Goal: Transaction & Acquisition: Download file/media

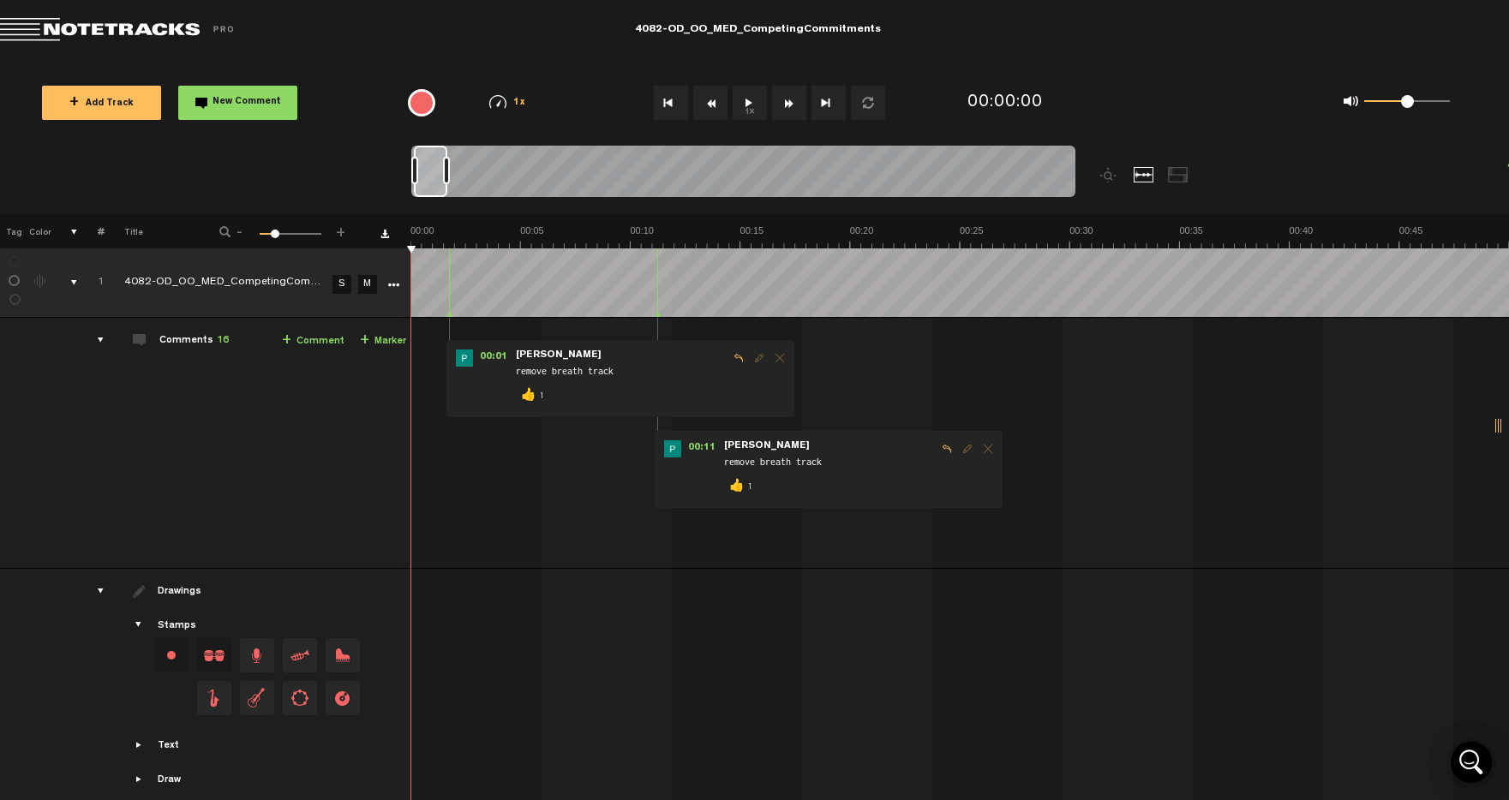
scroll to position [368, 0]
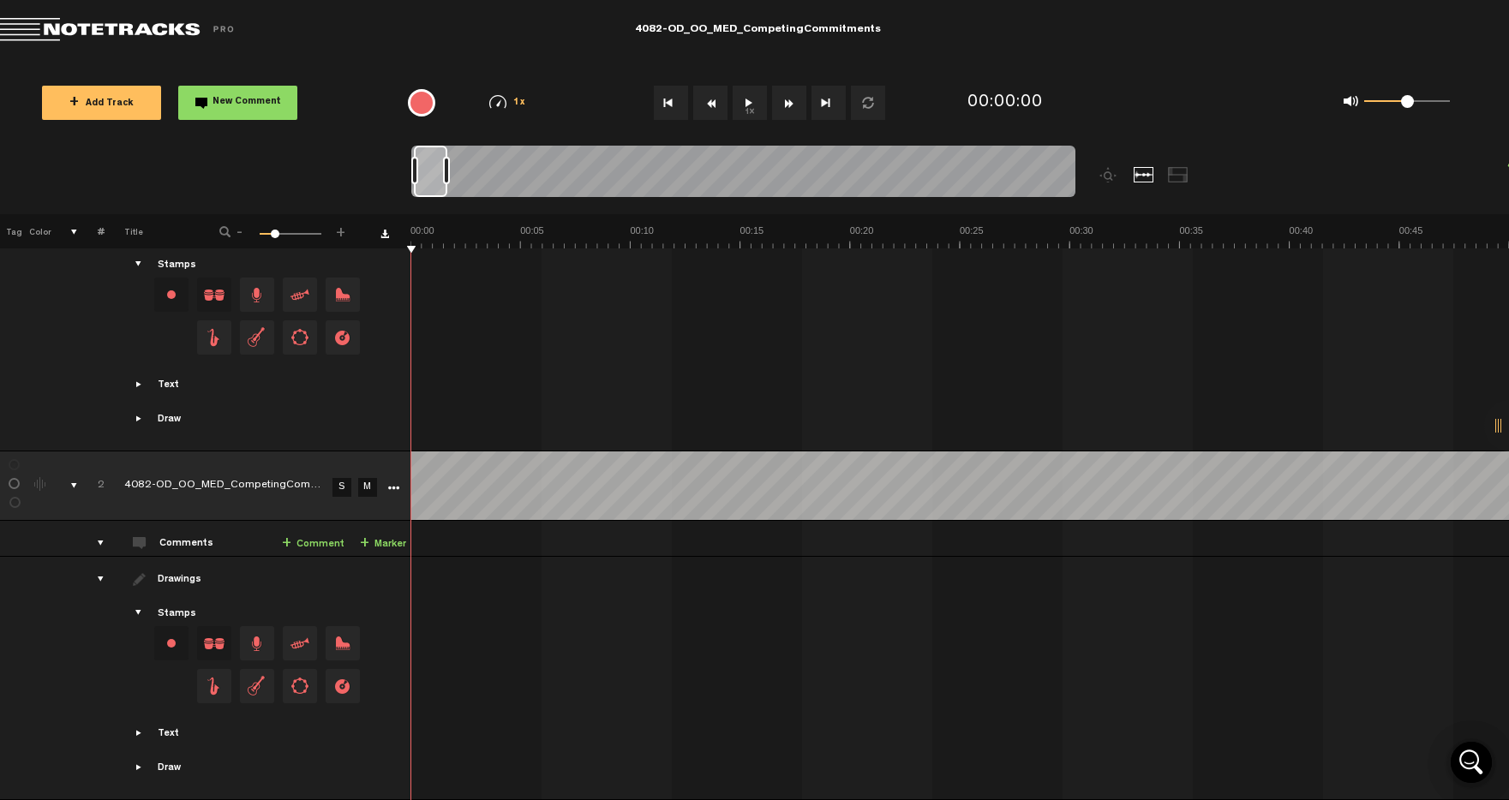
click at [343, 478] on link "S" at bounding box center [341, 487] width 19 height 19
click at [745, 101] on button "1x" at bounding box center [750, 103] width 34 height 34
click at [736, 93] on button "1x" at bounding box center [750, 103] width 34 height 34
click at [742, 111] on button "1x" at bounding box center [750, 103] width 34 height 34
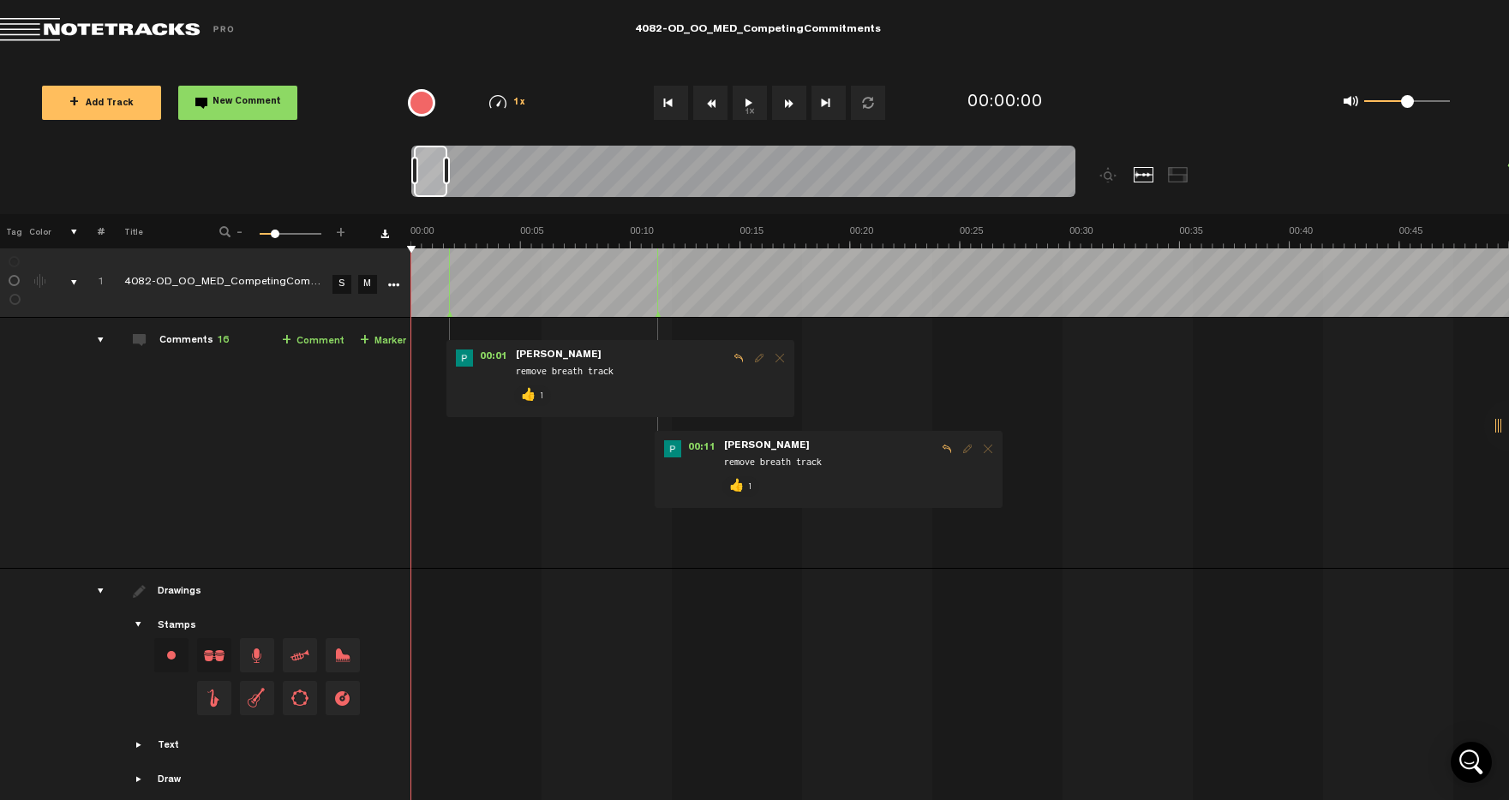
scroll to position [368, 0]
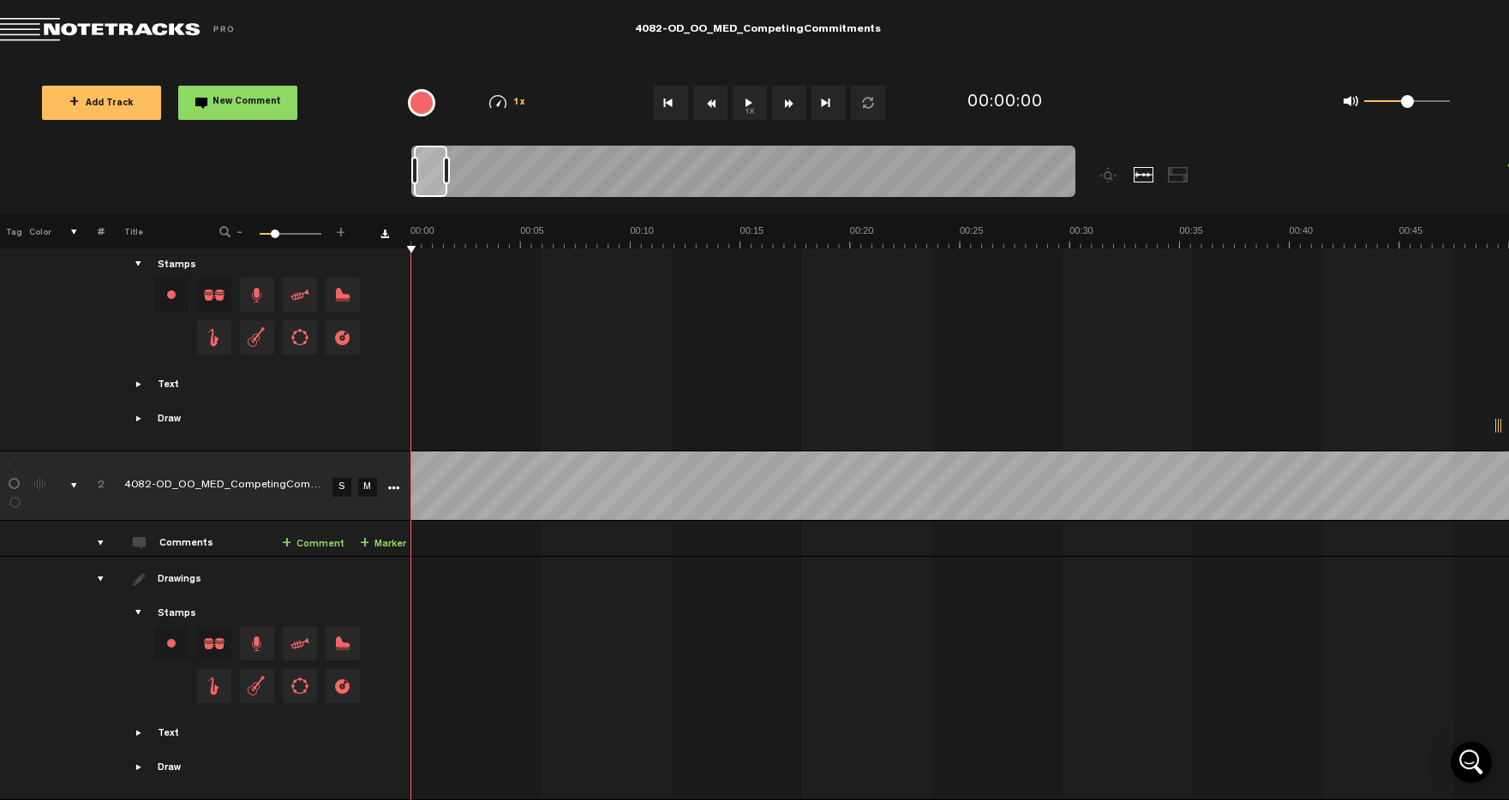
click at [339, 478] on link "S" at bounding box center [341, 487] width 19 height 19
click at [751, 105] on button "1x" at bounding box center [750, 103] width 34 height 34
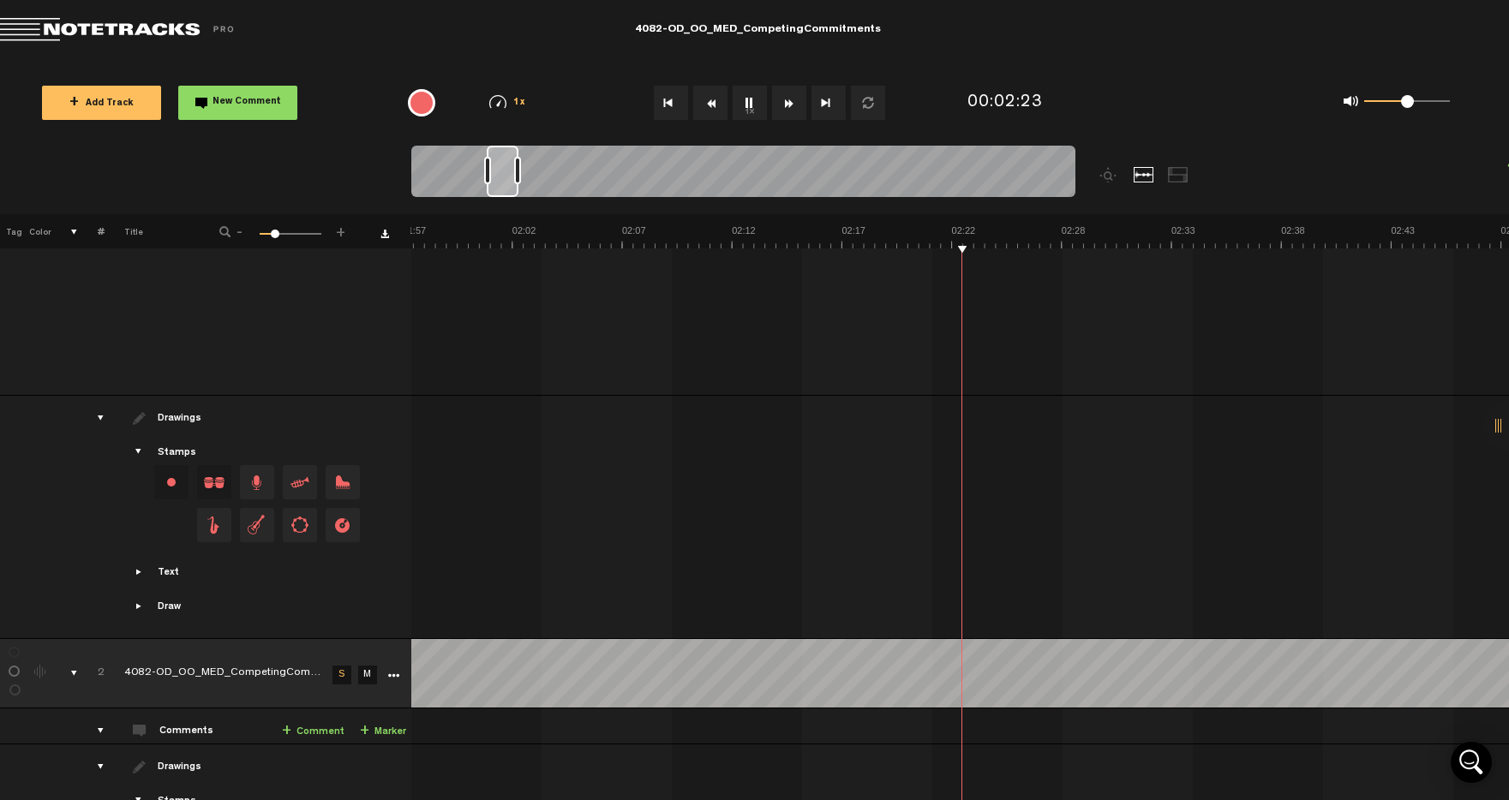
scroll to position [0, 2534]
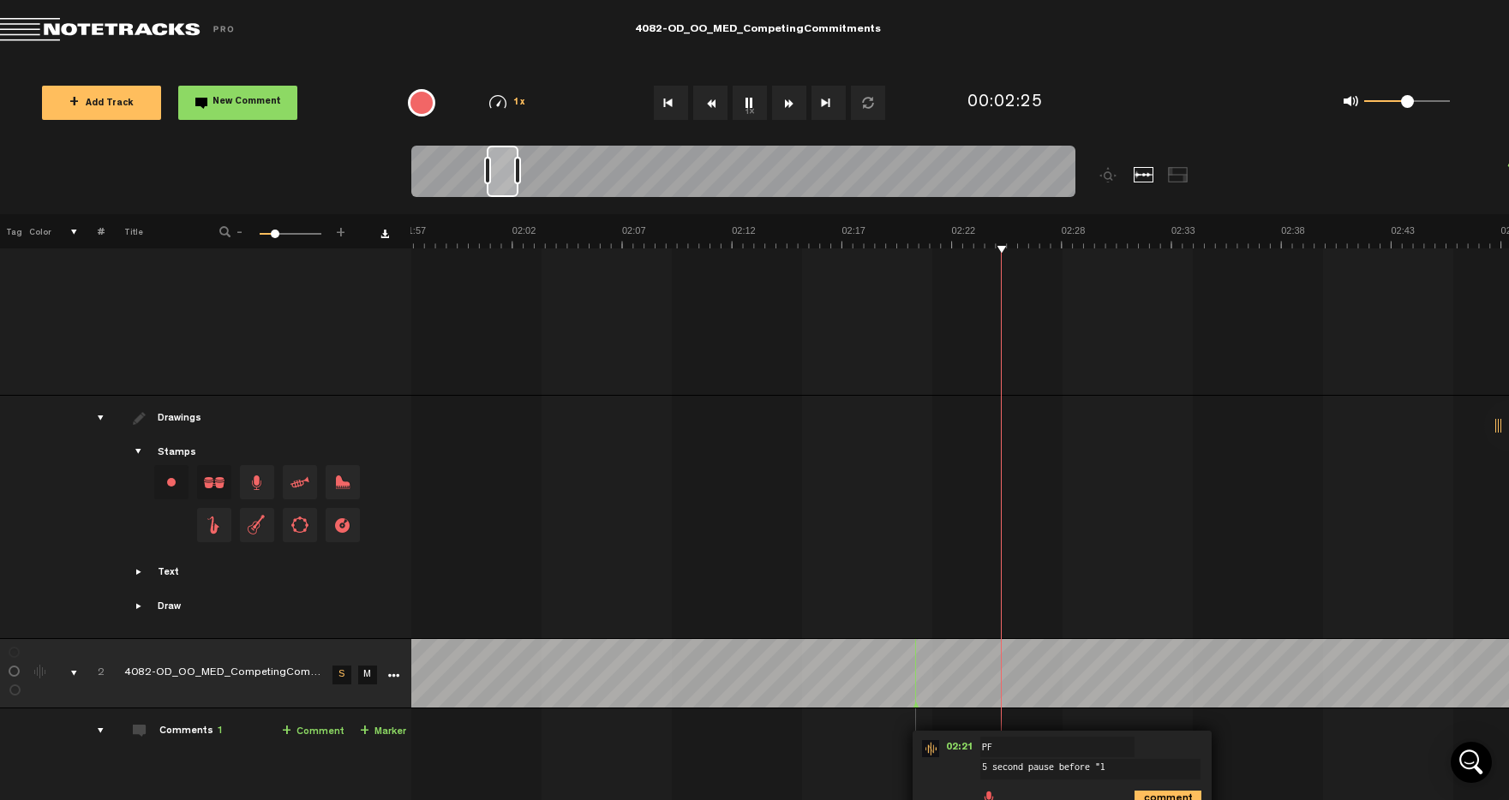
type textarea "5 second pause before "l"
click at [1225, 749] on span "Edit comment" at bounding box center [1225, 749] width 21 height 12
type textarea "5 second pause before "let your body..""
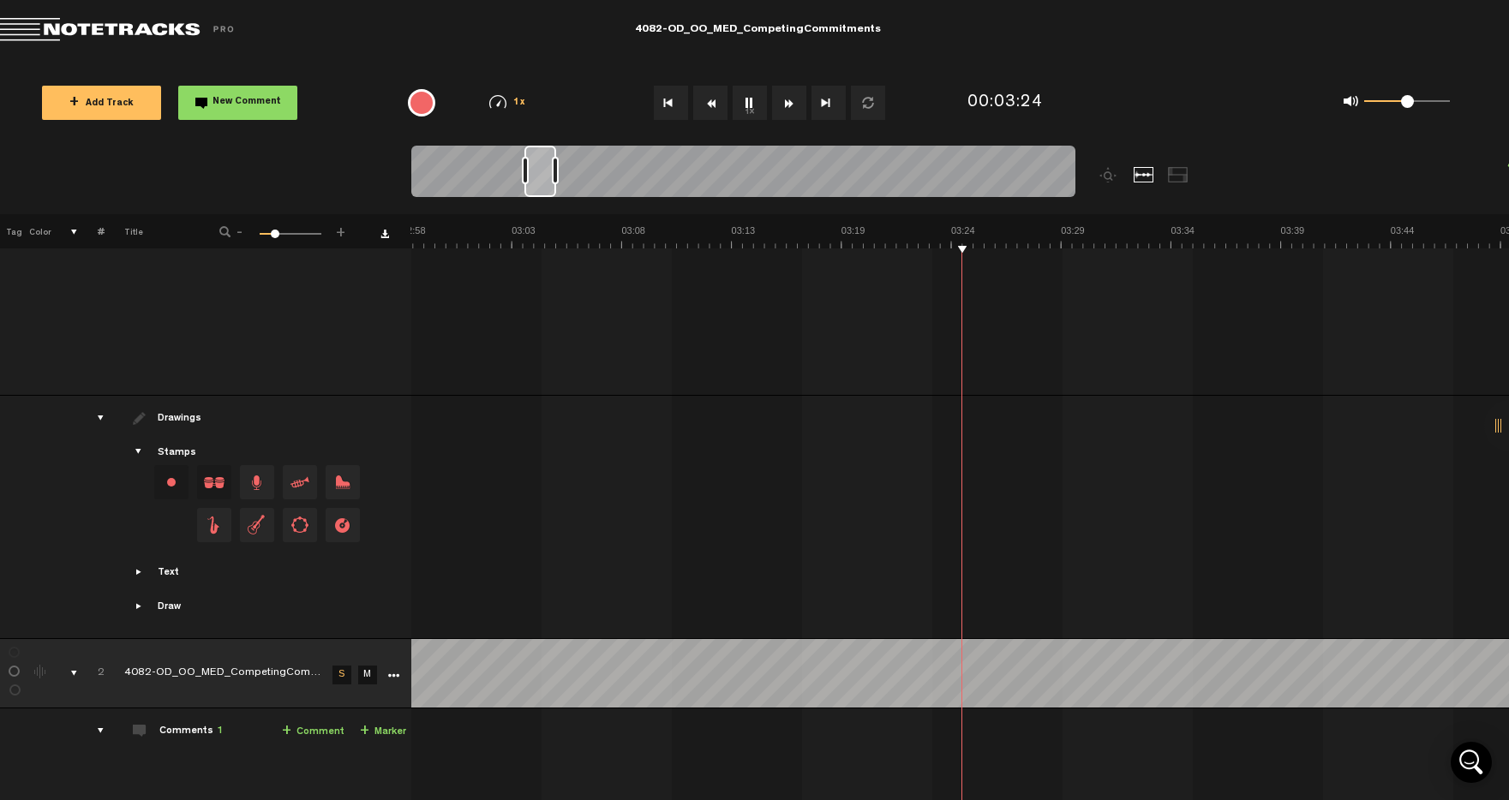
scroll to position [0, 3853]
type textarea "start music here"
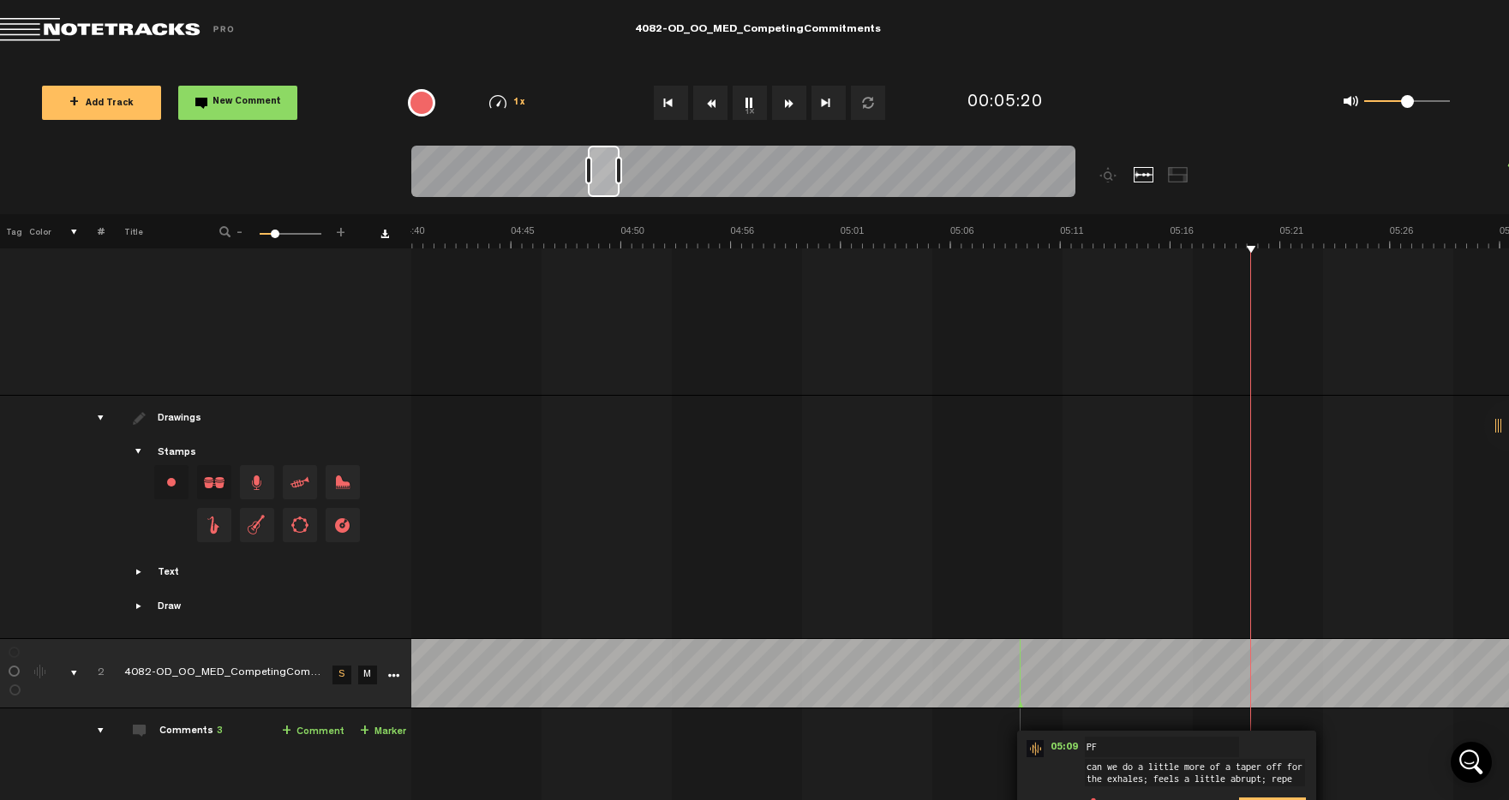
scroll to position [181, 0]
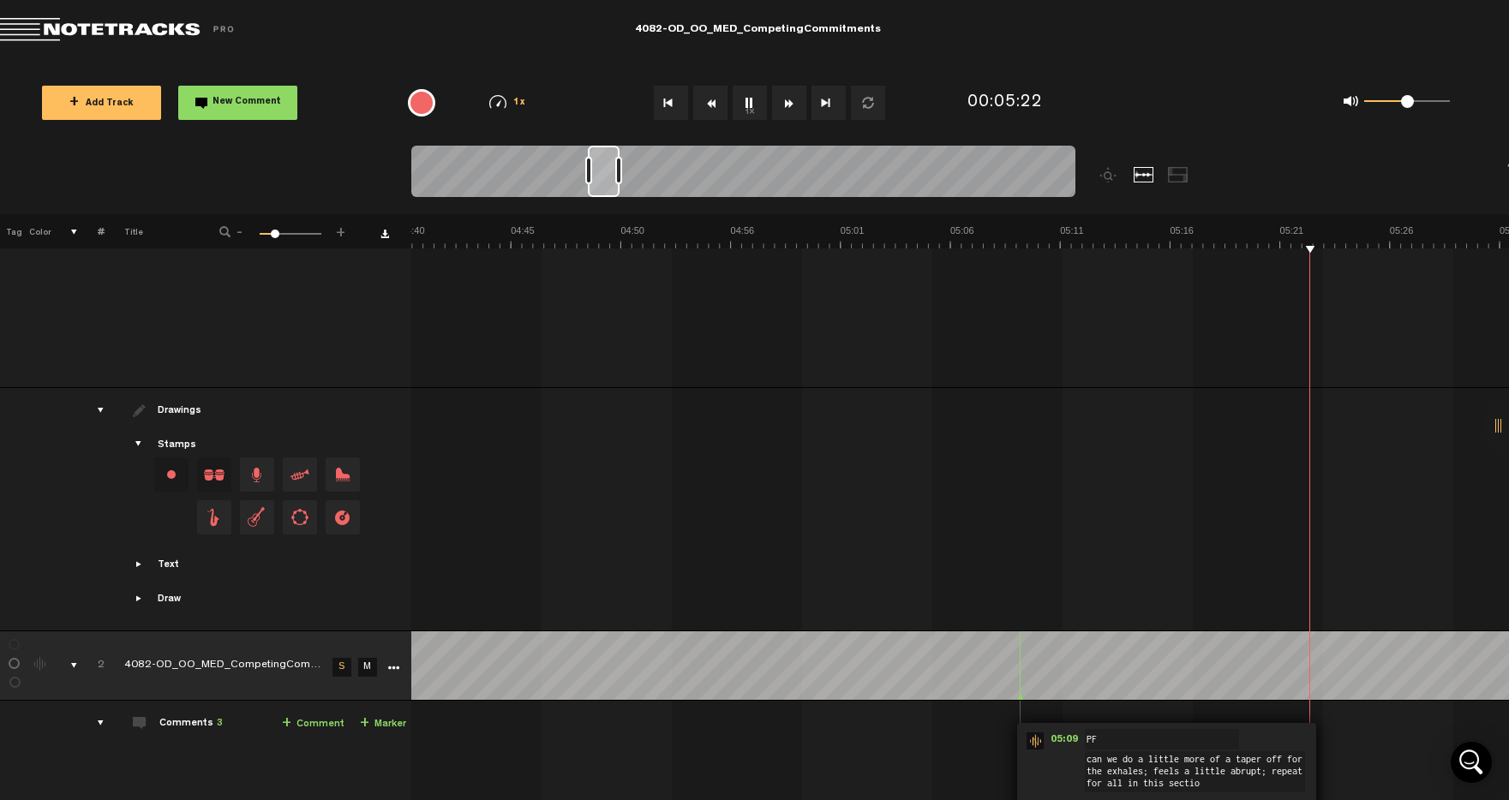
type textarea "can we do a little more of a taper off for the exhales; feels a little abrupt; …"
click at [1355, 739] on span "Delete comment" at bounding box center [1356, 741] width 21 height 12
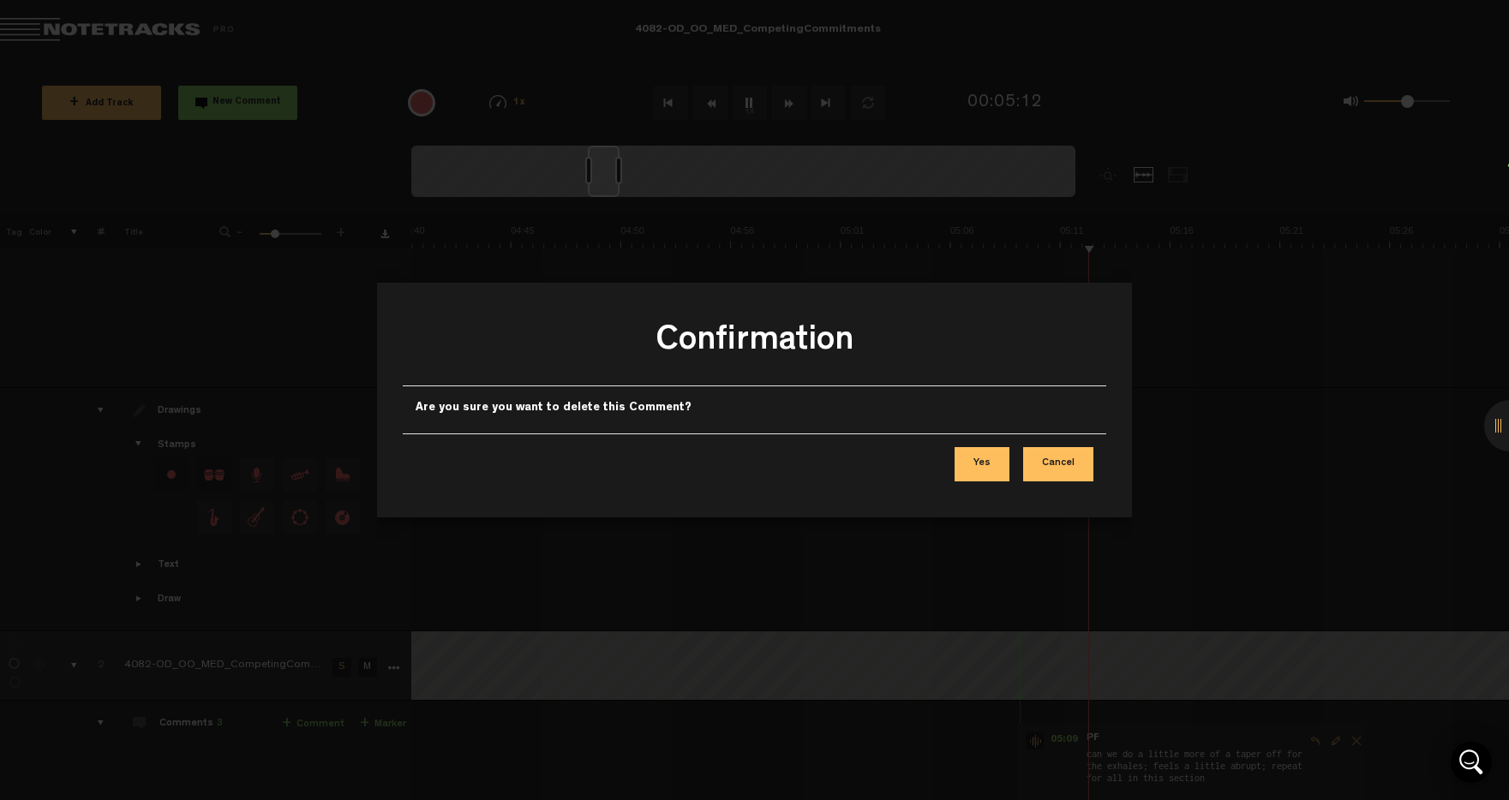
click at [983, 458] on button "Yes" at bounding box center [981, 464] width 55 height 34
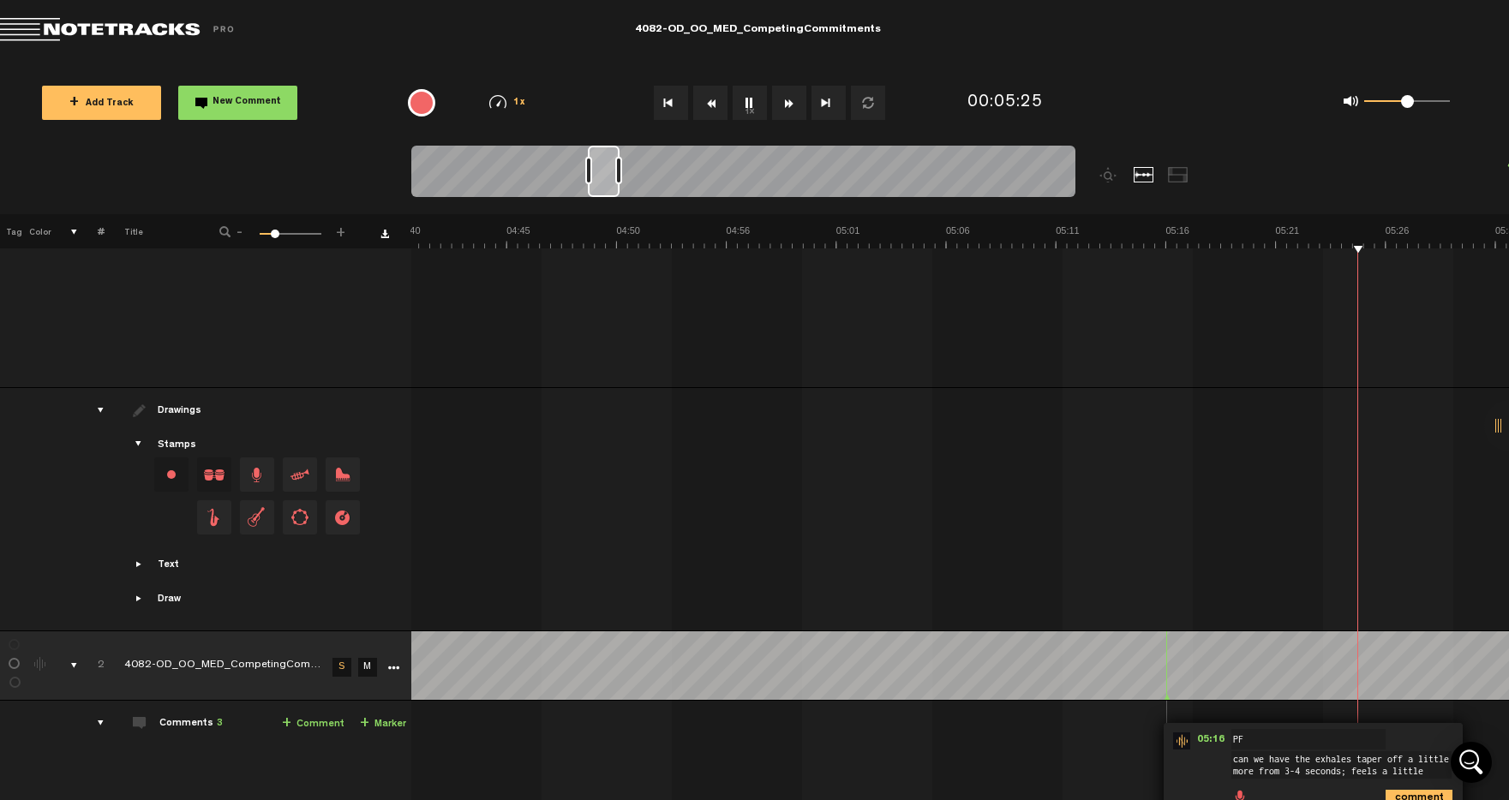
scroll to position [0, 0]
type textarea "can we have the exhales taper off a little more from 3-4 seconds; feels a littl…"
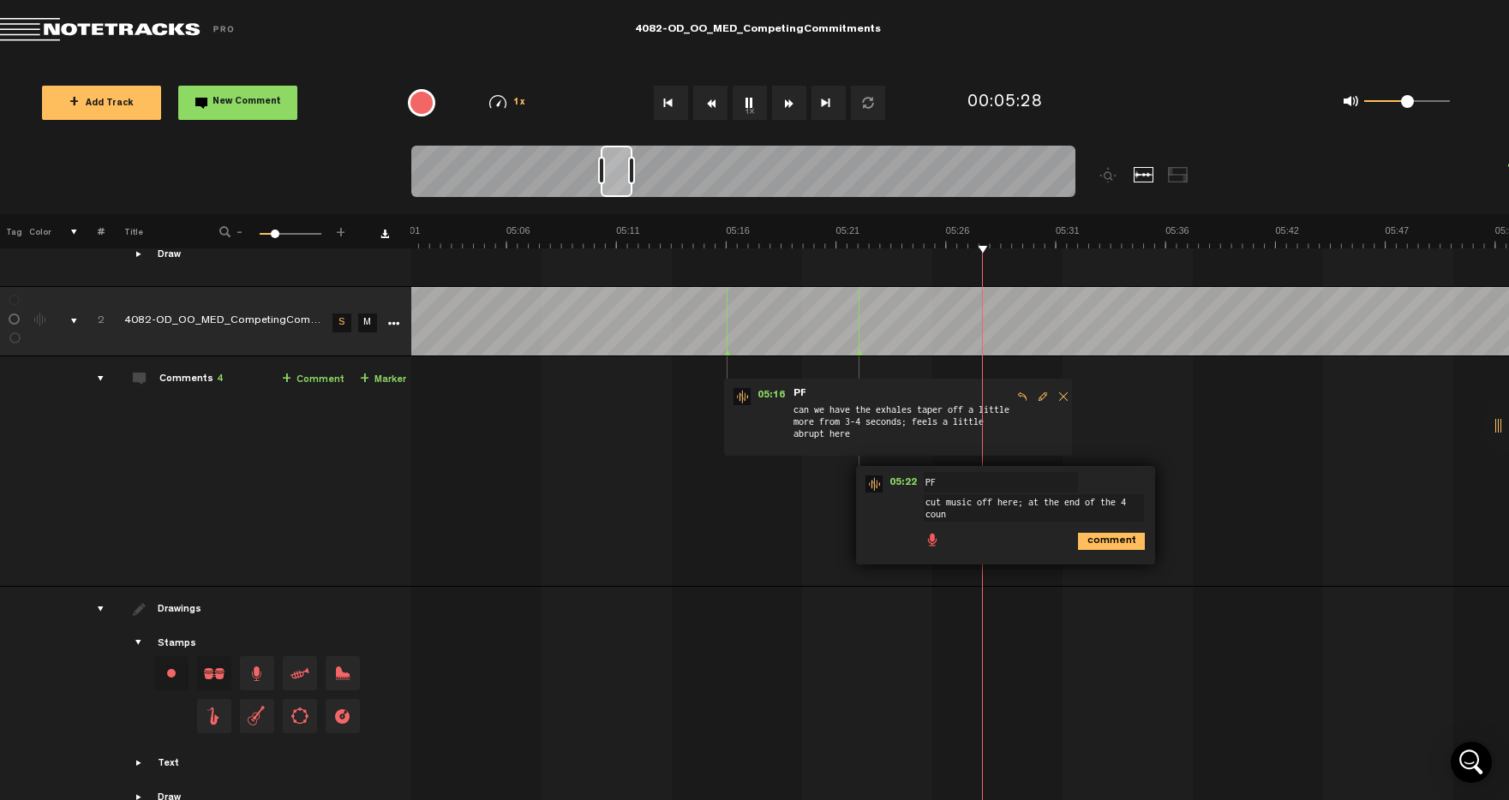
scroll to position [2, 0]
type textarea "cut music off here; at the end of the 4 count"
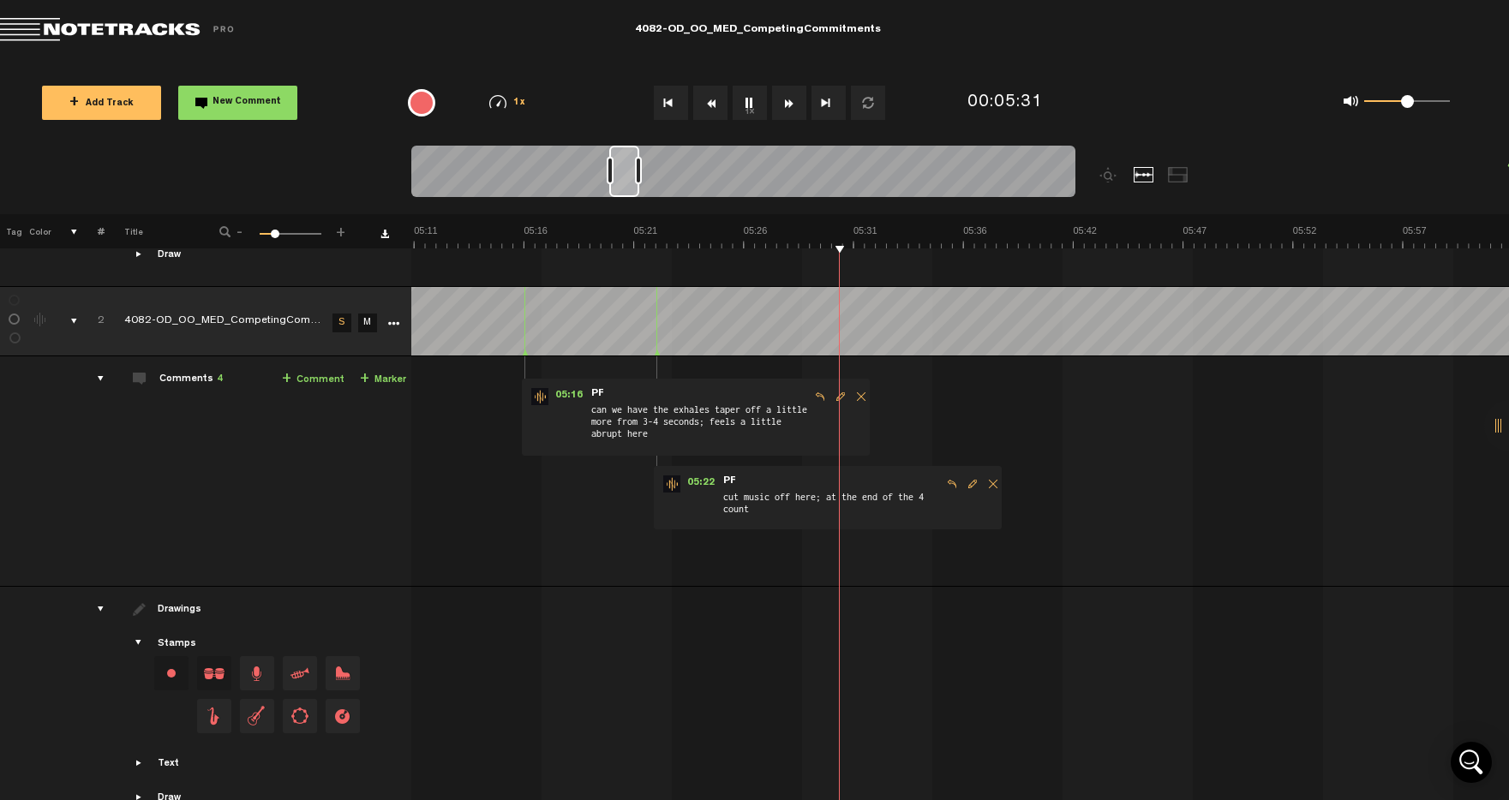
scroll to position [0, 6905]
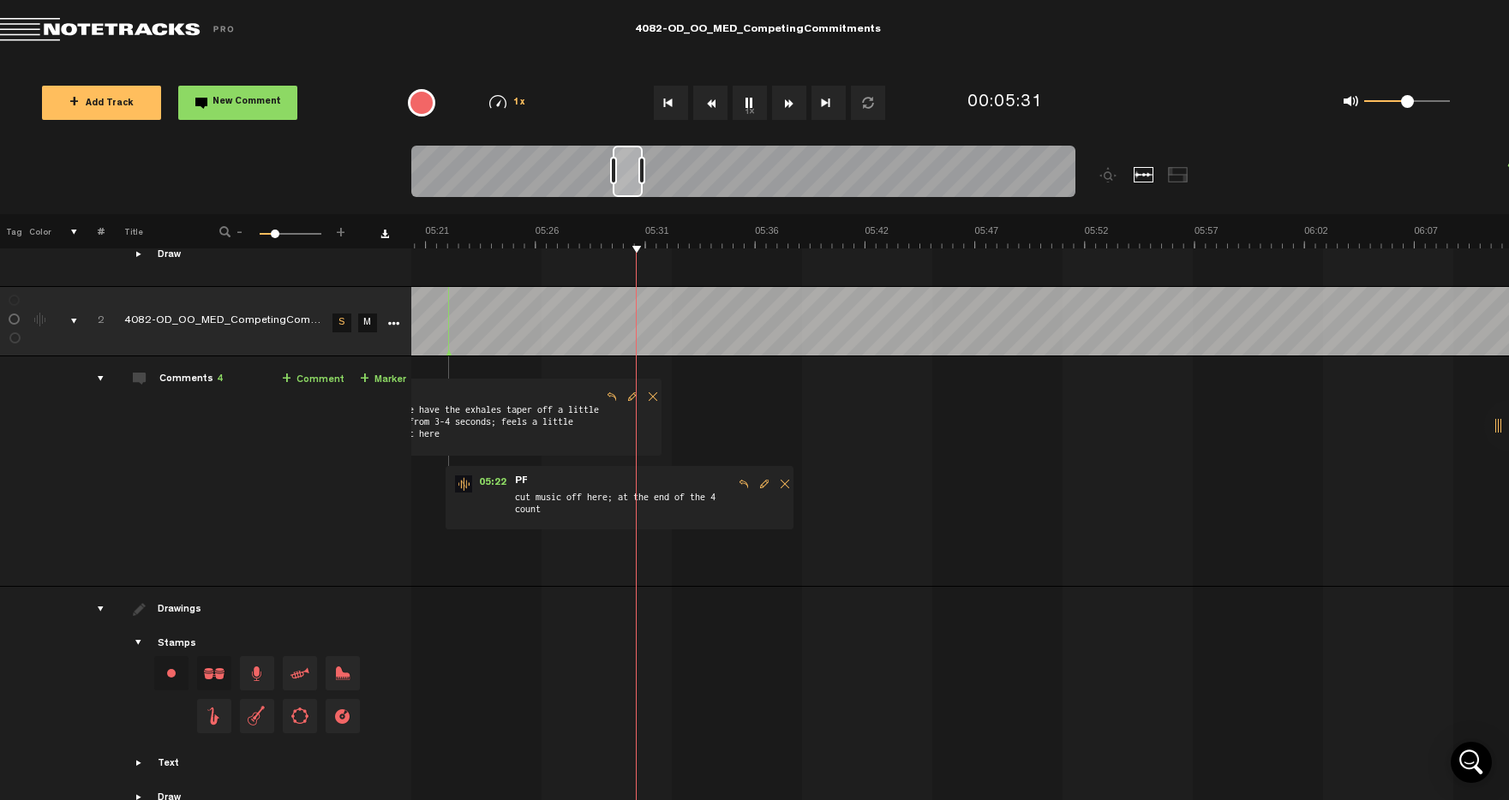
drag, startPoint x: 622, startPoint y: 172, endPoint x: 634, endPoint y: 172, distance: 12.0
click at [634, 172] on div at bounding box center [628, 171] width 30 height 51
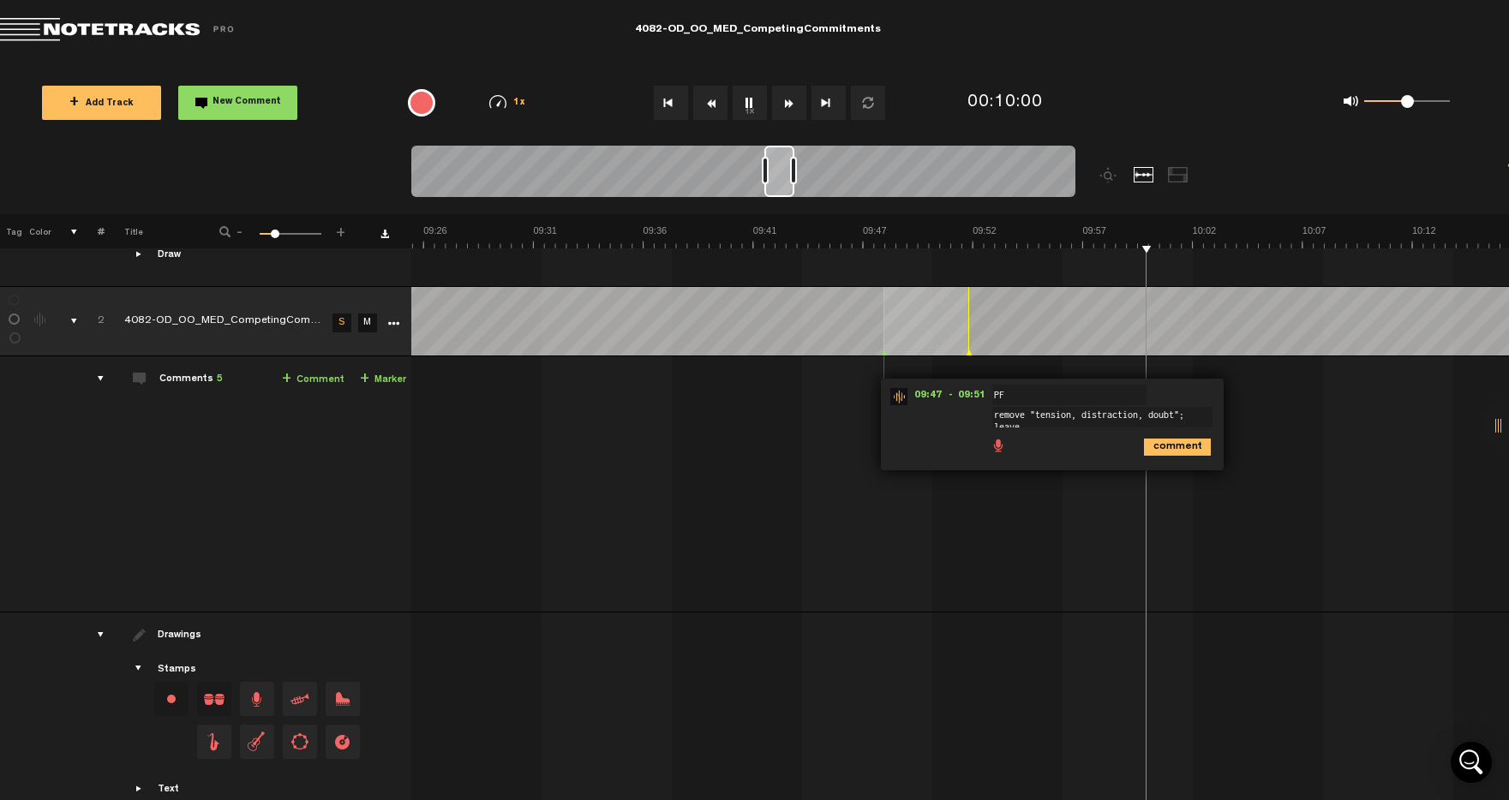
scroll to position [2, 0]
type textarea "remove "tension, distraction, doubt"; leave 2 second paus"
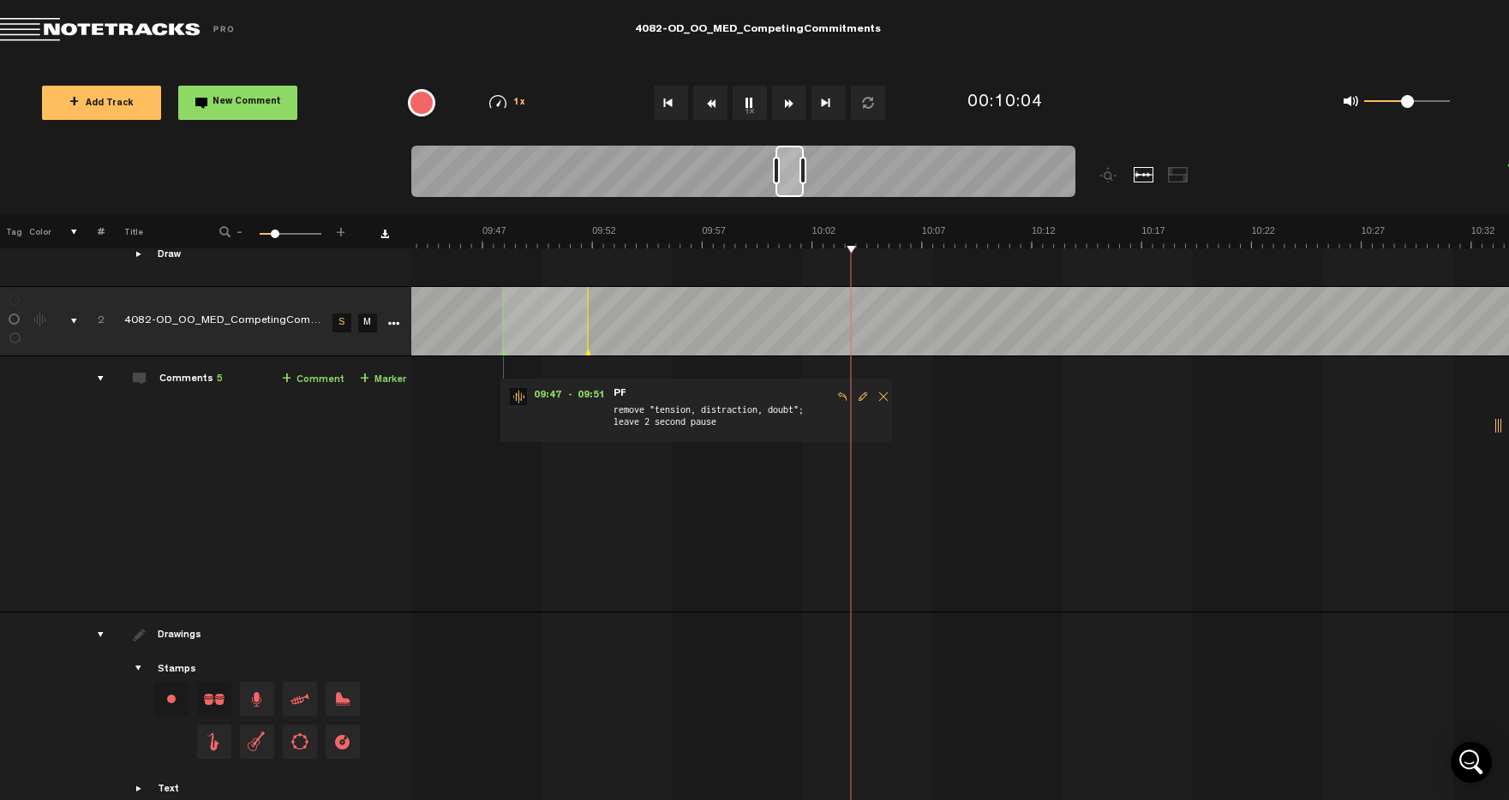
drag, startPoint x: 776, startPoint y: 183, endPoint x: 789, endPoint y: 181, distance: 13.0
click at [789, 181] on div at bounding box center [789, 171] width 28 height 51
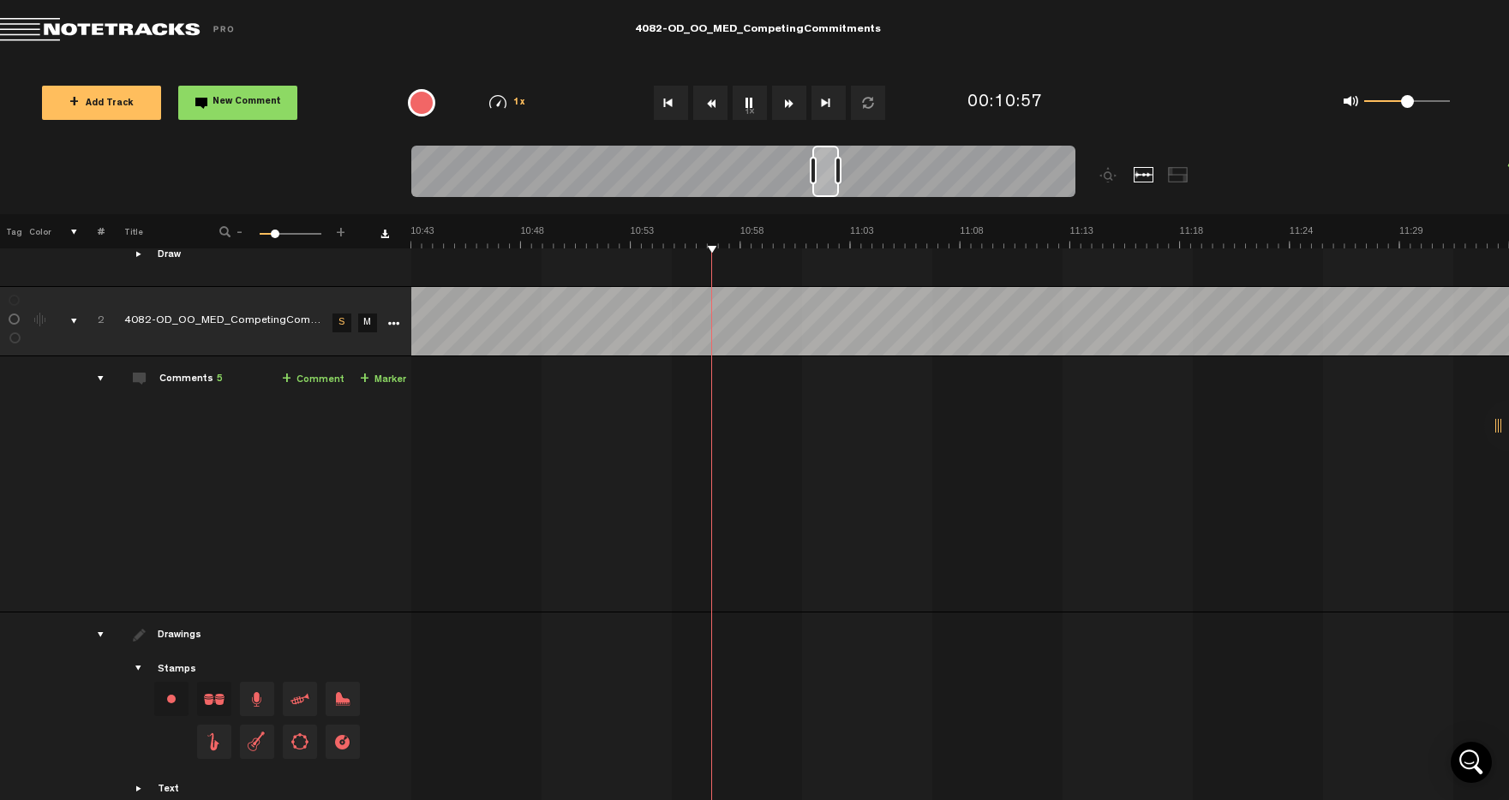
scroll to position [0, 13840]
drag, startPoint x: 810, startPoint y: 169, endPoint x: 820, endPoint y: 166, distance: 10.6
click at [820, 166] on div at bounding box center [825, 171] width 27 height 51
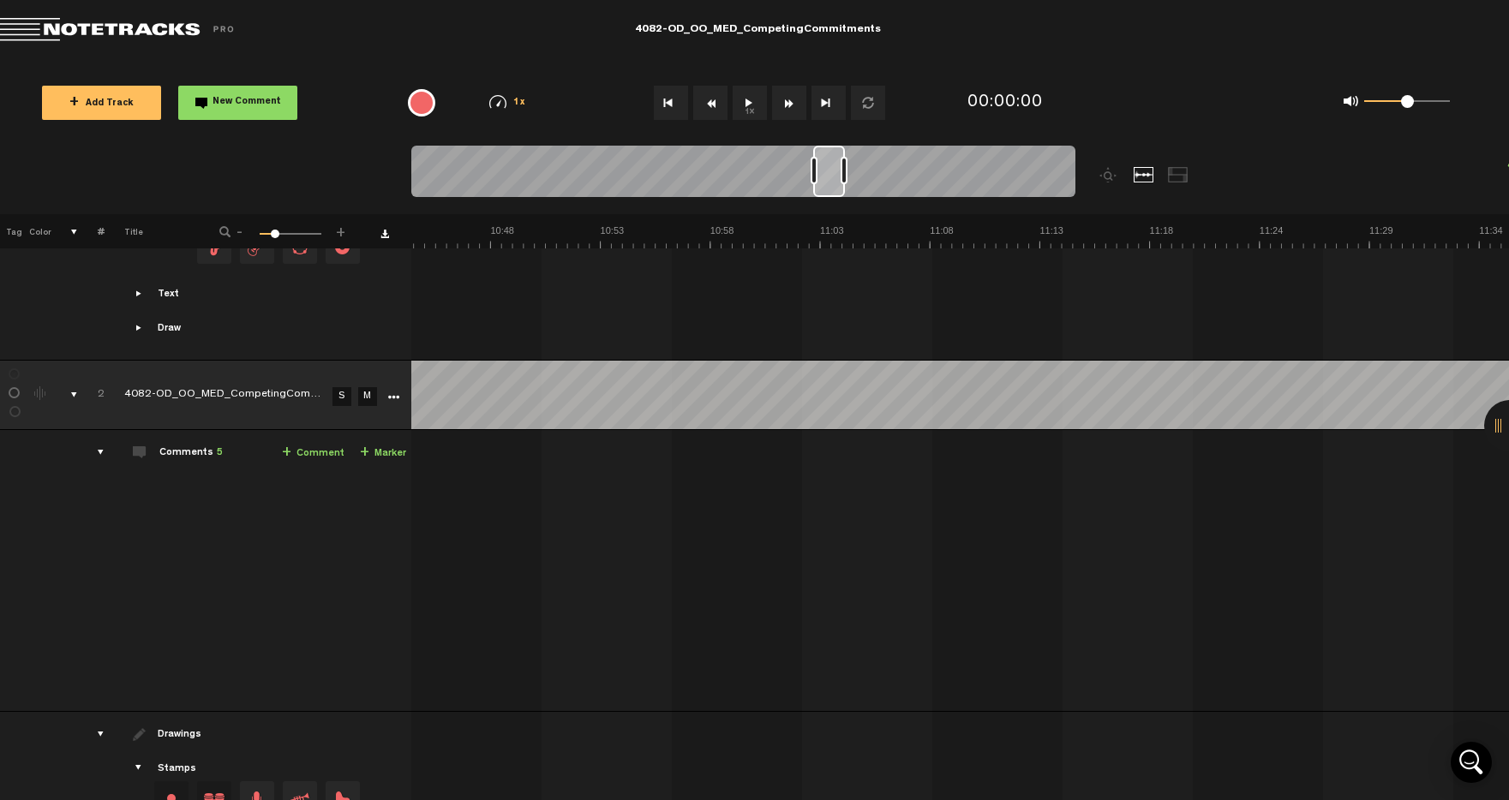
scroll to position [0, 13870]
drag, startPoint x: 433, startPoint y: 181, endPoint x: 832, endPoint y: 183, distance: 399.3
click at [832, 183] on div at bounding box center [829, 171] width 32 height 51
click at [758, 99] on button "1x" at bounding box center [750, 103] width 34 height 34
click at [1383, 522] on icon "comment" at bounding box center [1386, 520] width 67 height 17
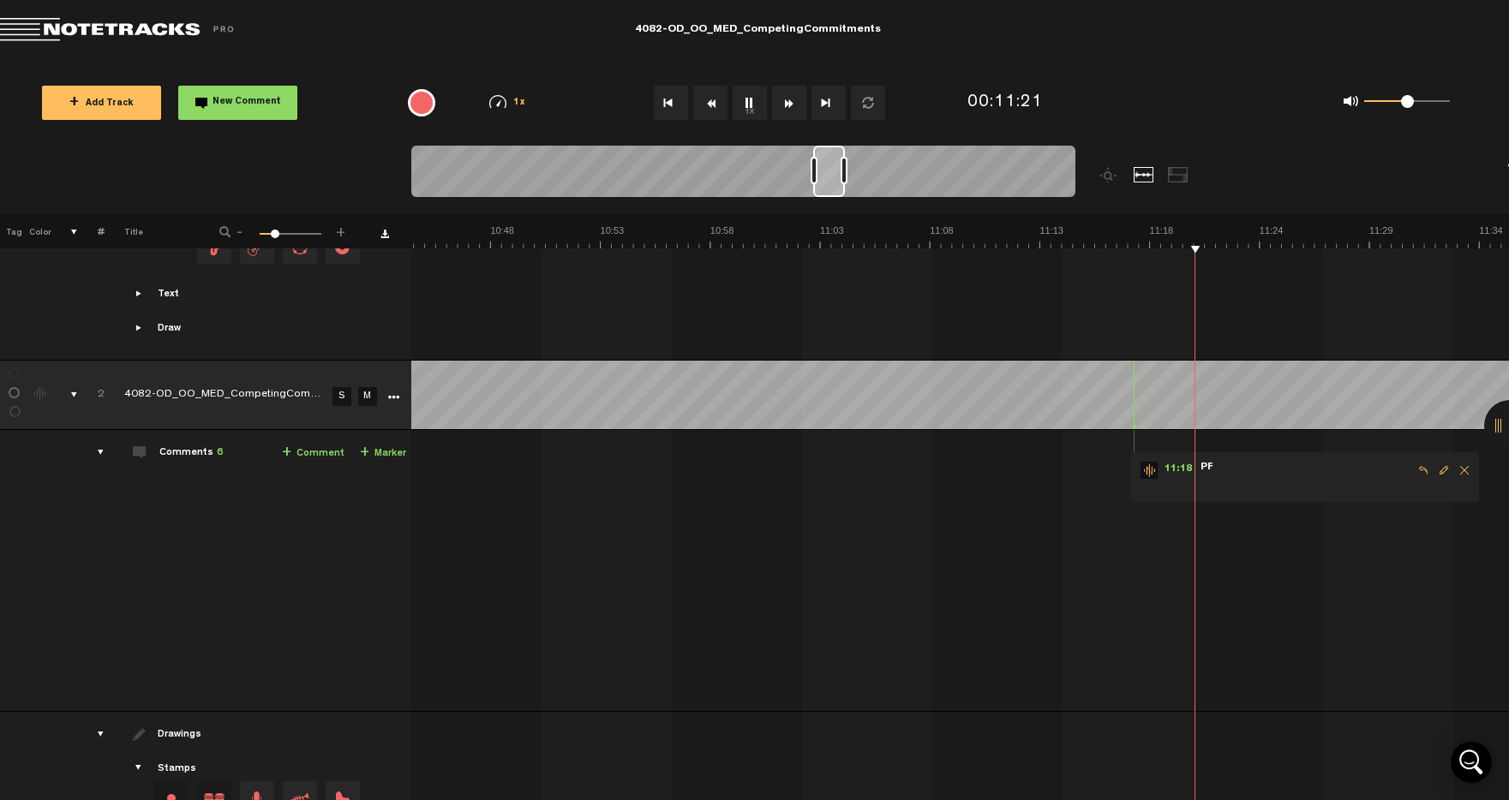
click at [1463, 469] on span "Delete comment" at bounding box center [1464, 470] width 21 height 12
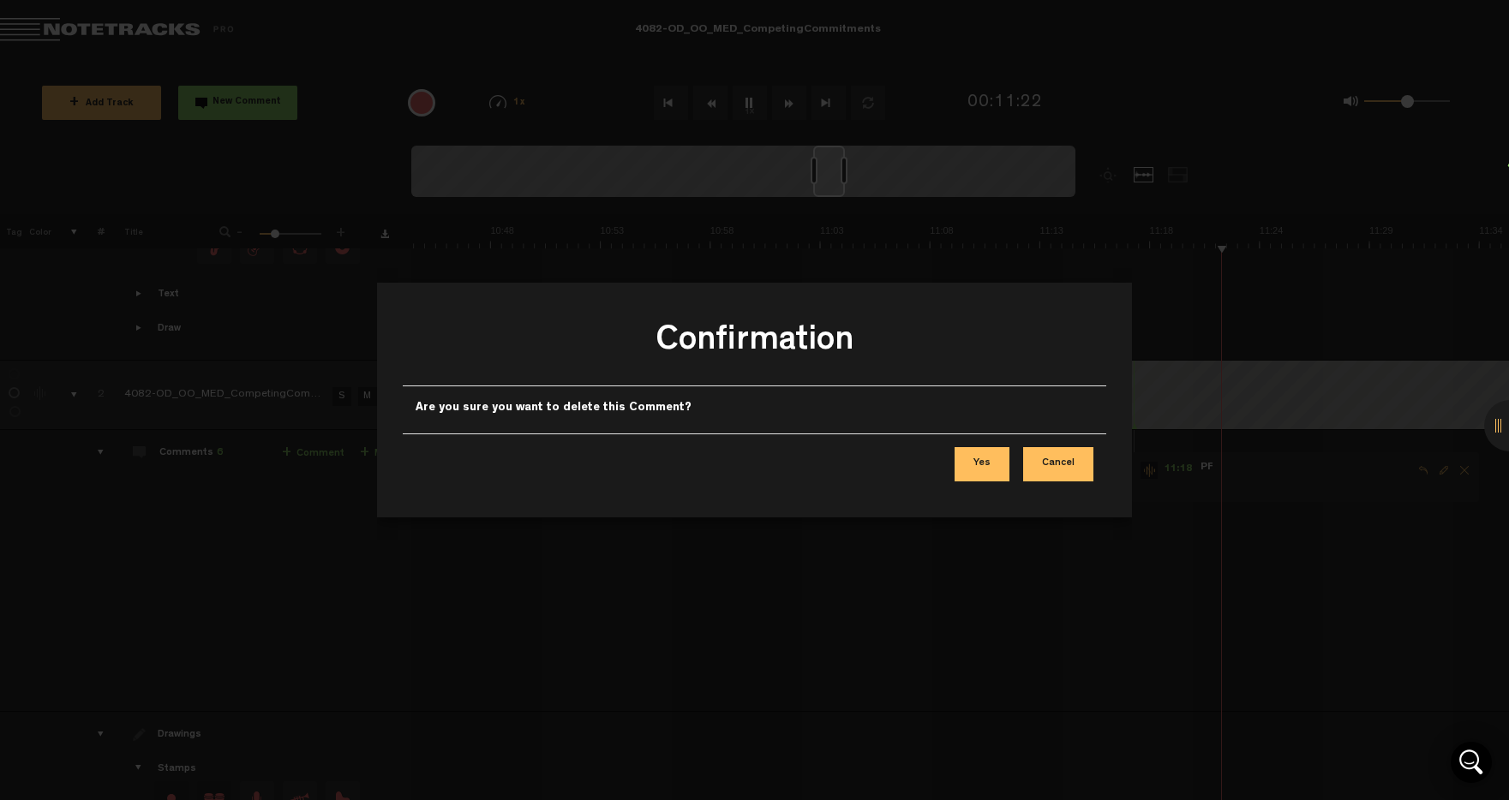
click at [982, 461] on button "Yes" at bounding box center [981, 464] width 55 height 34
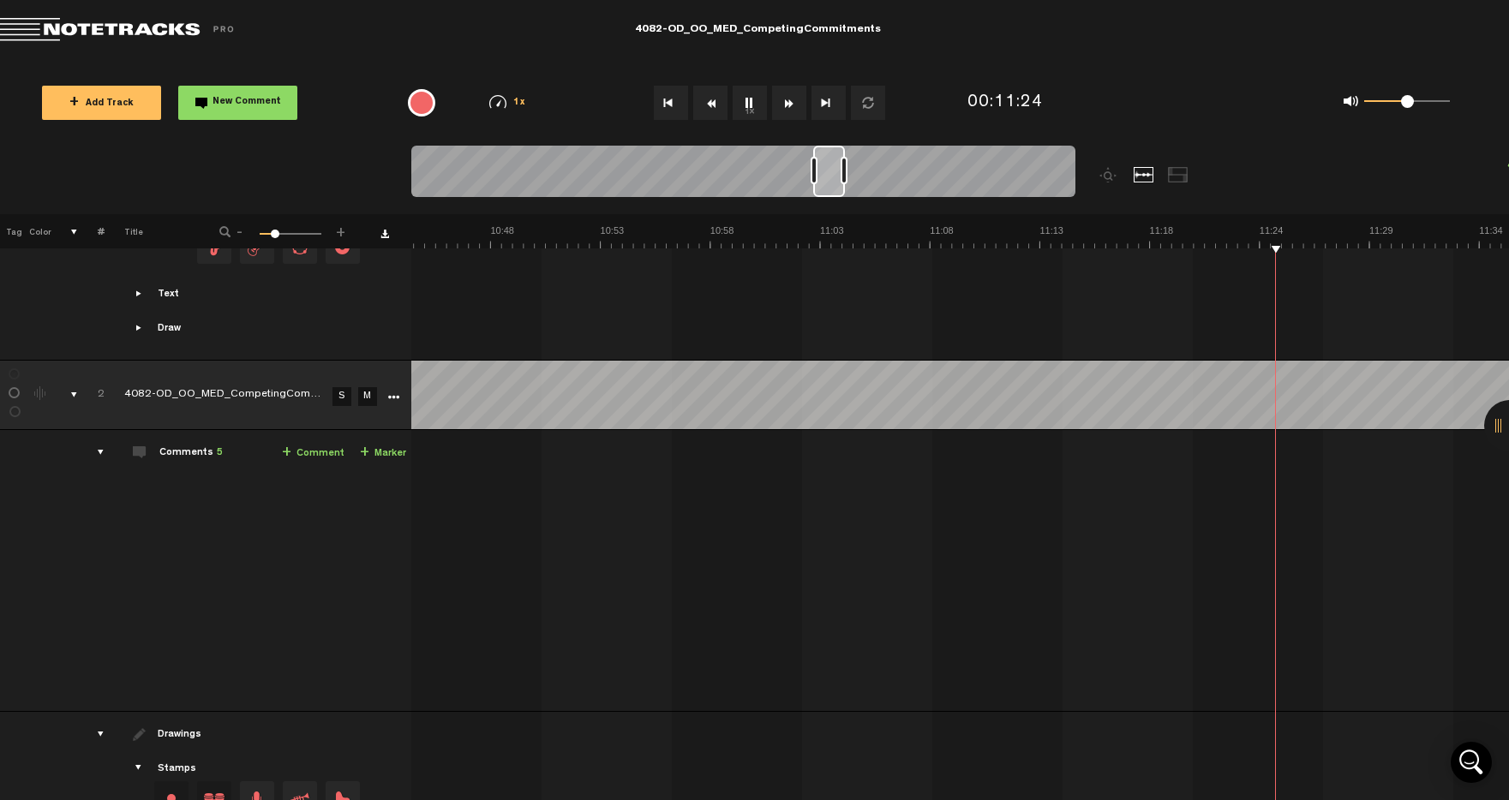
click at [826, 182] on div at bounding box center [829, 171] width 32 height 51
click at [747, 99] on button "1x" at bounding box center [750, 103] width 34 height 34
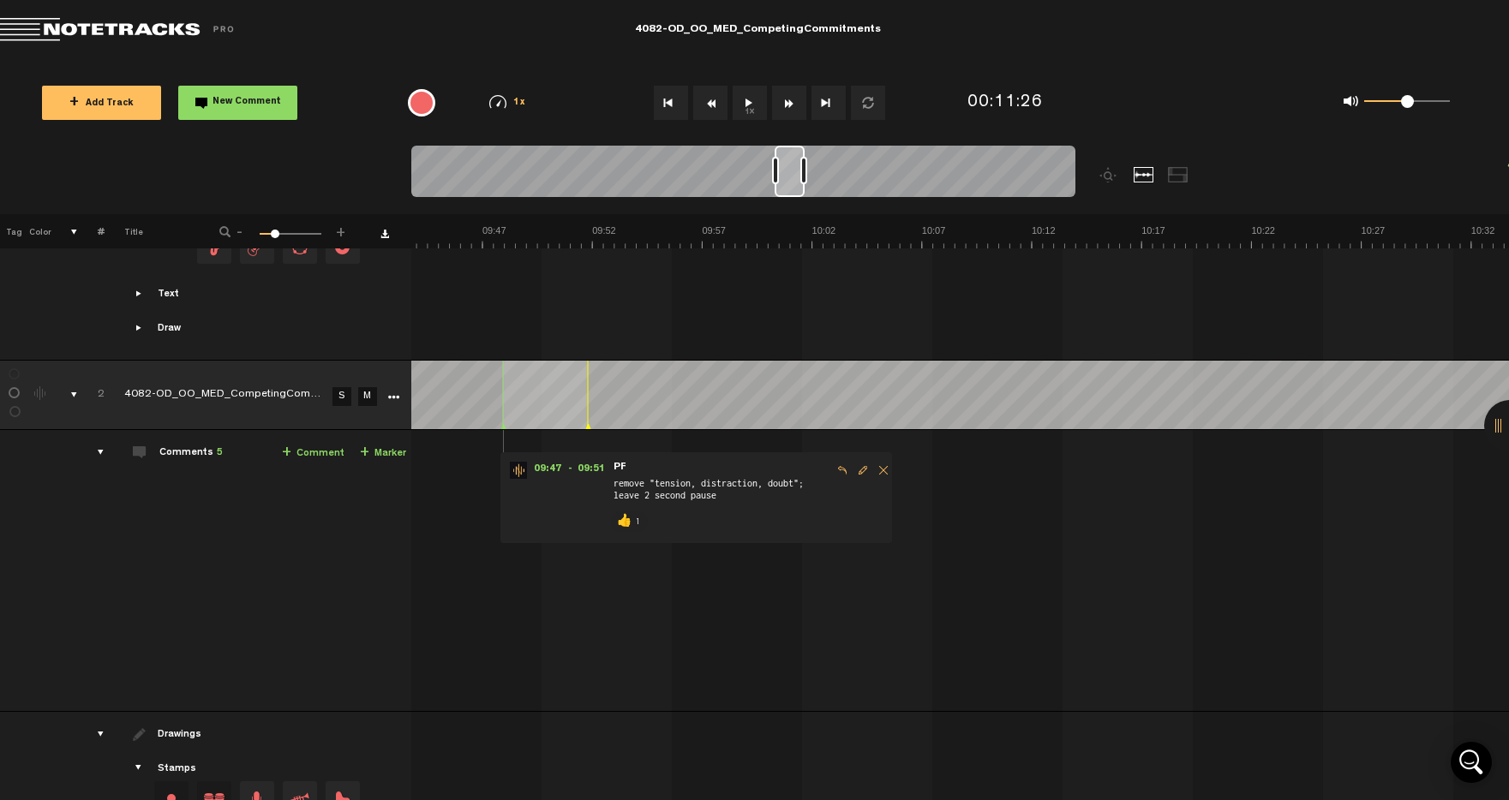
scroll to position [0, 12382]
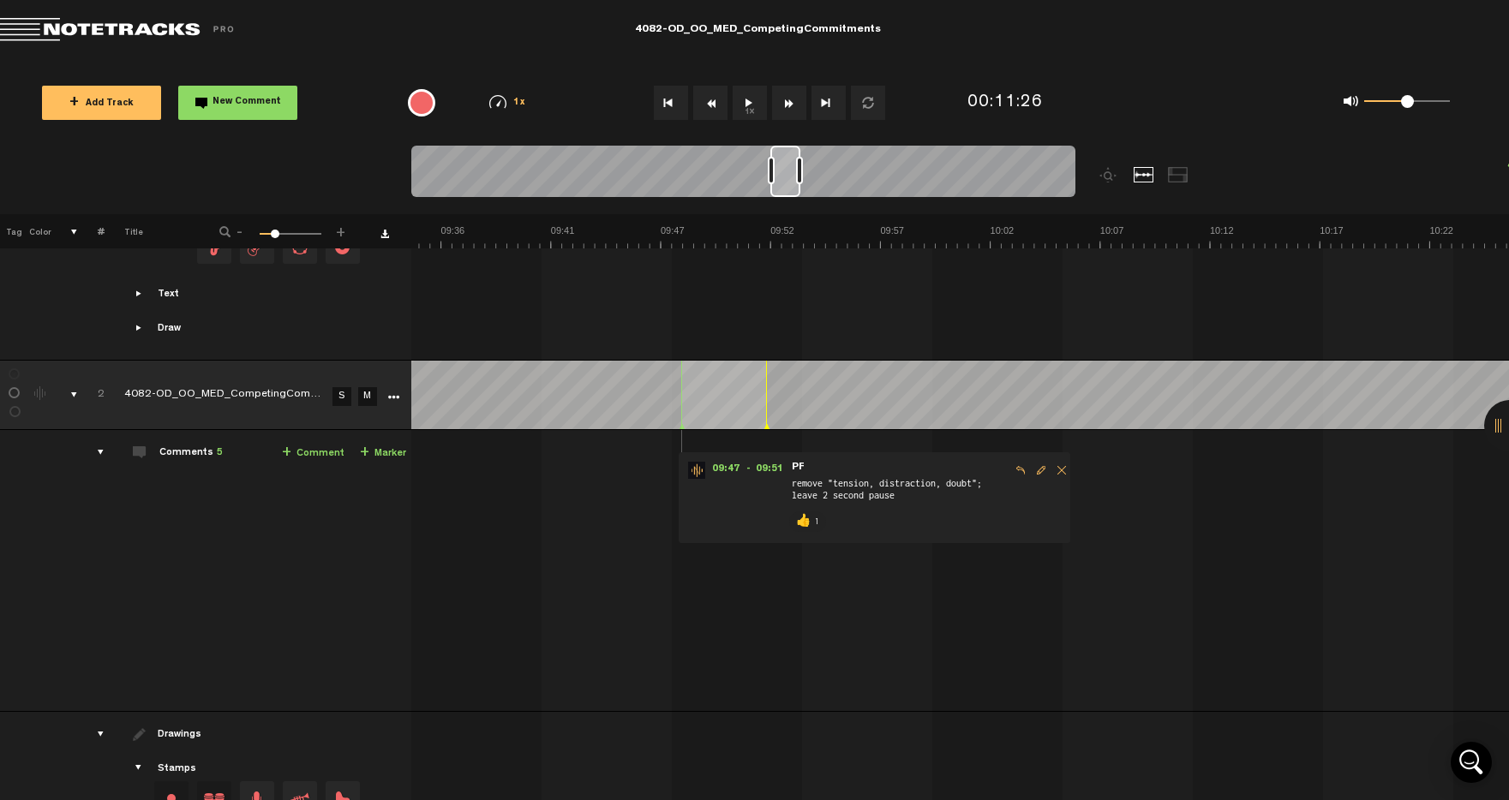
drag, startPoint x: 834, startPoint y: 180, endPoint x: 792, endPoint y: 177, distance: 42.1
click at [791, 177] on div at bounding box center [785, 171] width 30 height 51
click at [748, 95] on button "1x" at bounding box center [750, 103] width 34 height 34
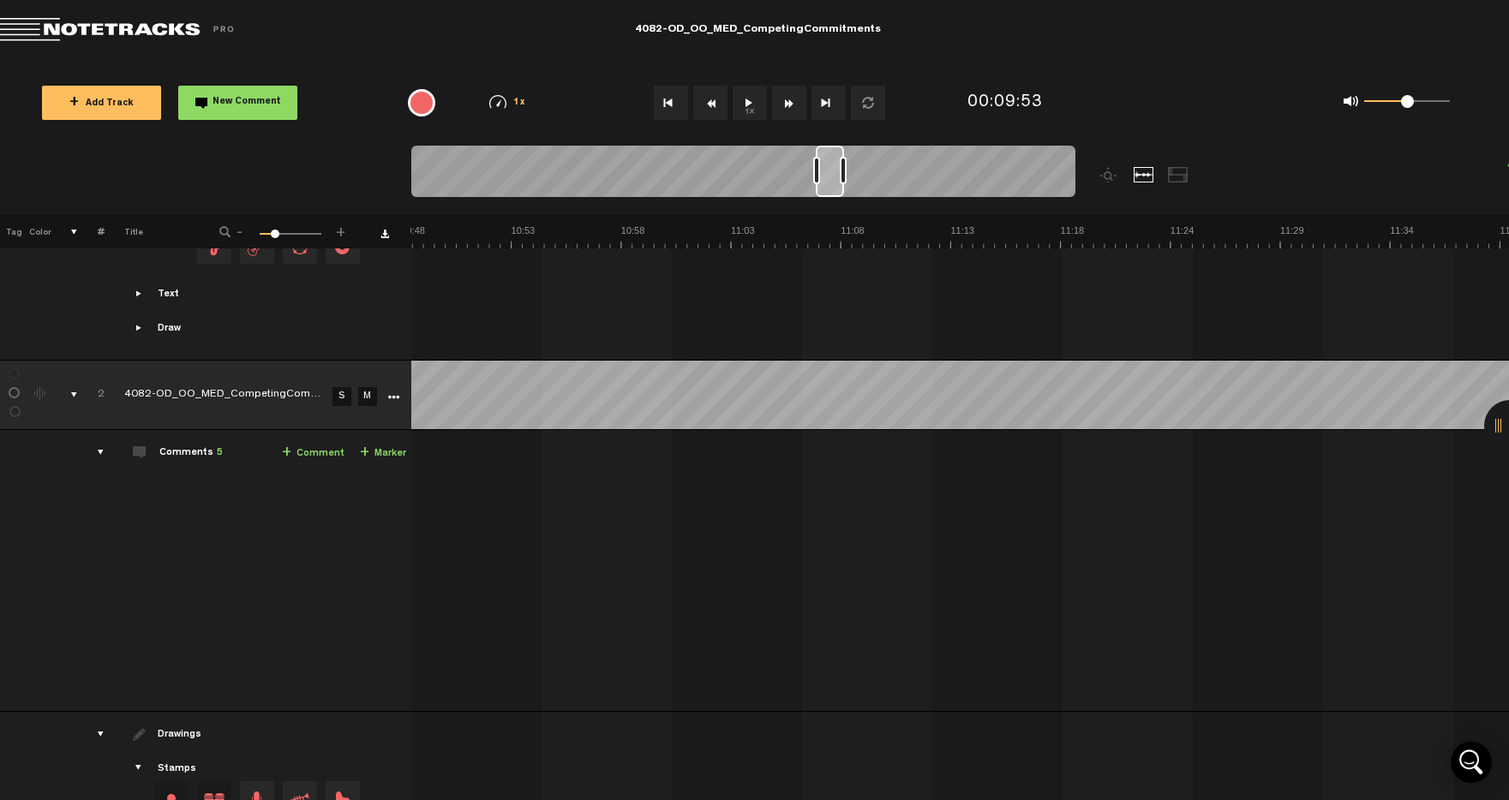
scroll to position [0, 14018]
drag, startPoint x: 786, startPoint y: 163, endPoint x: 833, endPoint y: 164, distance: 47.1
click at [833, 163] on div at bounding box center [830, 171] width 28 height 51
click at [745, 102] on button "1x" at bounding box center [750, 103] width 34 height 34
click at [337, 397] on link "S" at bounding box center [341, 396] width 19 height 19
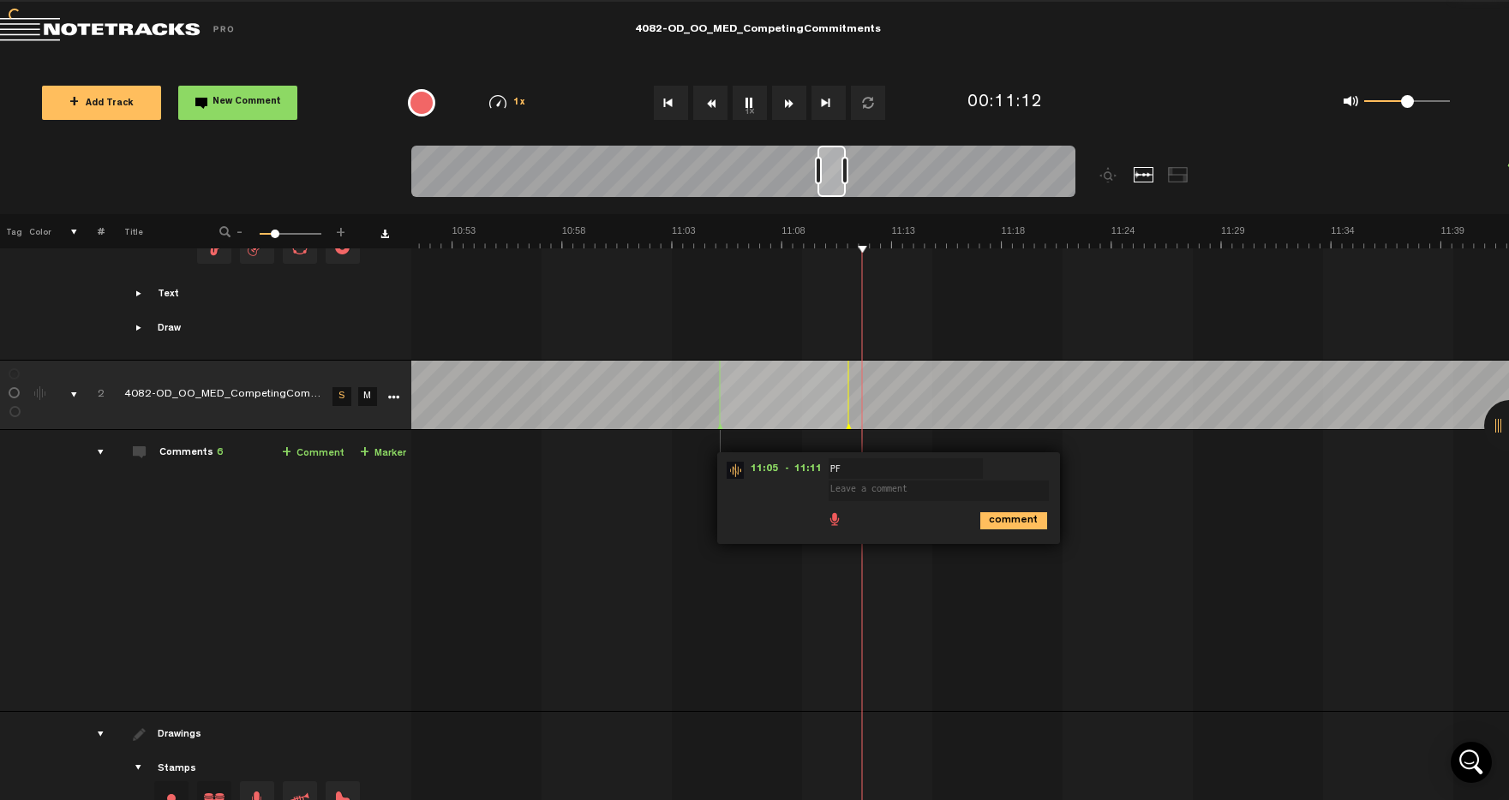
click at [743, 101] on button "1x" at bounding box center [750, 103] width 34 height 34
click at [847, 494] on textarea at bounding box center [939, 491] width 220 height 21
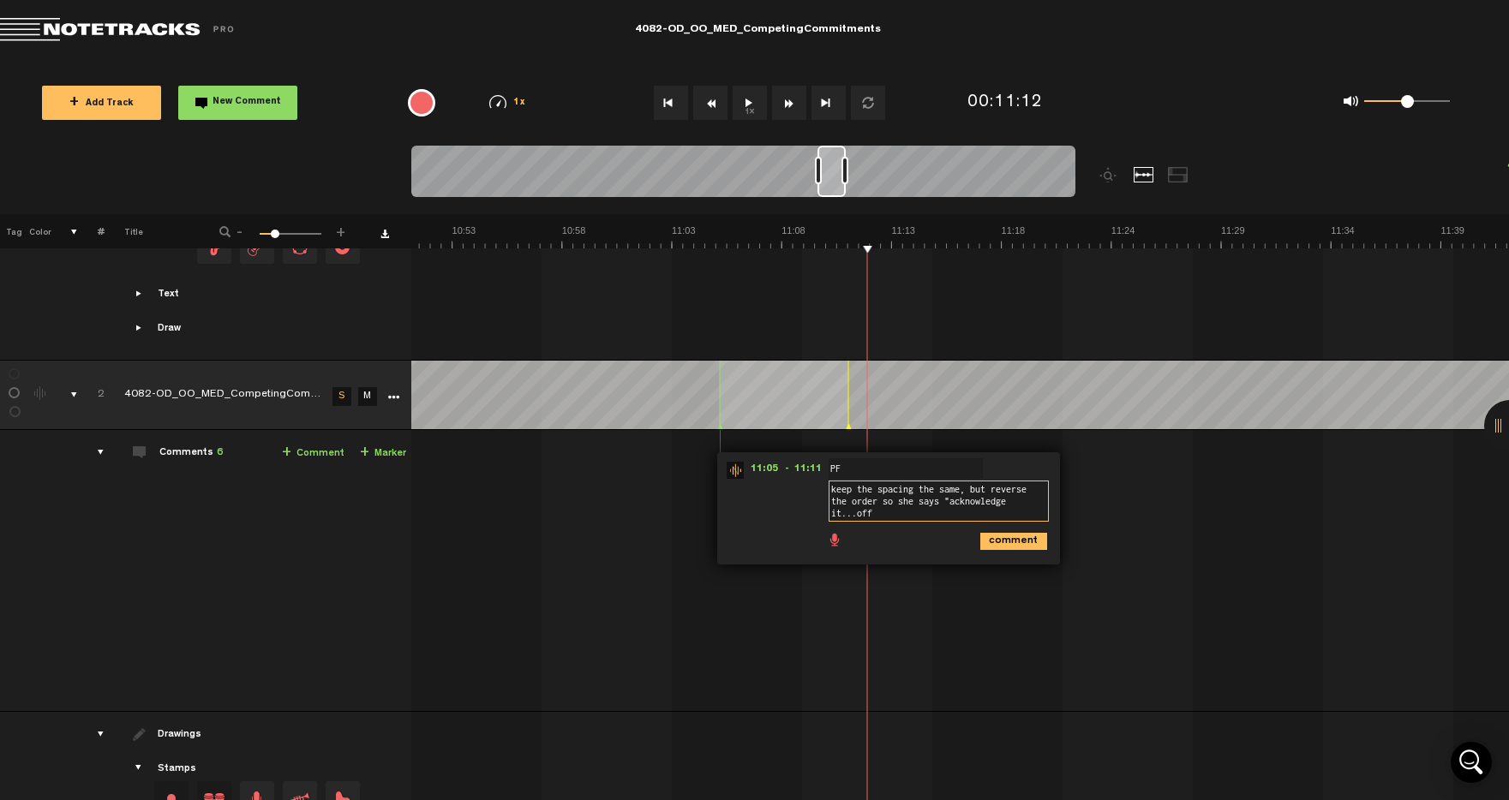
scroll to position [0, 0]
type textarea "keep the spacing the same, but reverse the order so she says "acknowledge it...…"
click at [758, 99] on button "1x" at bounding box center [750, 103] width 34 height 34
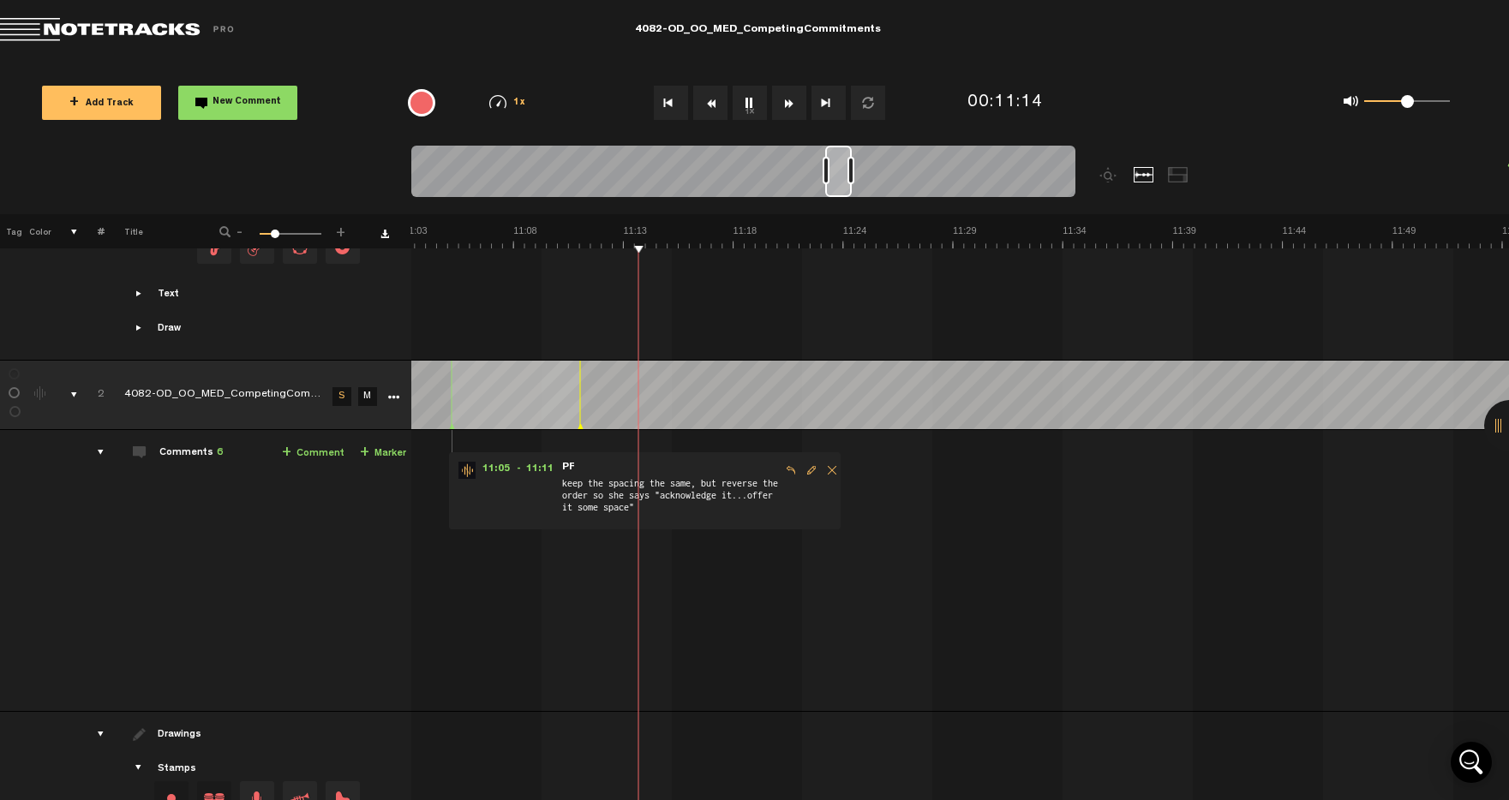
scroll to position [0, 14346]
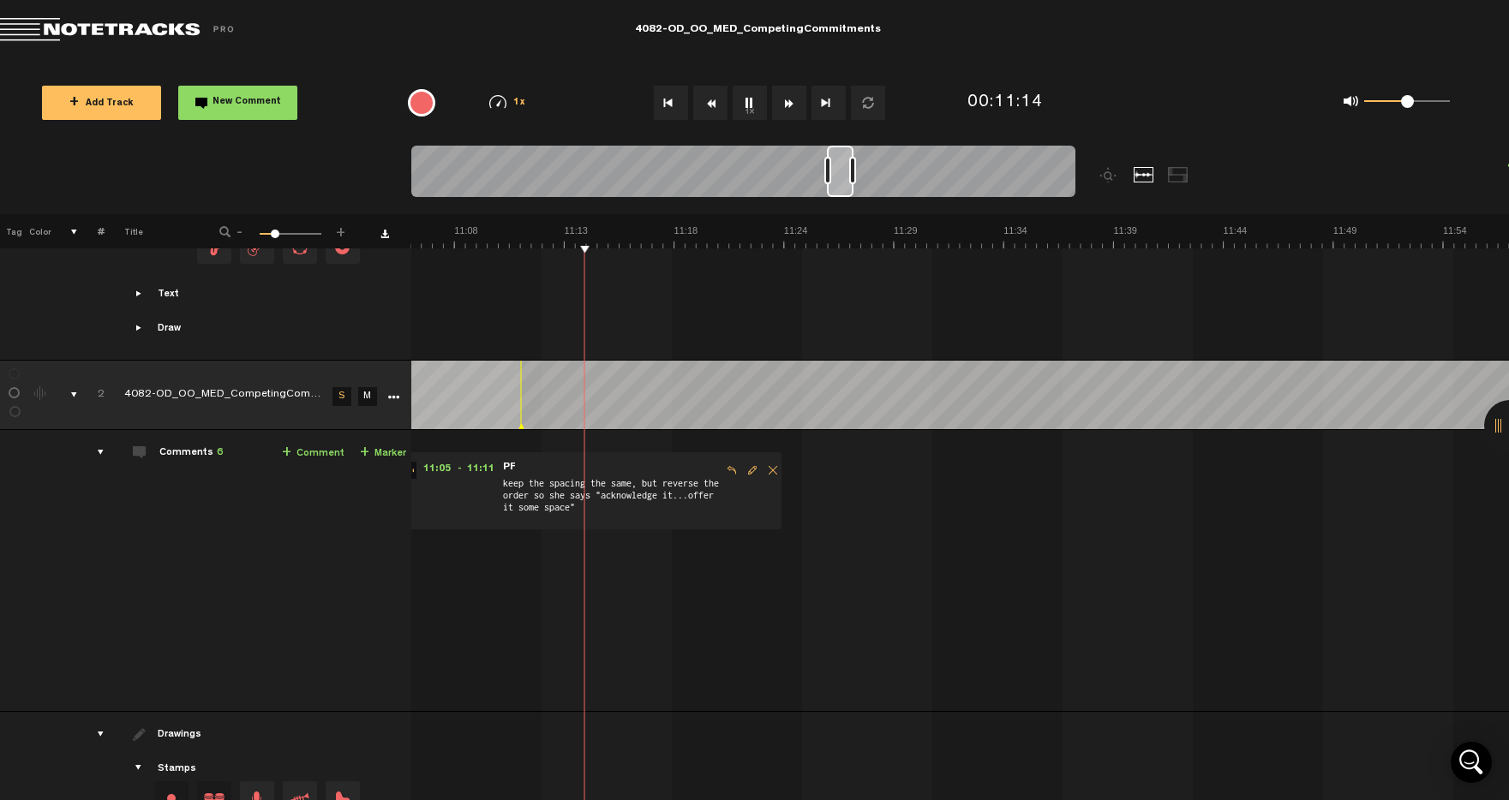
drag, startPoint x: 826, startPoint y: 187, endPoint x: 835, endPoint y: 185, distance: 9.6
click at [835, 185] on div at bounding box center [840, 171] width 27 height 51
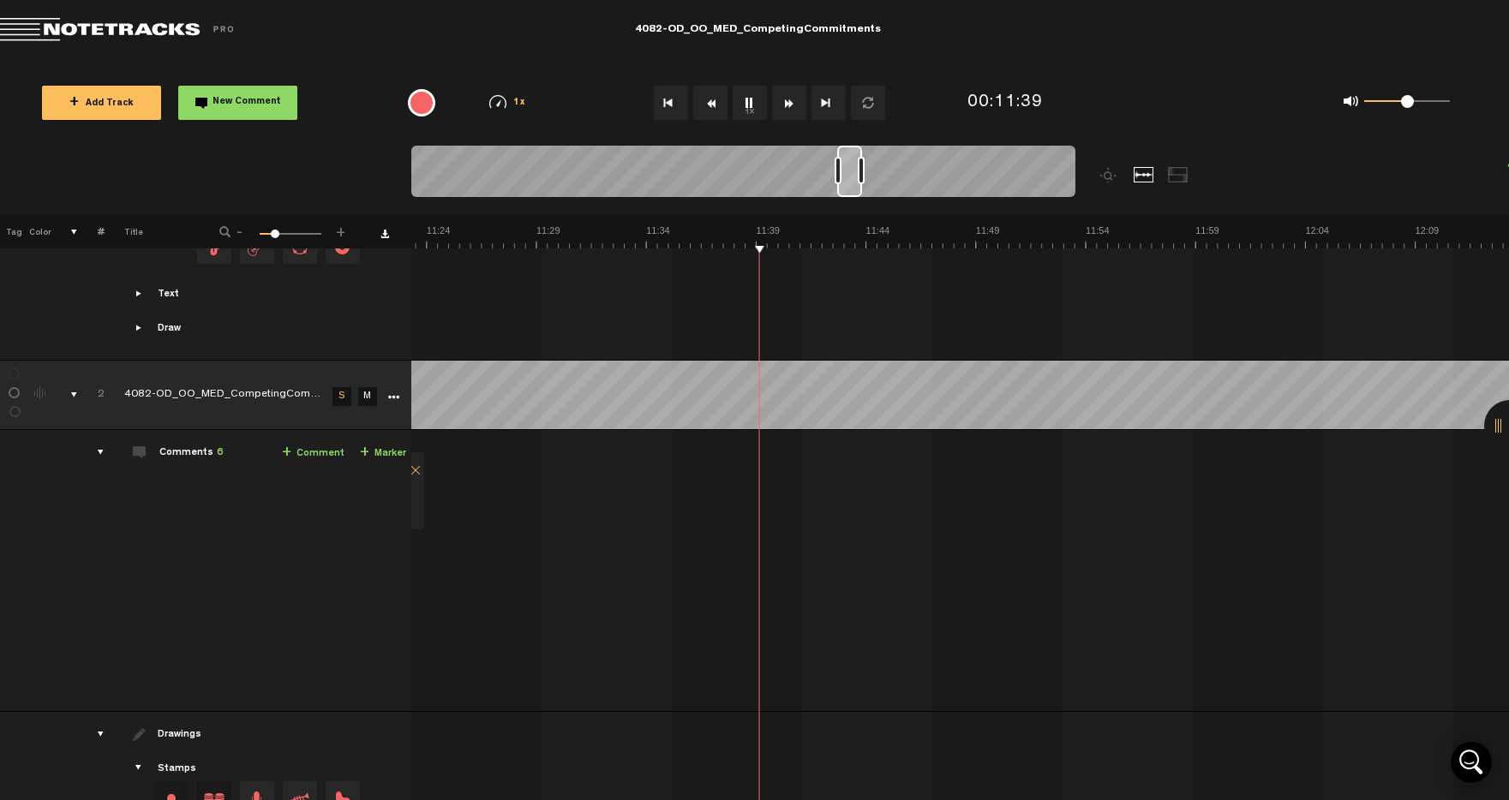
scroll to position [0, 14703]
drag, startPoint x: 847, startPoint y: 186, endPoint x: 857, endPoint y: 186, distance: 10.3
click at [857, 186] on div at bounding box center [849, 171] width 25 height 51
click at [856, 187] on div at bounding box center [855, 171] width 23 height 51
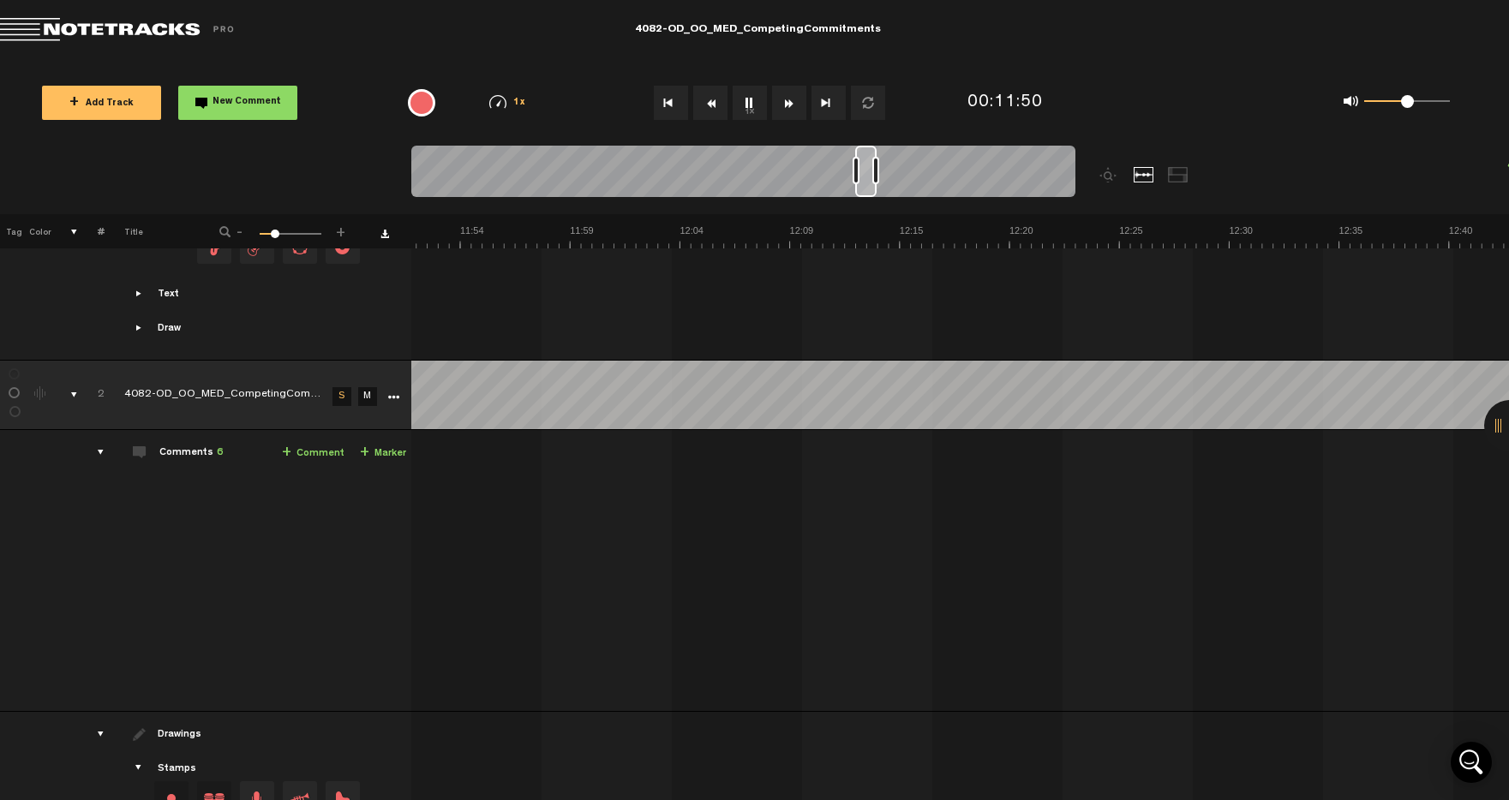
scroll to position [0, 15177]
drag, startPoint x: 856, startPoint y: 185, endPoint x: 866, endPoint y: 185, distance: 10.3
click at [866, 185] on div at bounding box center [865, 171] width 21 height 51
click at [868, 186] on div at bounding box center [865, 171] width 21 height 51
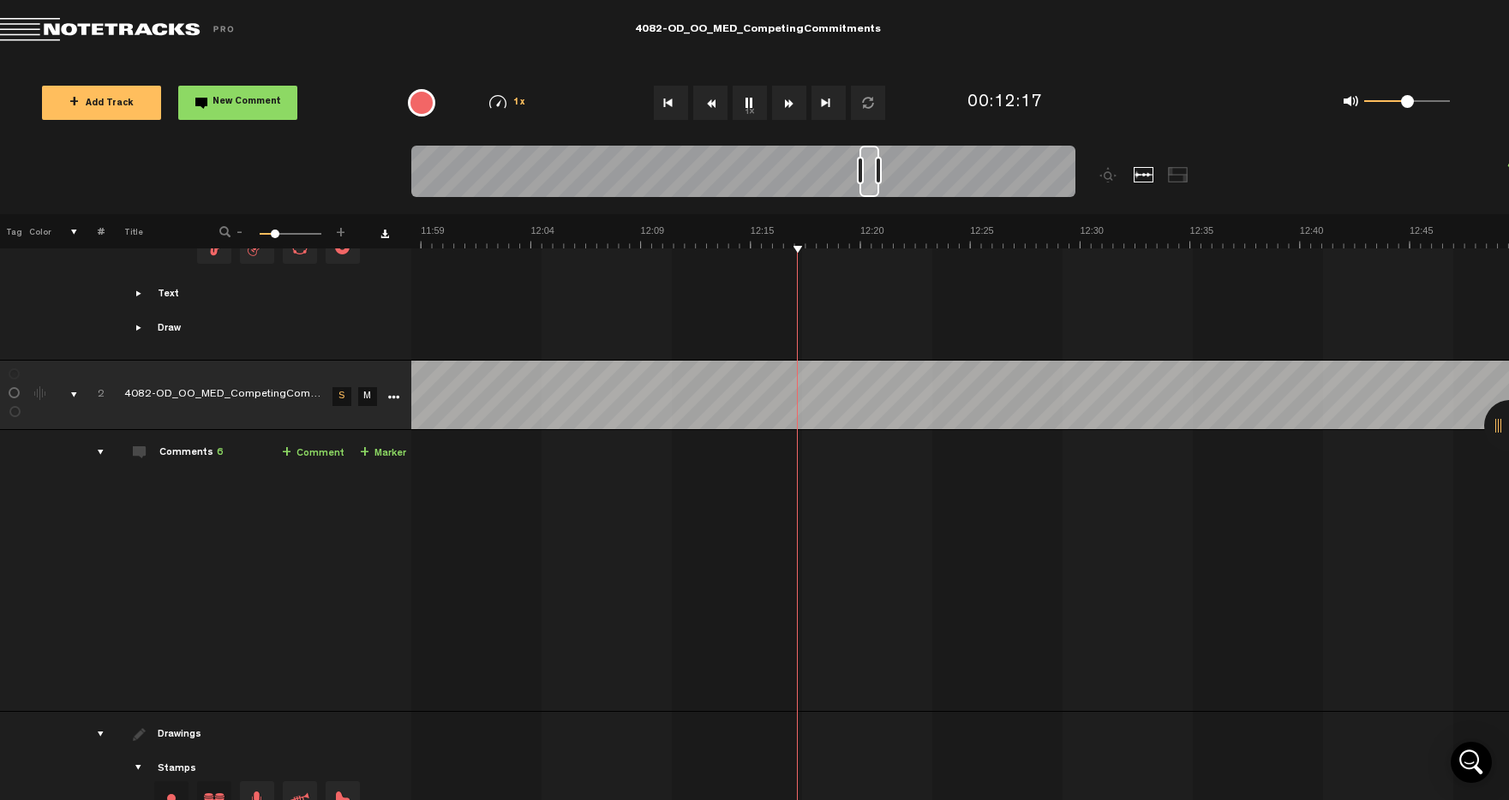
click at [870, 191] on div at bounding box center [869, 171] width 20 height 51
click at [751, 99] on button "1x" at bounding box center [750, 103] width 34 height 34
drag, startPoint x: 905, startPoint y: 191, endPoint x: 751, endPoint y: 182, distance: 154.5
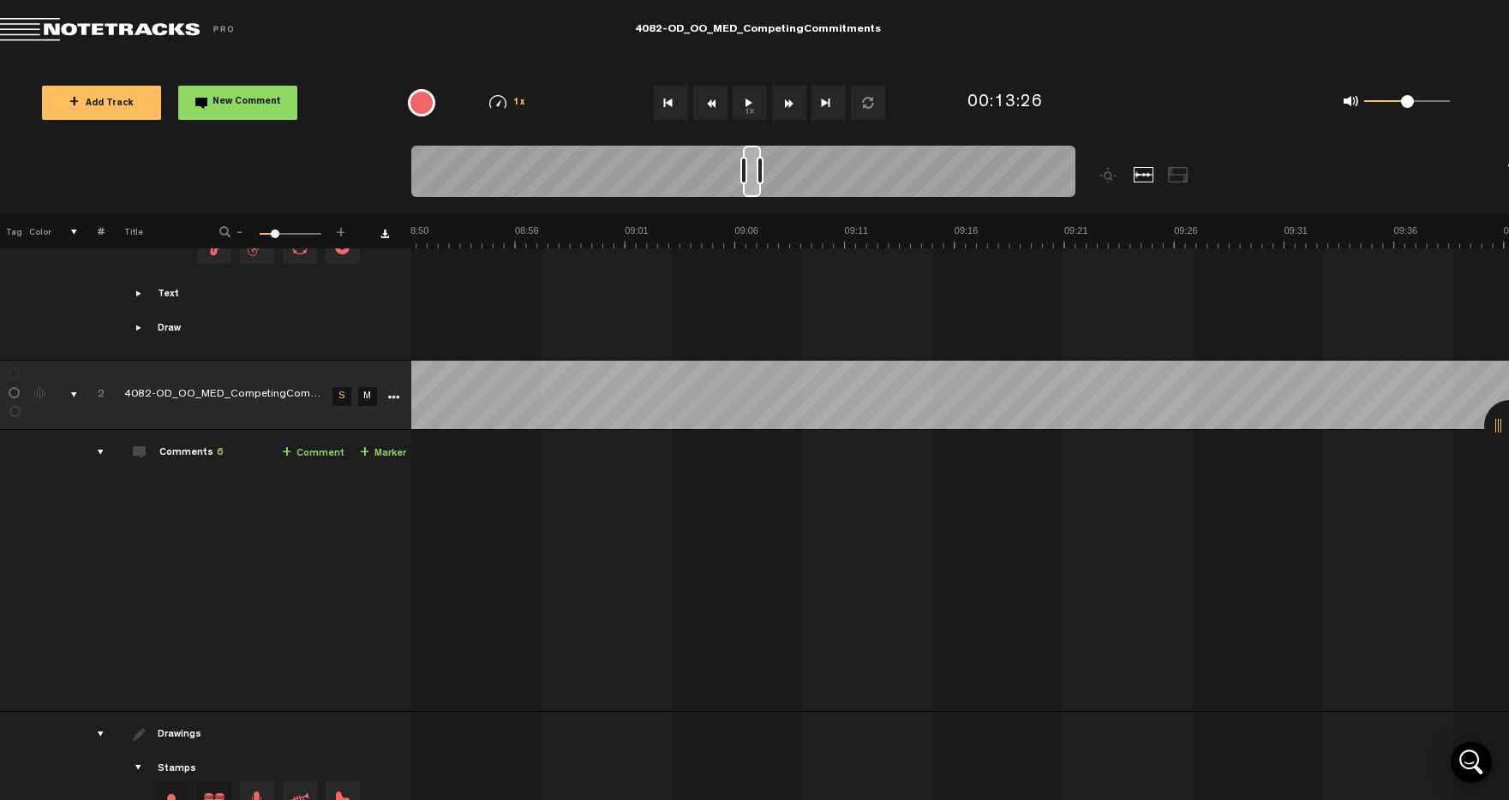
click at [751, 182] on div at bounding box center [752, 171] width 18 height 51
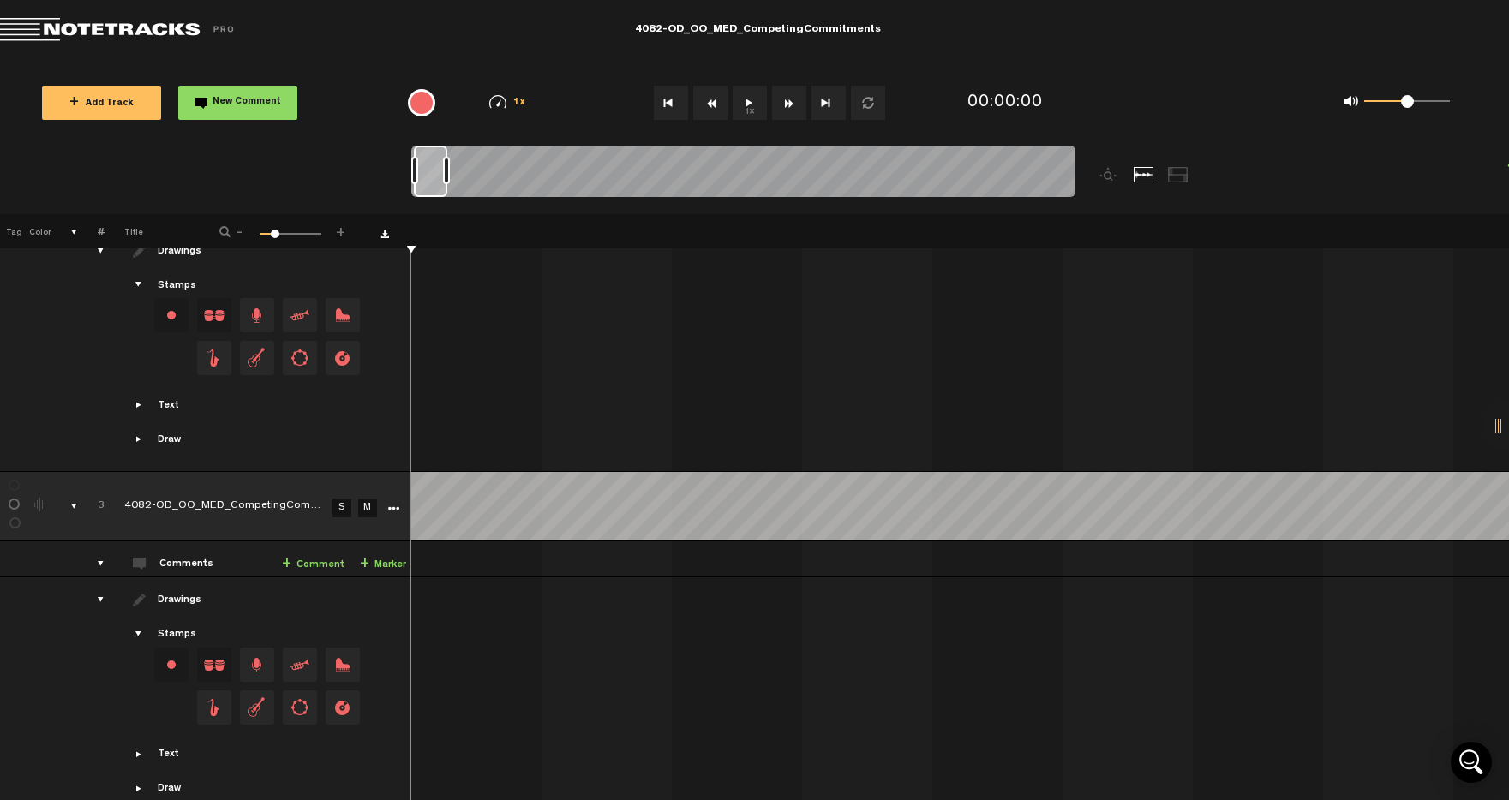
scroll to position [961, 0]
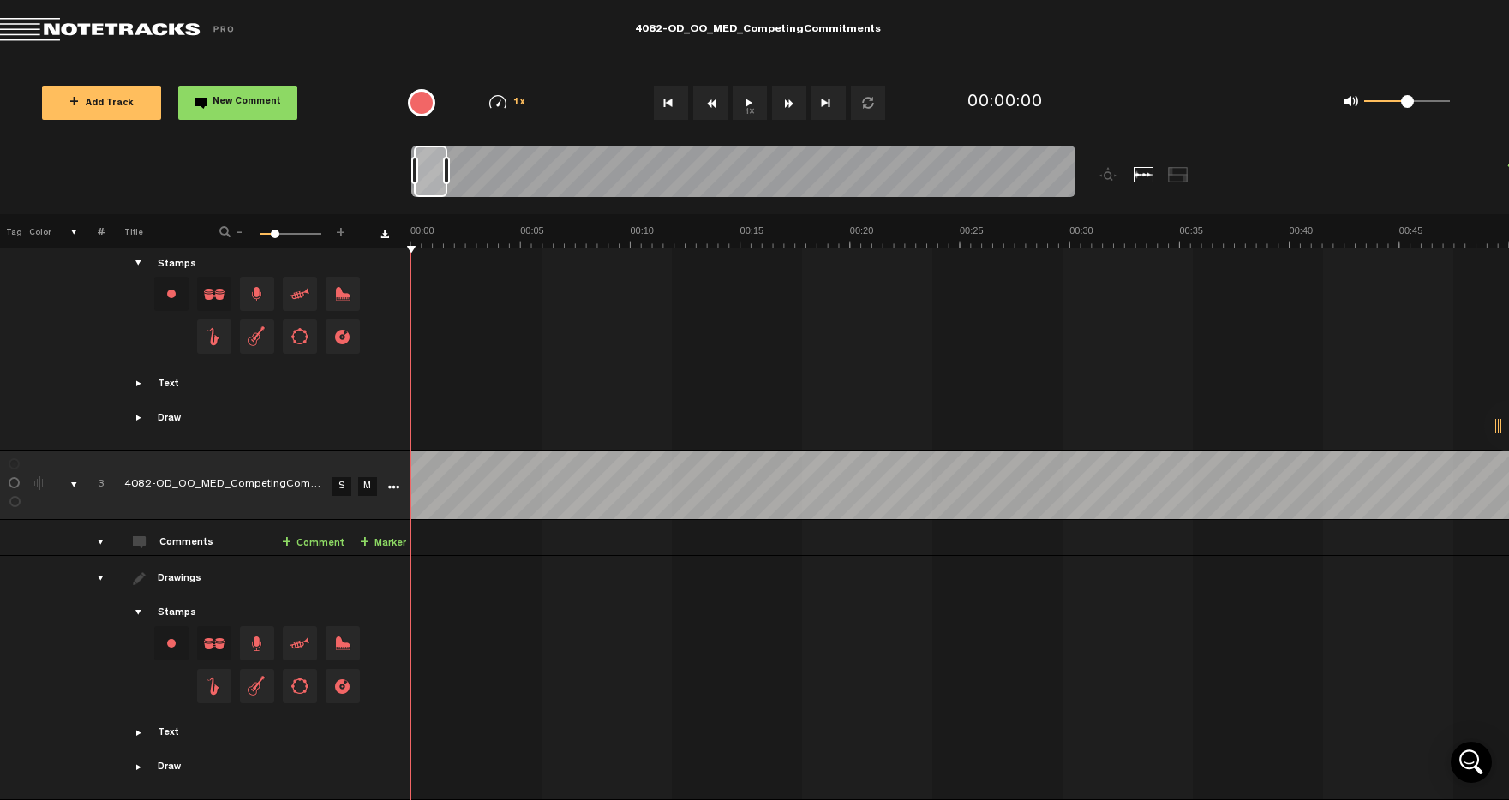
click at [341, 477] on link "S" at bounding box center [341, 486] width 19 height 19
drag, startPoint x: 424, startPoint y: 183, endPoint x: 548, endPoint y: 182, distance: 124.3
click at [548, 182] on div at bounding box center [554, 171] width 32 height 51
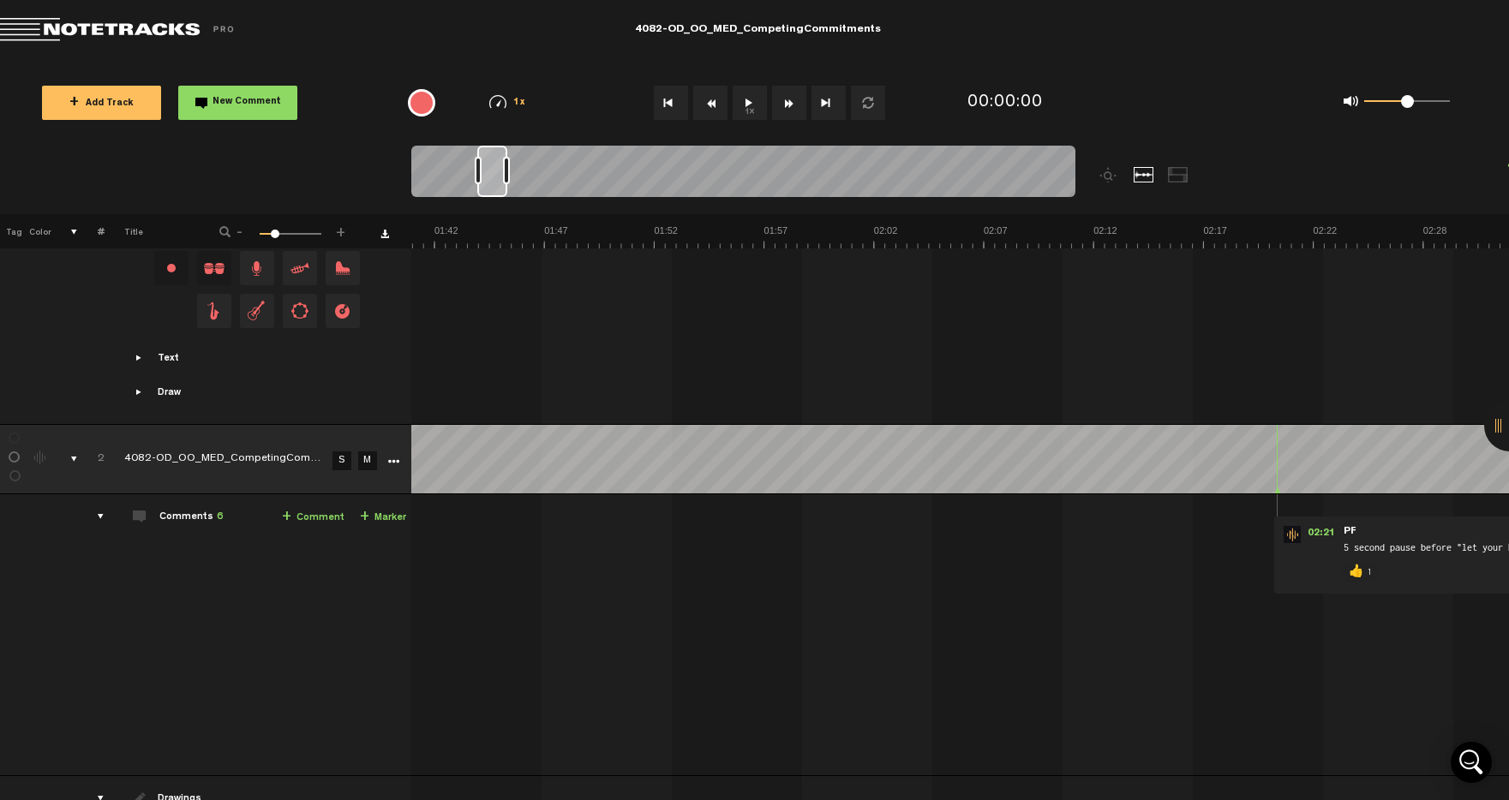
scroll to position [0, 2202]
drag, startPoint x: 555, startPoint y: 180, endPoint x: 494, endPoint y: 176, distance: 61.0
click at [494, 176] on div at bounding box center [492, 171] width 30 height 51
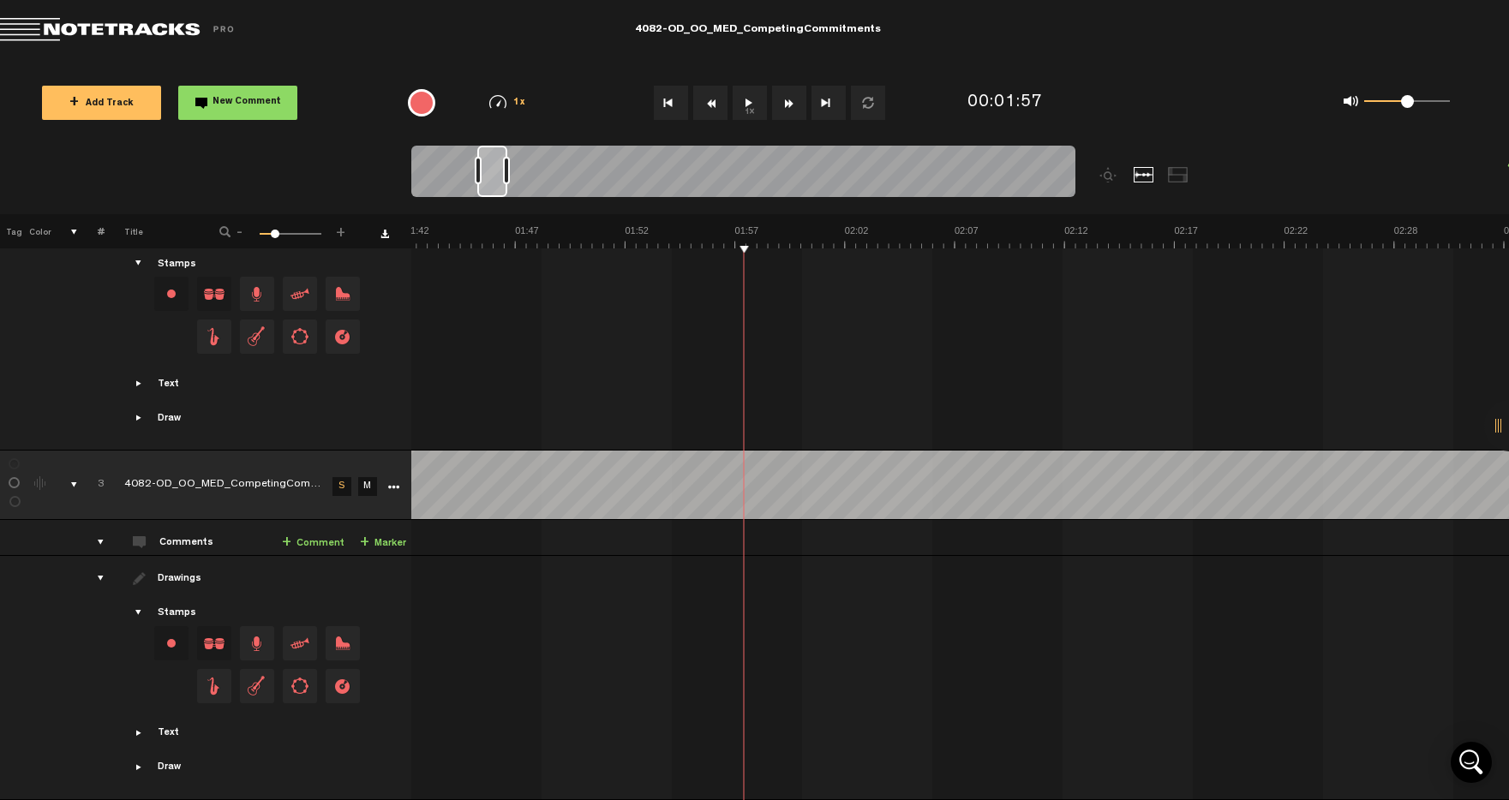
click at [753, 112] on button "1x" at bounding box center [750, 103] width 34 height 34
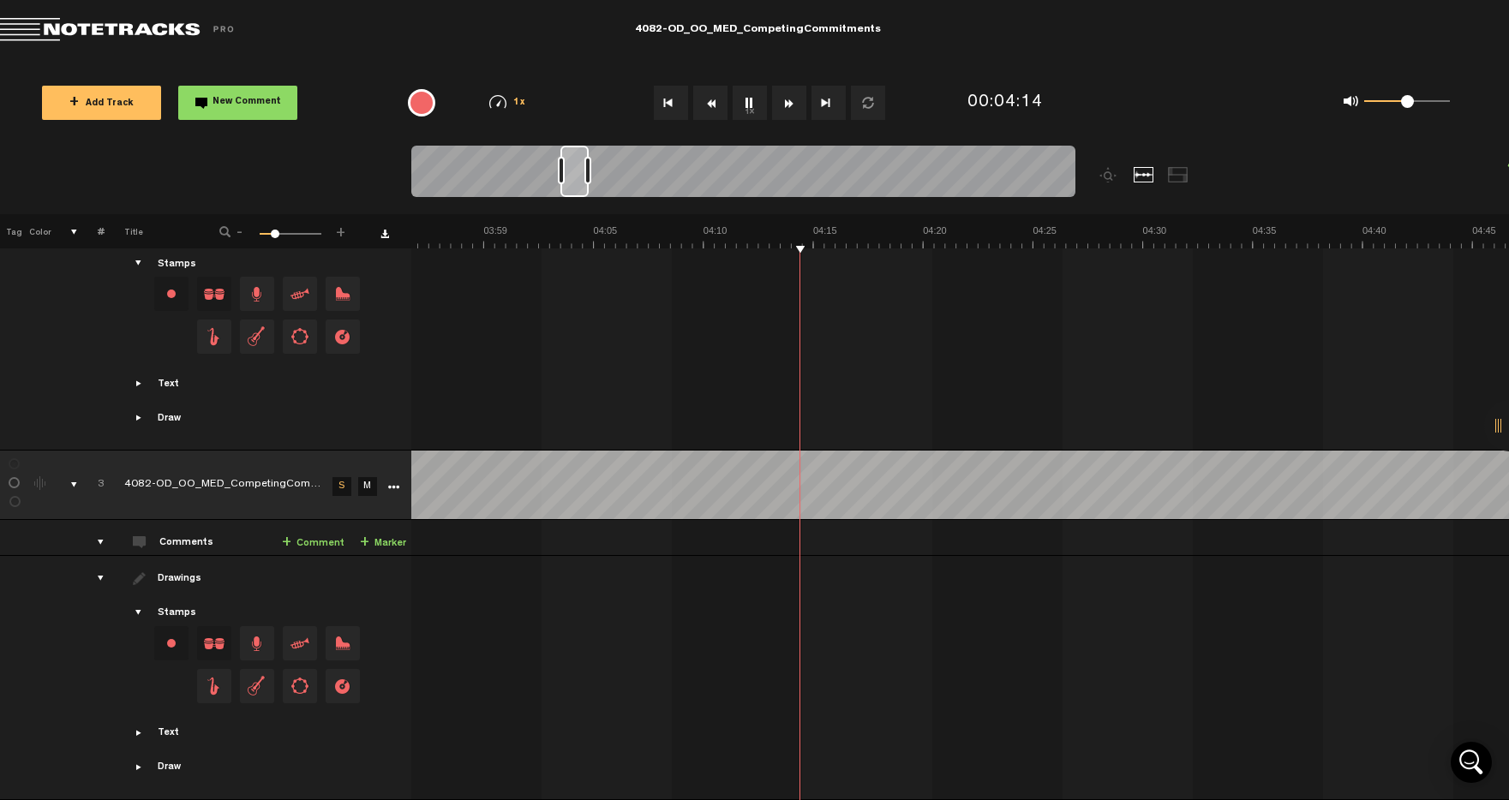
drag, startPoint x: 561, startPoint y: 190, endPoint x: 582, endPoint y: 186, distance: 21.0
click at [582, 186] on div at bounding box center [574, 171] width 28 height 51
click at [748, 103] on button "1x" at bounding box center [750, 103] width 34 height 34
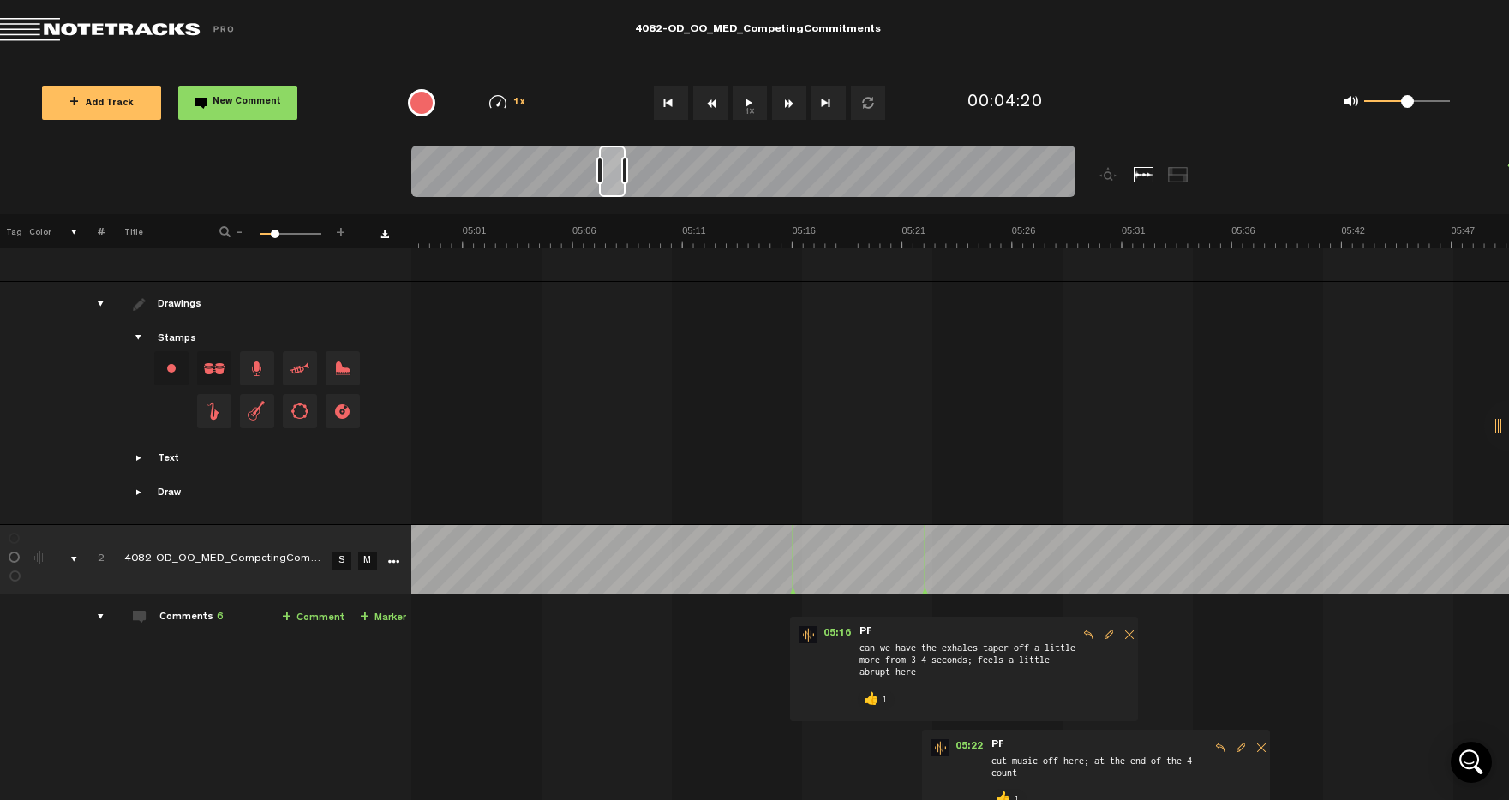
scroll to position [0, 6459]
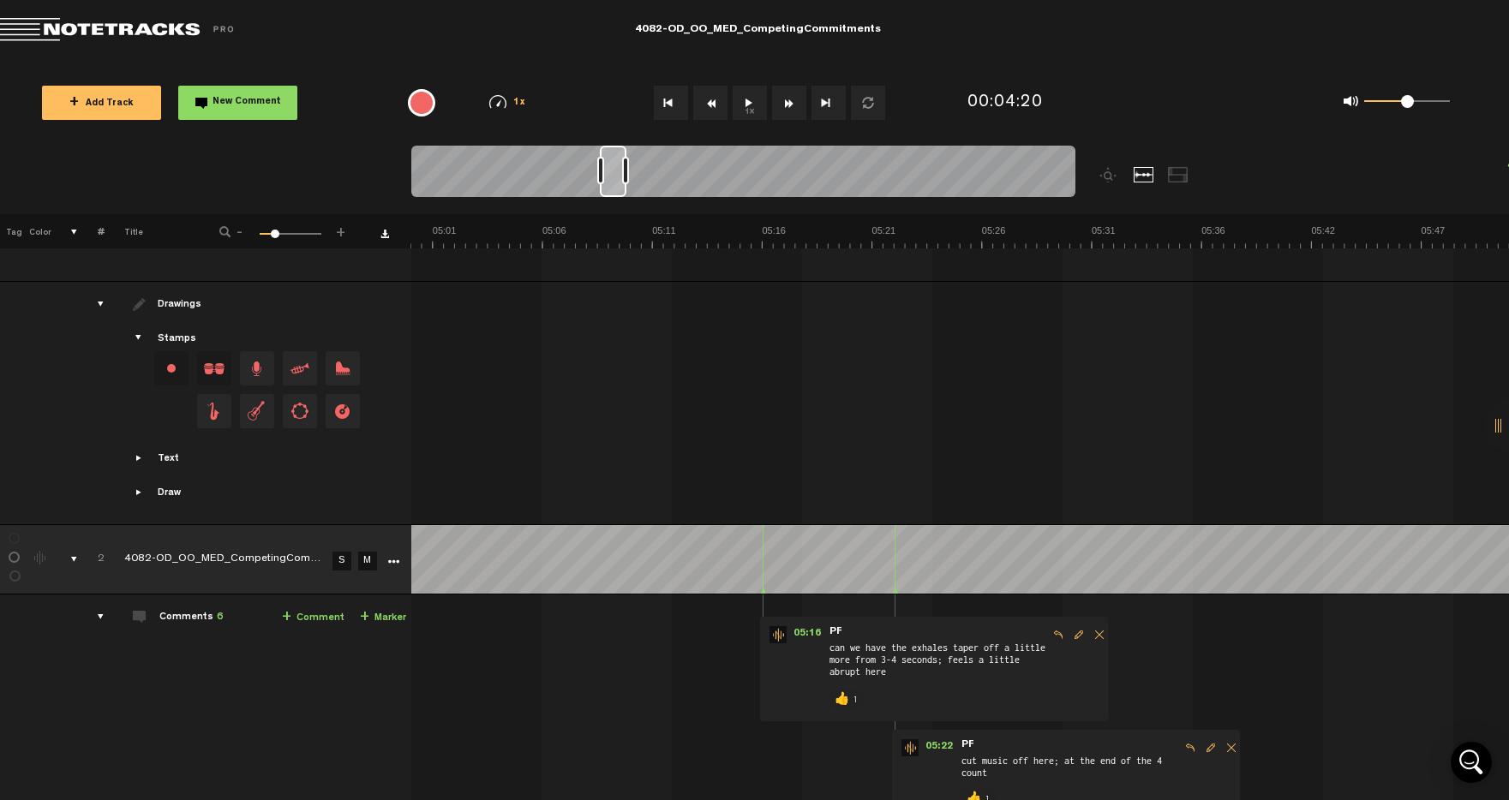
drag, startPoint x: 577, startPoint y: 183, endPoint x: 616, endPoint y: 180, distance: 39.5
click at [616, 180] on div at bounding box center [613, 171] width 27 height 51
click at [746, 105] on button "1x" at bounding box center [750, 103] width 34 height 34
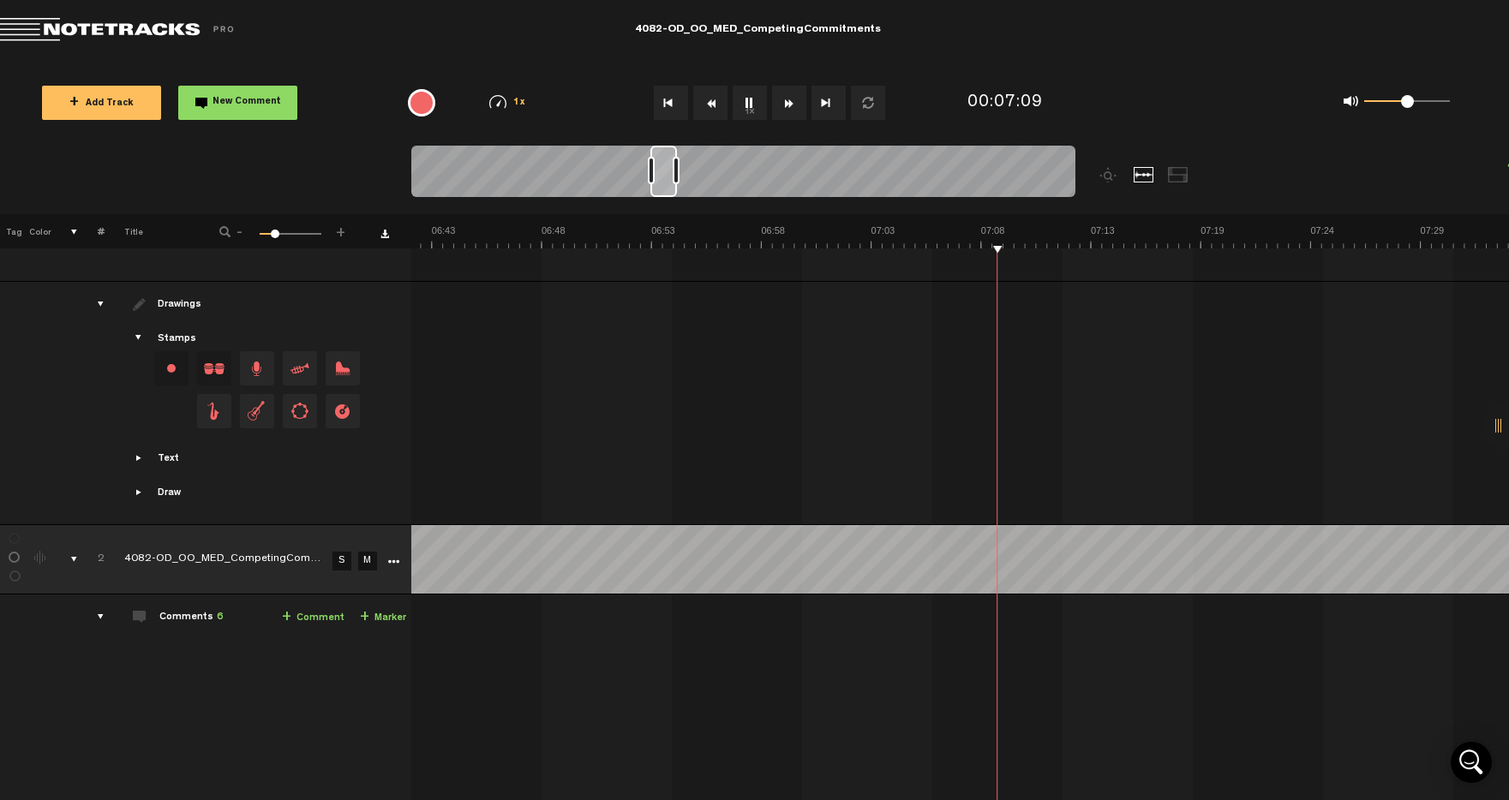
scroll to position [0, 8656]
click at [755, 99] on button "1x" at bounding box center [750, 103] width 34 height 34
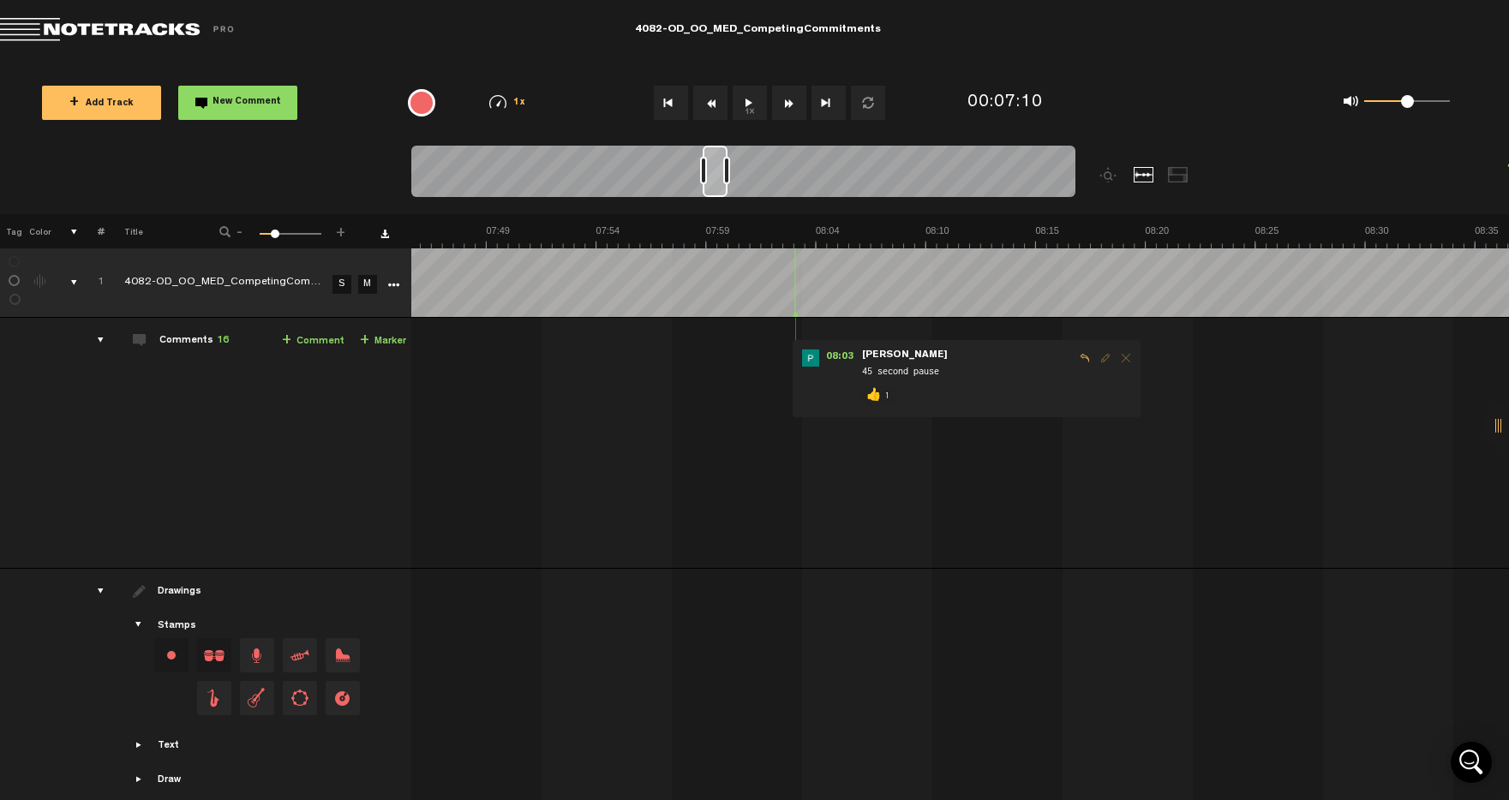
scroll to position [0, 10120]
drag, startPoint x: 679, startPoint y: 186, endPoint x: 721, endPoint y: 183, distance: 42.9
click at [721, 183] on div at bounding box center [717, 171] width 25 height 51
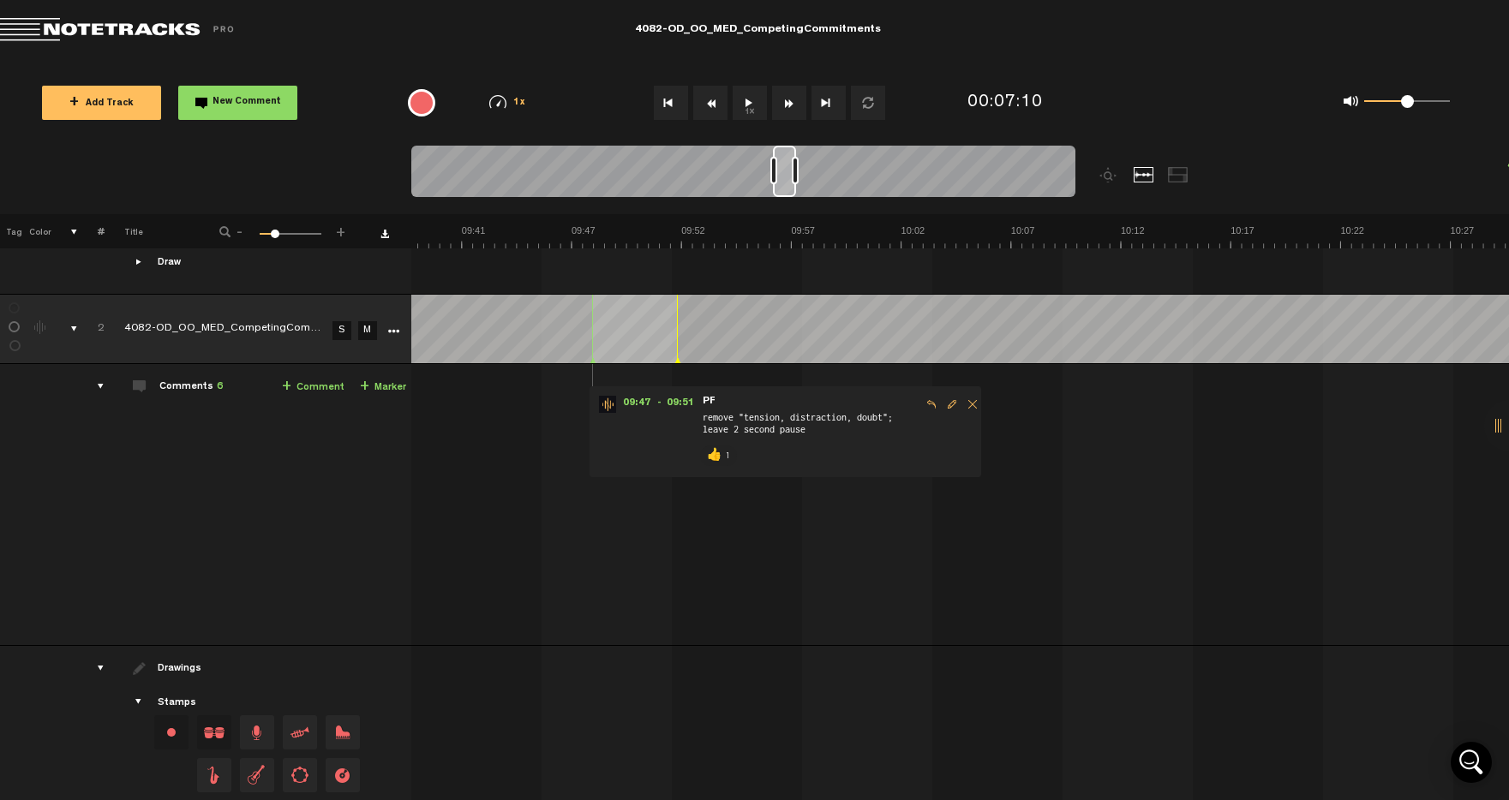
scroll to position [0, 12352]
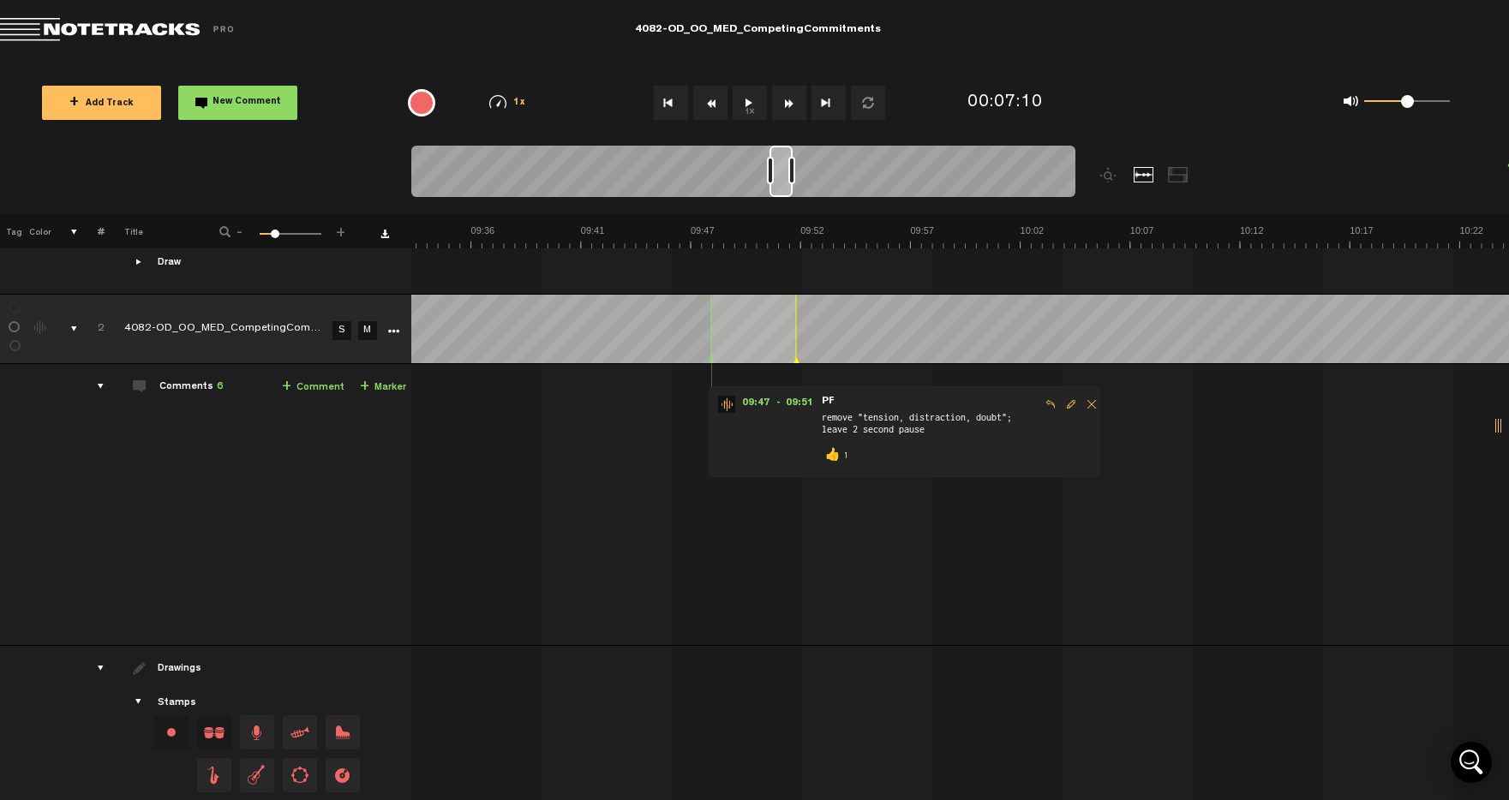
drag, startPoint x: 712, startPoint y: 182, endPoint x: 776, endPoint y: 183, distance: 64.3
click at [776, 183] on div at bounding box center [780, 171] width 23 height 51
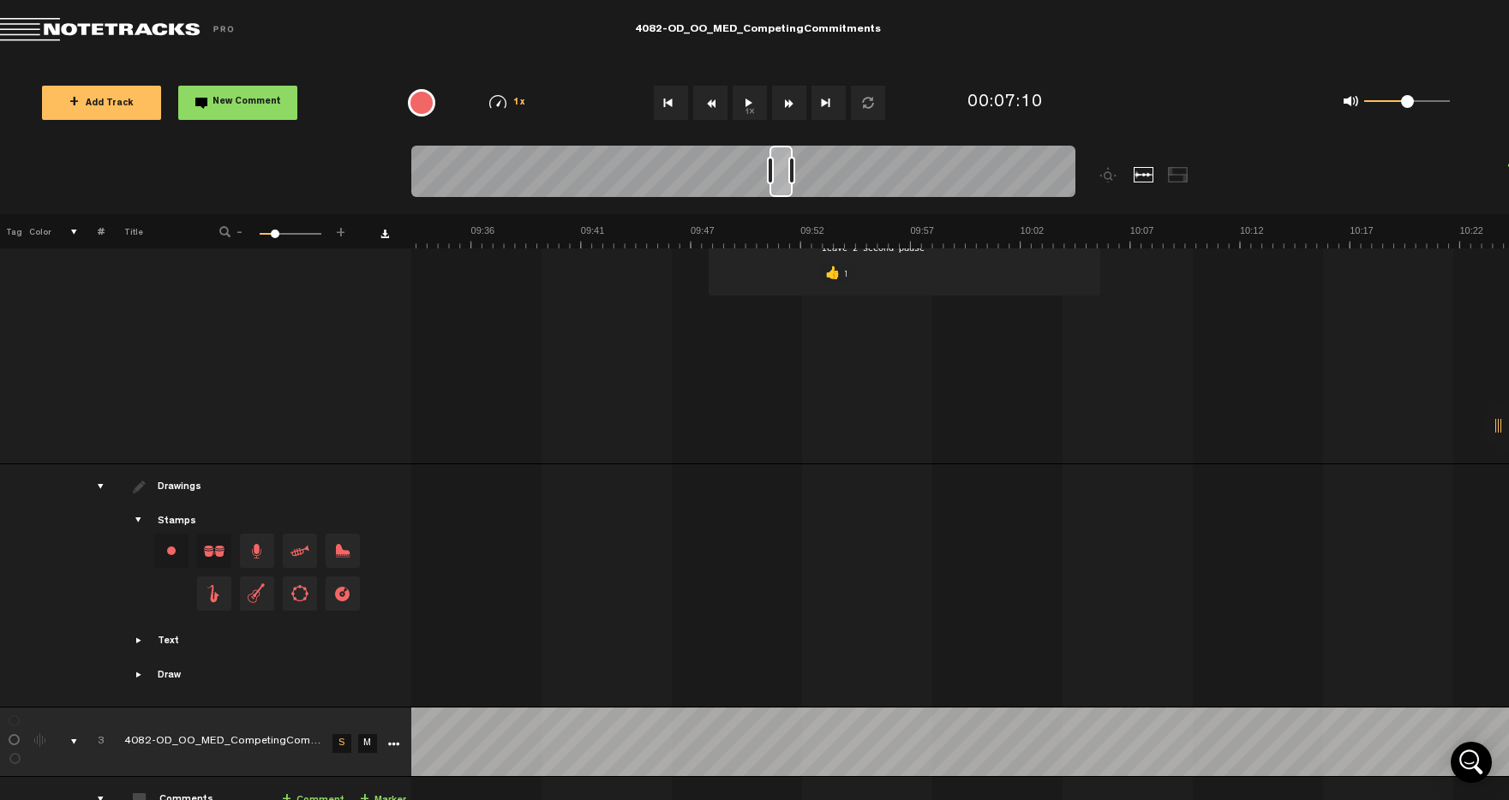
scroll to position [712, 0]
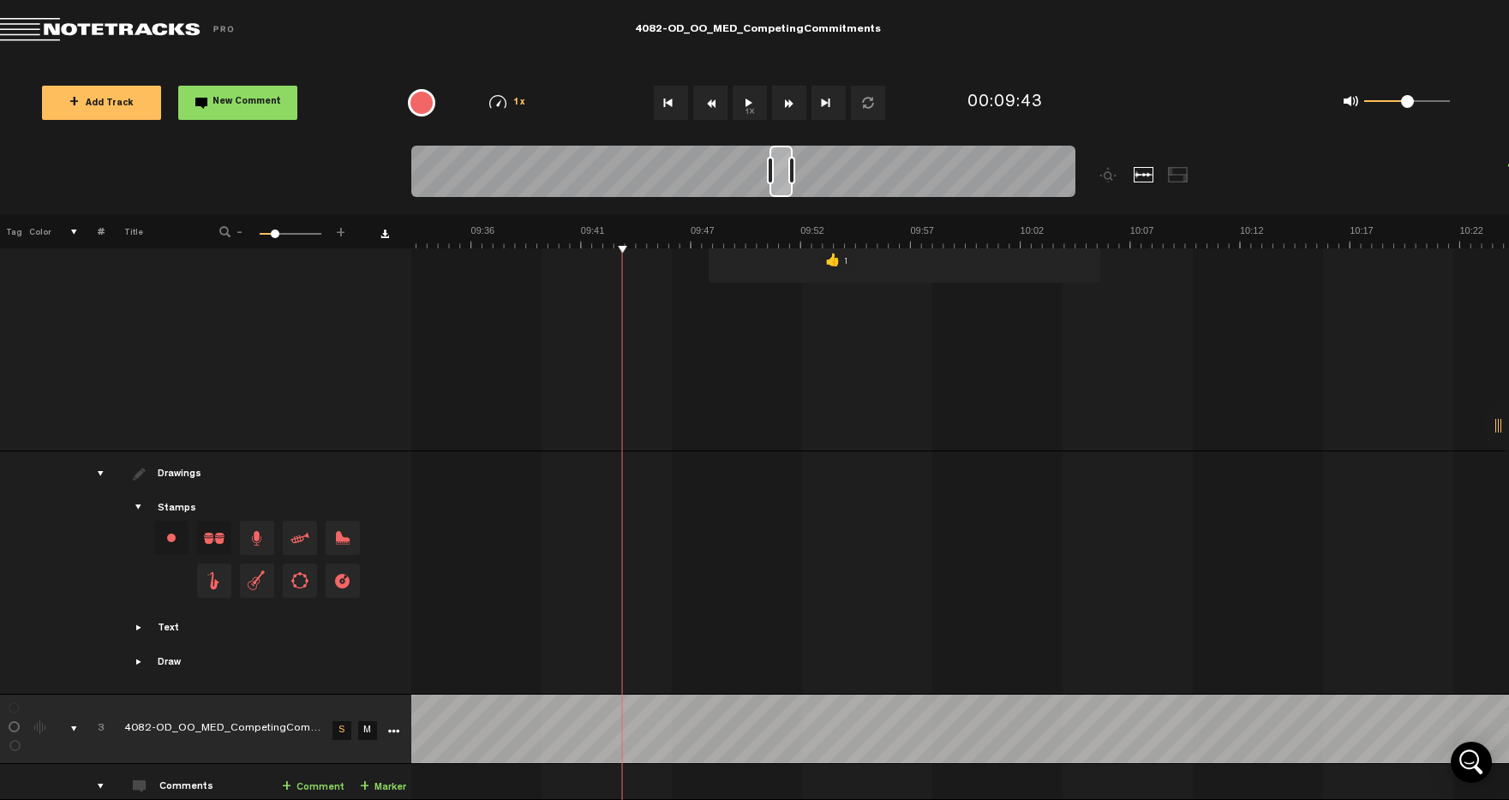
click at [753, 96] on button "1x" at bounding box center [750, 103] width 34 height 34
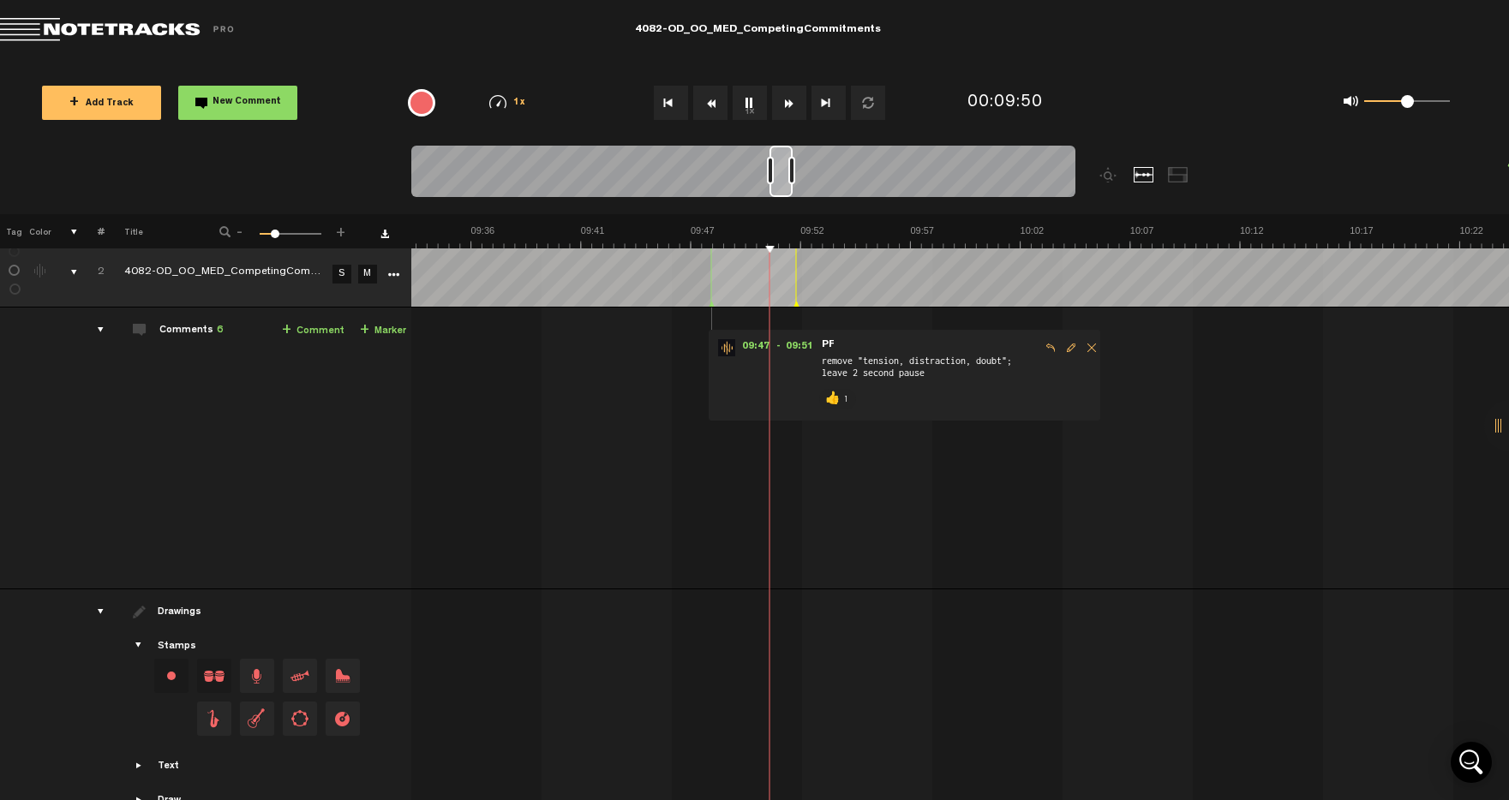
scroll to position [486, 0]
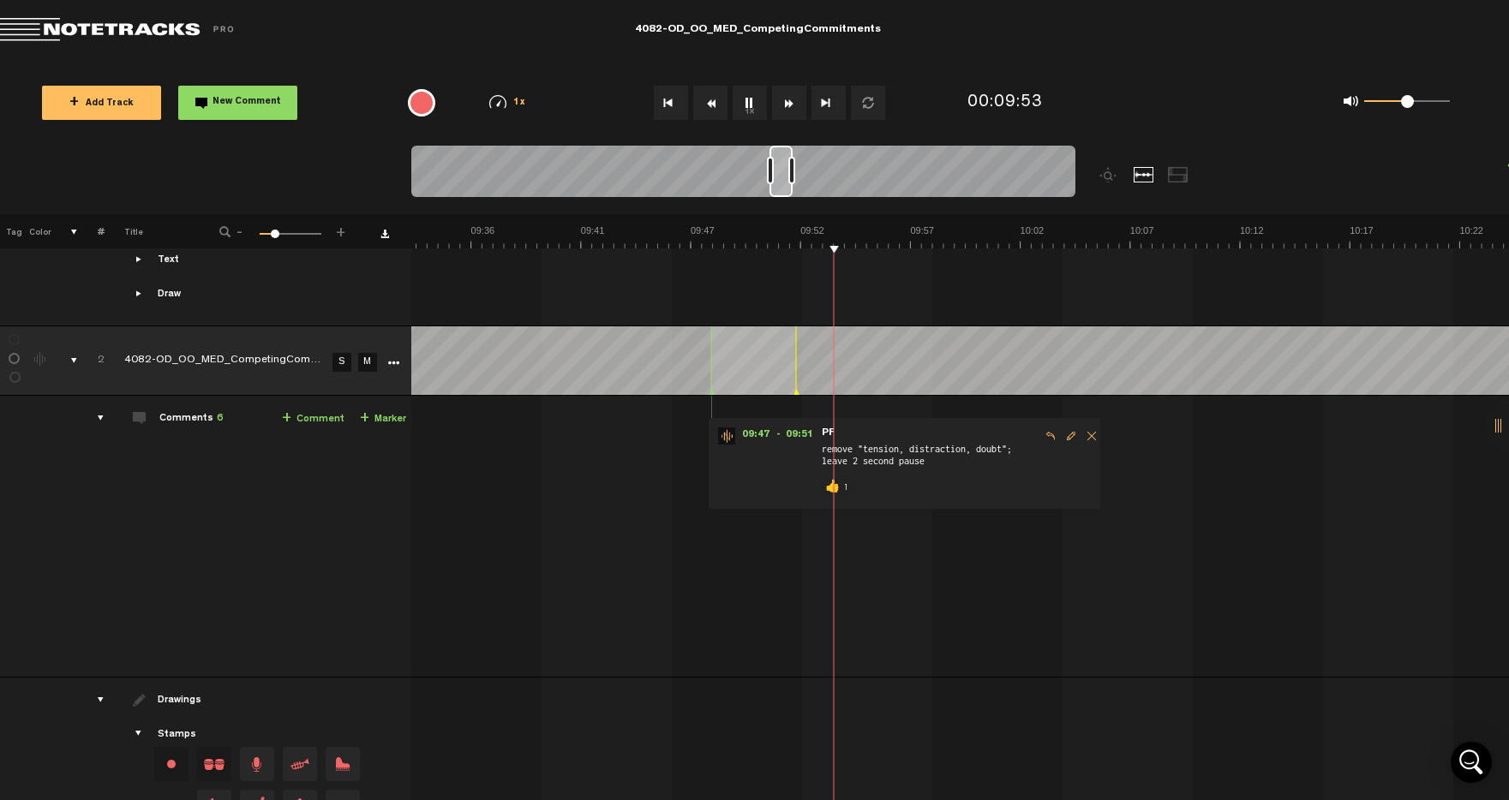
click at [745, 98] on button "1x" at bounding box center [750, 103] width 34 height 34
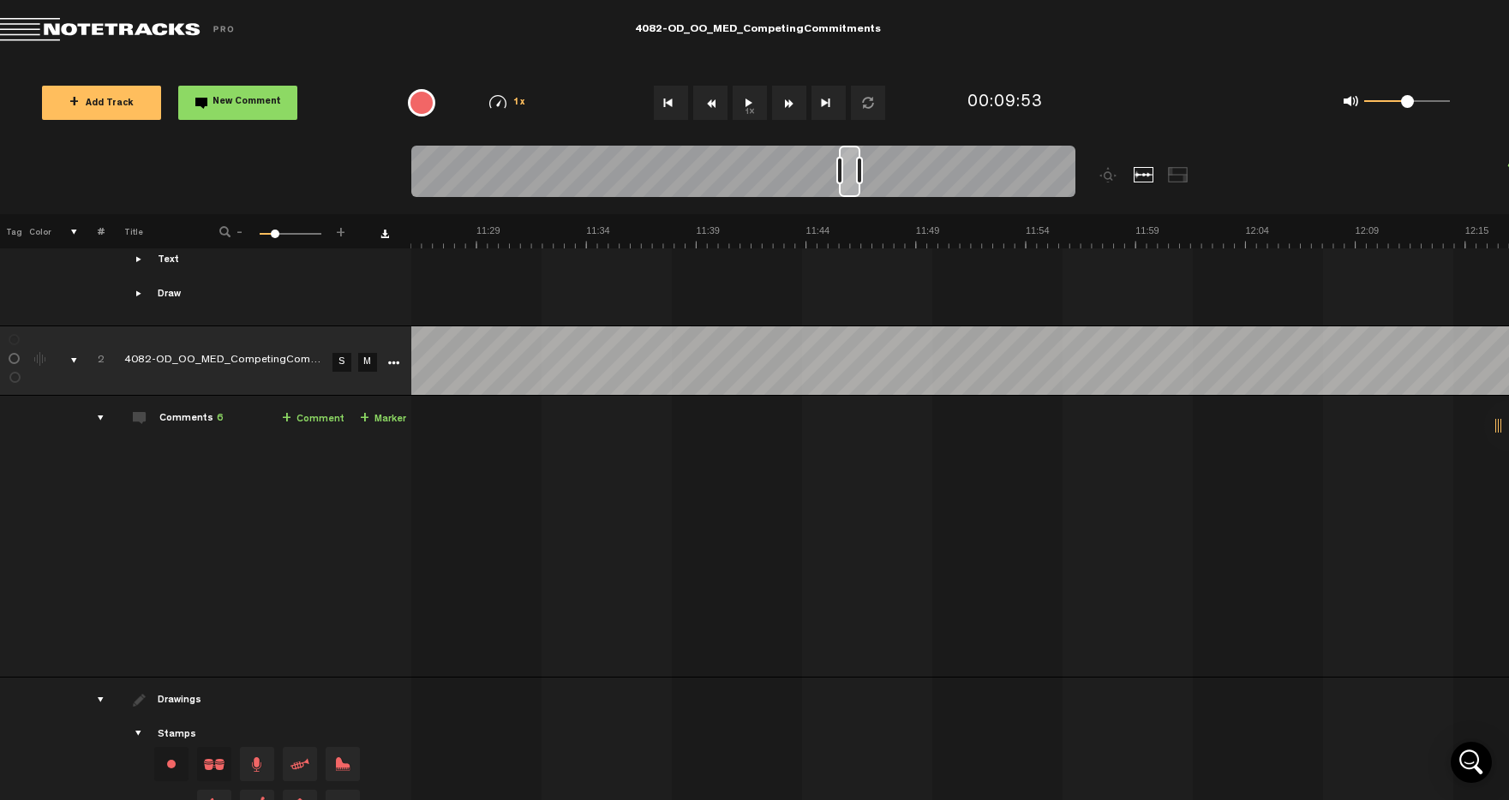
scroll to position [0, 13989]
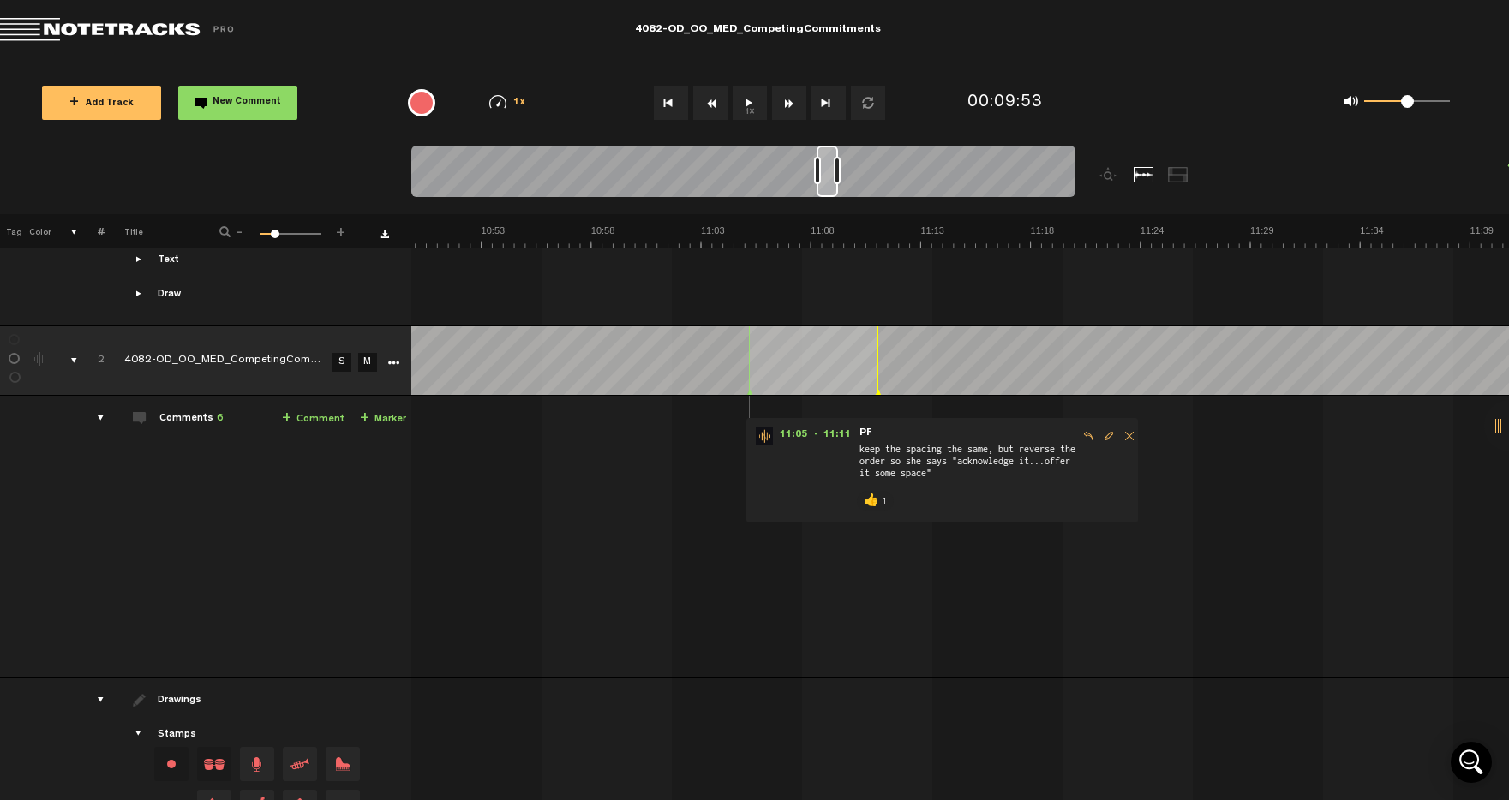
drag, startPoint x: 781, startPoint y: 189, endPoint x: 829, endPoint y: 188, distance: 47.1
click at [829, 188] on div at bounding box center [827, 171] width 21 height 51
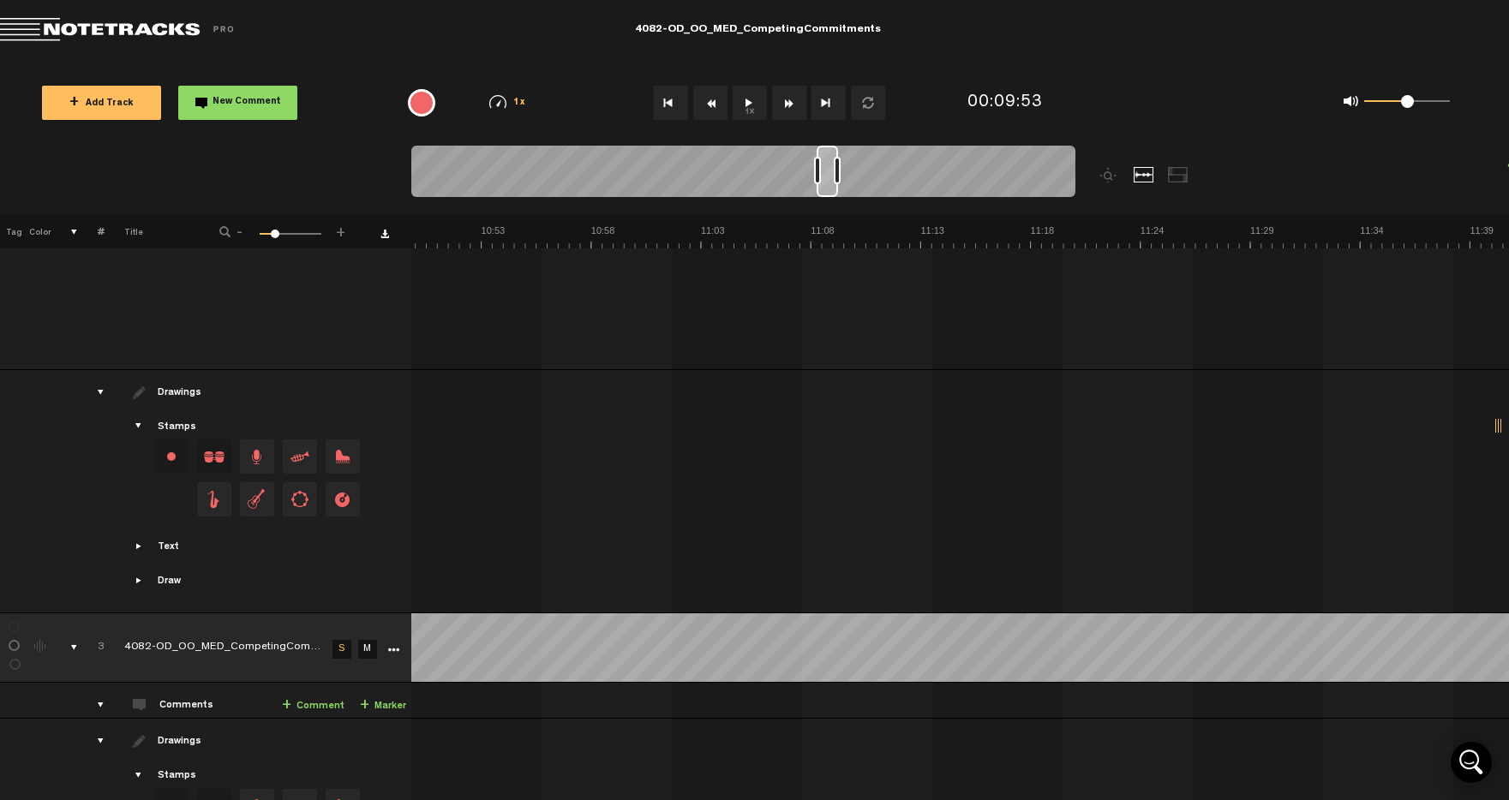
scroll to position [820, 0]
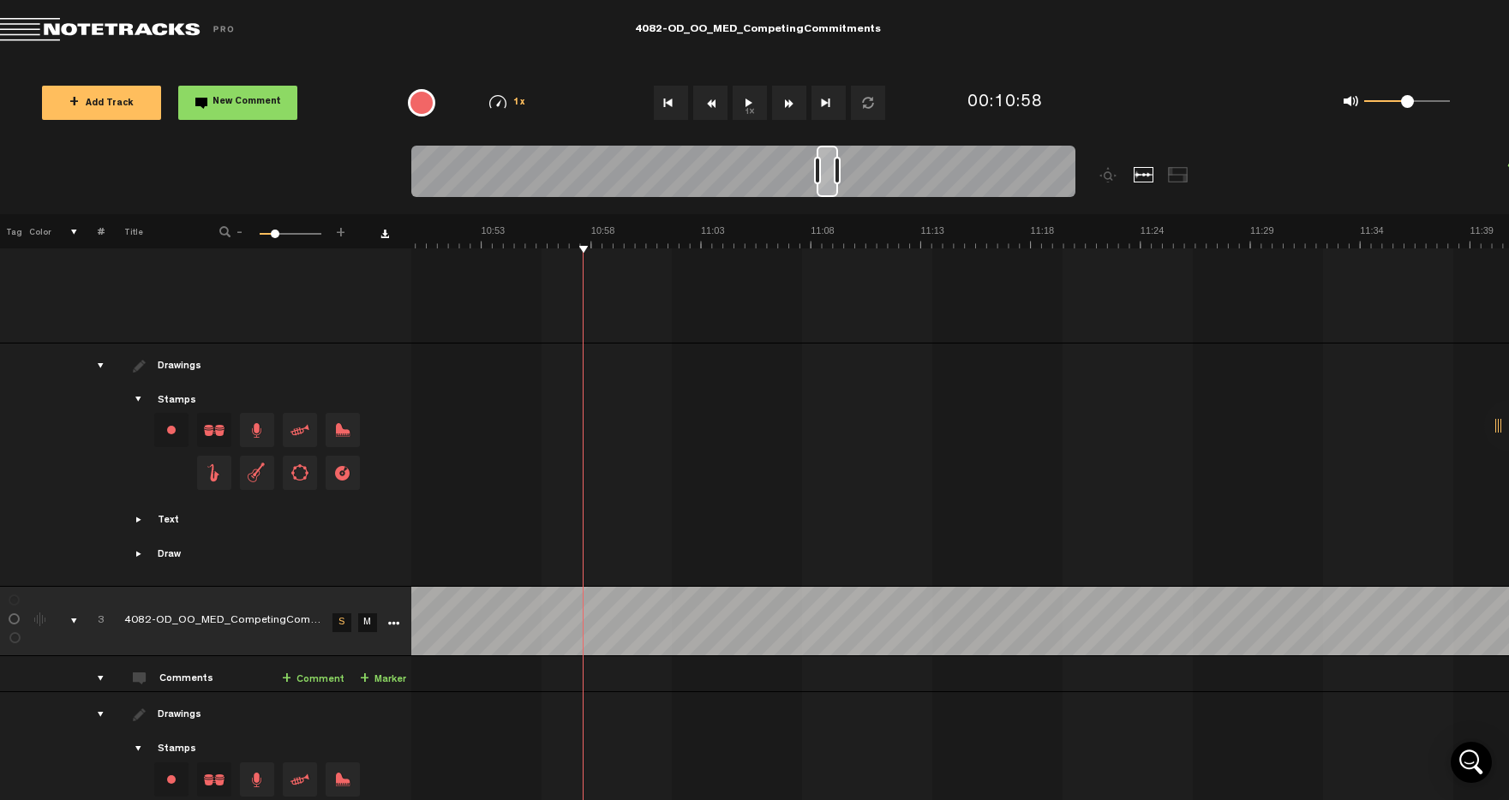
click at [750, 99] on button "1x" at bounding box center [750, 103] width 34 height 34
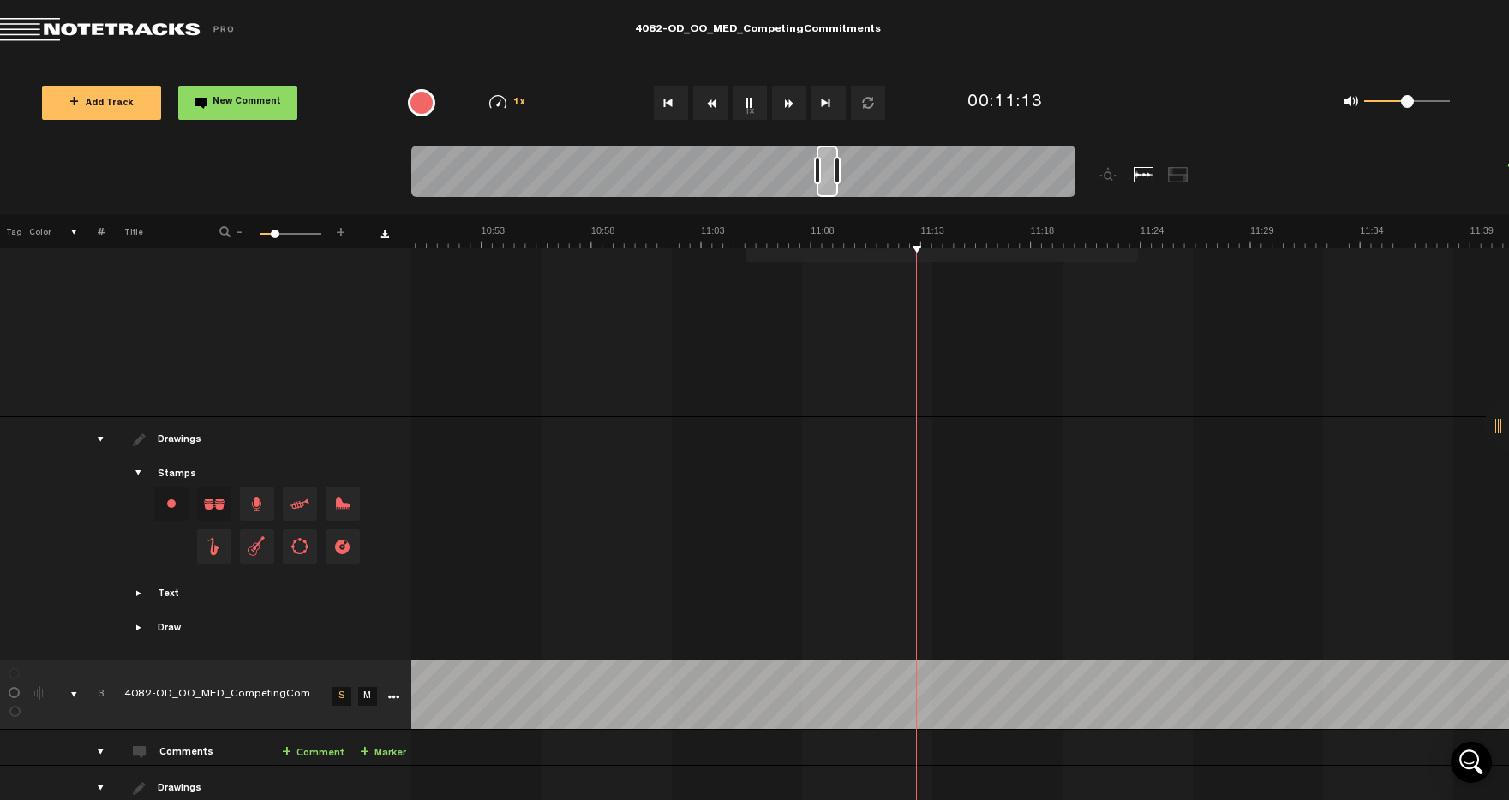
scroll to position [0, 14868]
click at [749, 107] on button "1x" at bounding box center [750, 103] width 34 height 34
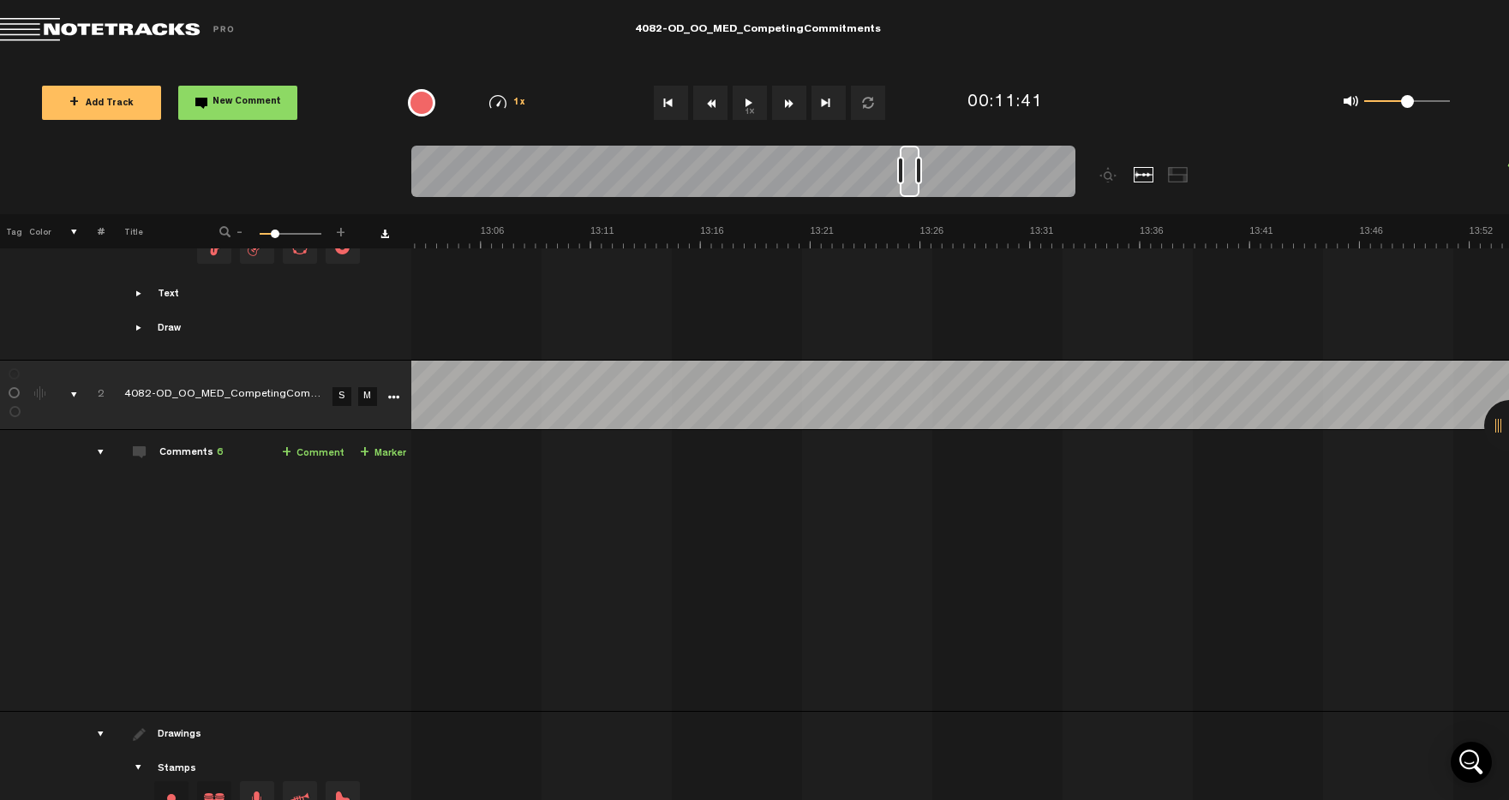
scroll to position [0, 16936]
drag, startPoint x: 849, startPoint y: 189, endPoint x: 908, endPoint y: 187, distance: 59.2
click at [909, 187] on div at bounding box center [911, 171] width 20 height 51
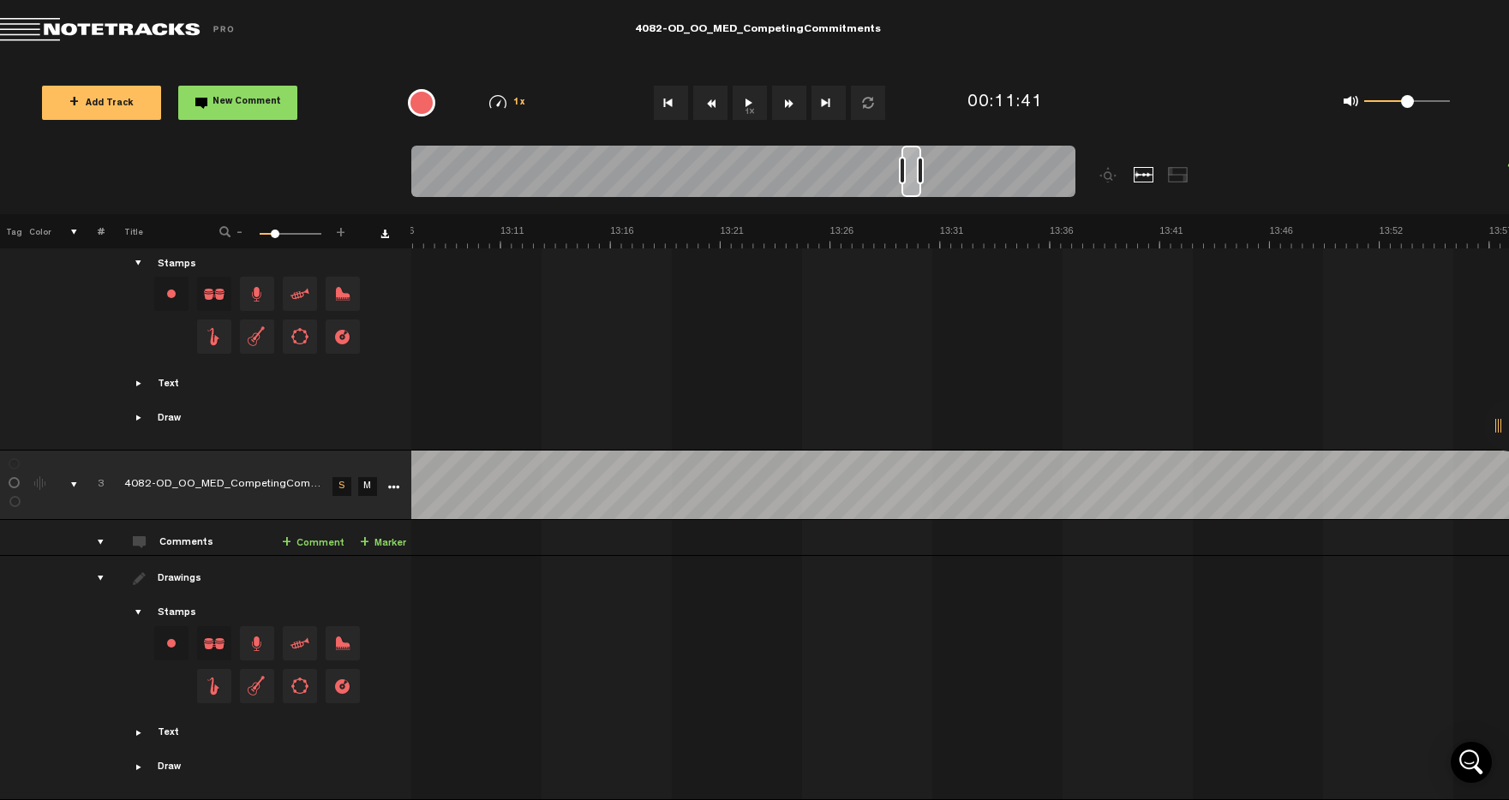
scroll to position [0, 17039]
click at [405, 484] on td "Export to Headliner Update Download Download original Export Audacity labels Ex…" at bounding box center [407, 485] width 7 height 69
click at [399, 479] on link "More" at bounding box center [393, 485] width 16 height 15
click at [761, 520] on td "3 4082-OD_OO_MED_CompetingCommitments_Mix_v3 S M 4082-OD_OO_MED_CompetingCommit…" at bounding box center [960, 538] width 1098 height 36
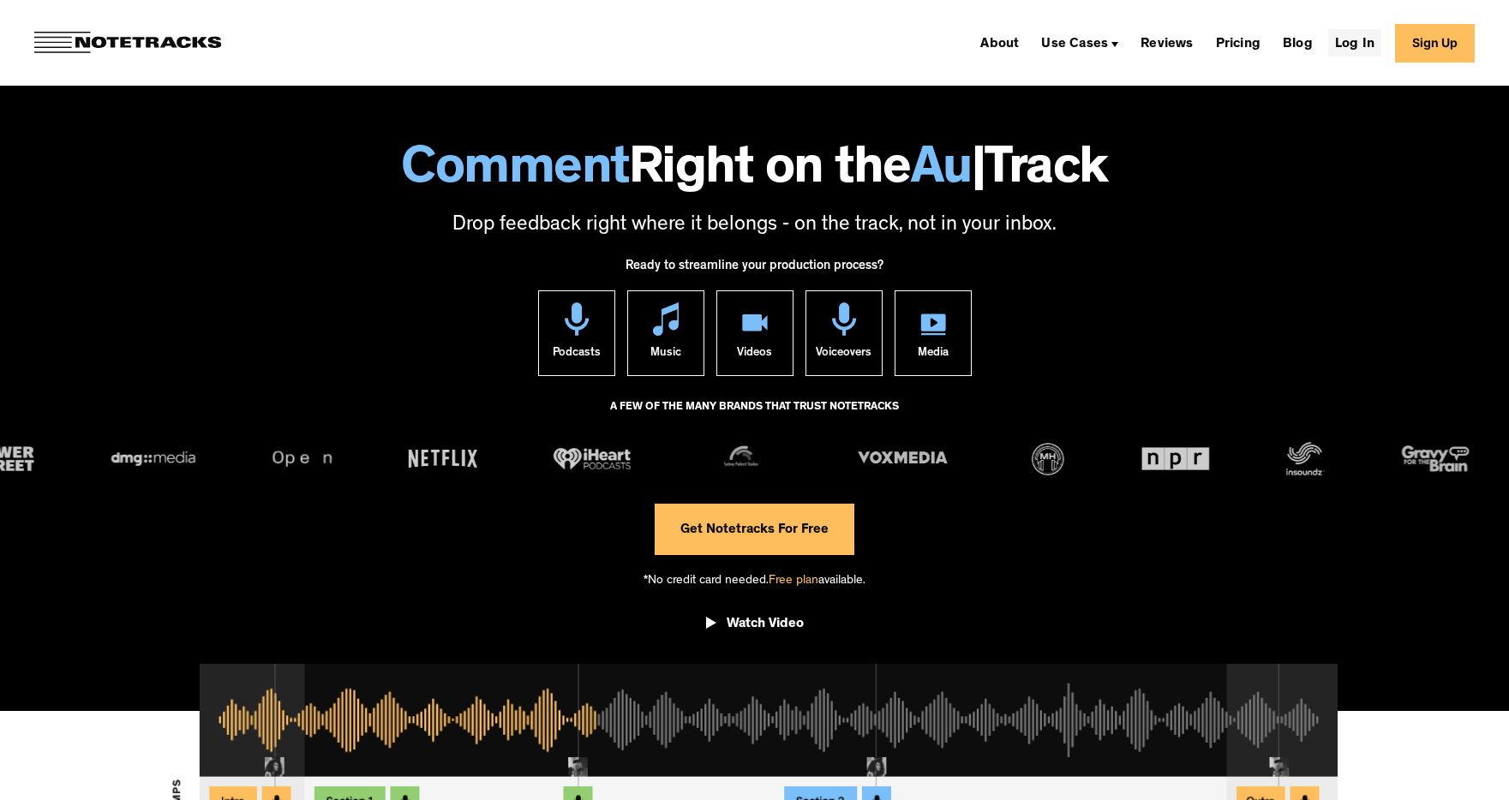
click at [1353, 44] on link "Log In" at bounding box center [1354, 42] width 53 height 27
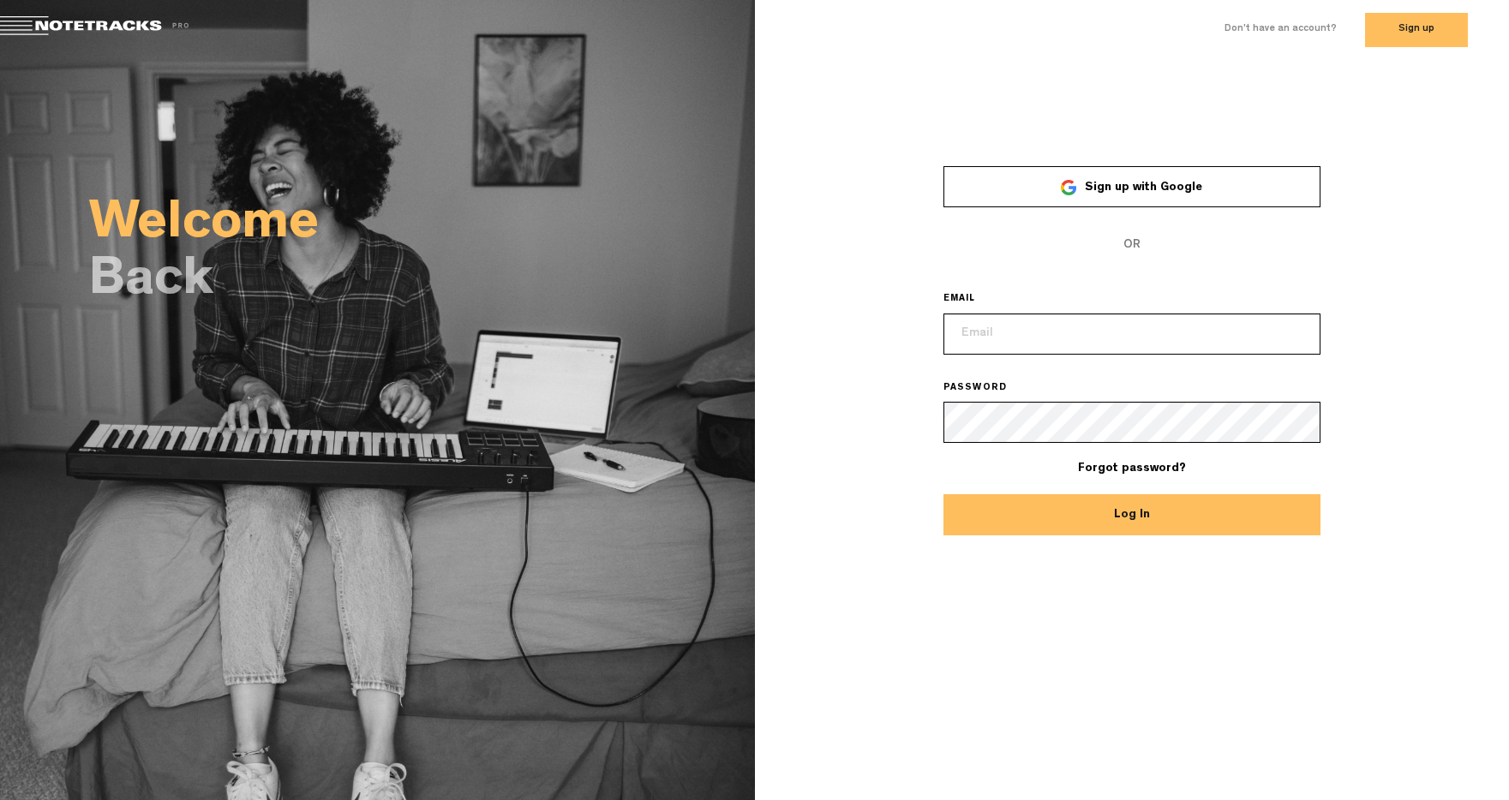
click at [1058, 183] on link "Sign up with Google" at bounding box center [1131, 186] width 377 height 41
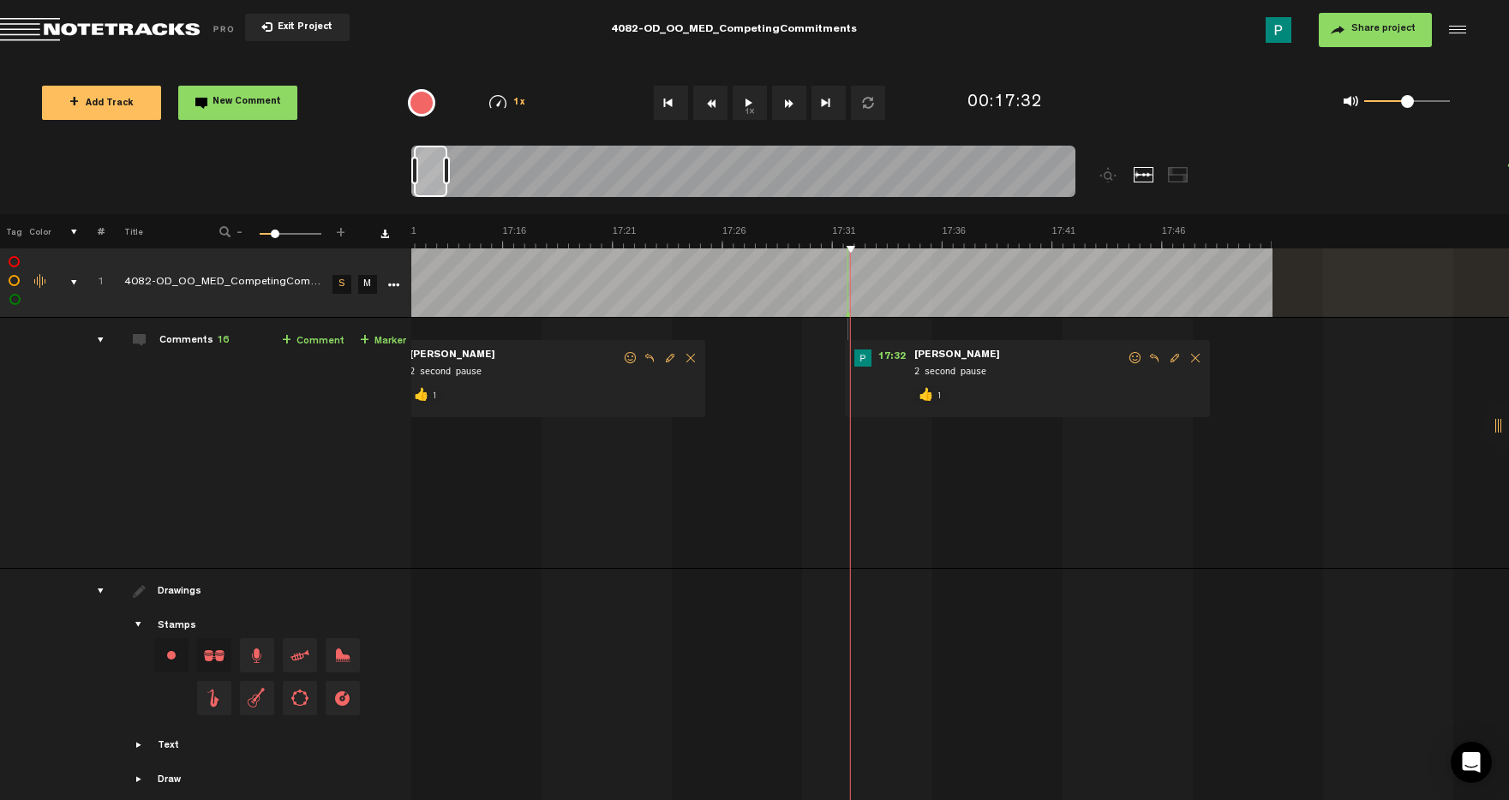
click at [680, 511] on td "1 4082-OD_OO_MED_CompetingCommitments_Mix_v1 S M 4082-OD_OO_MED_CompetingCommit…" at bounding box center [960, 443] width 1098 height 251
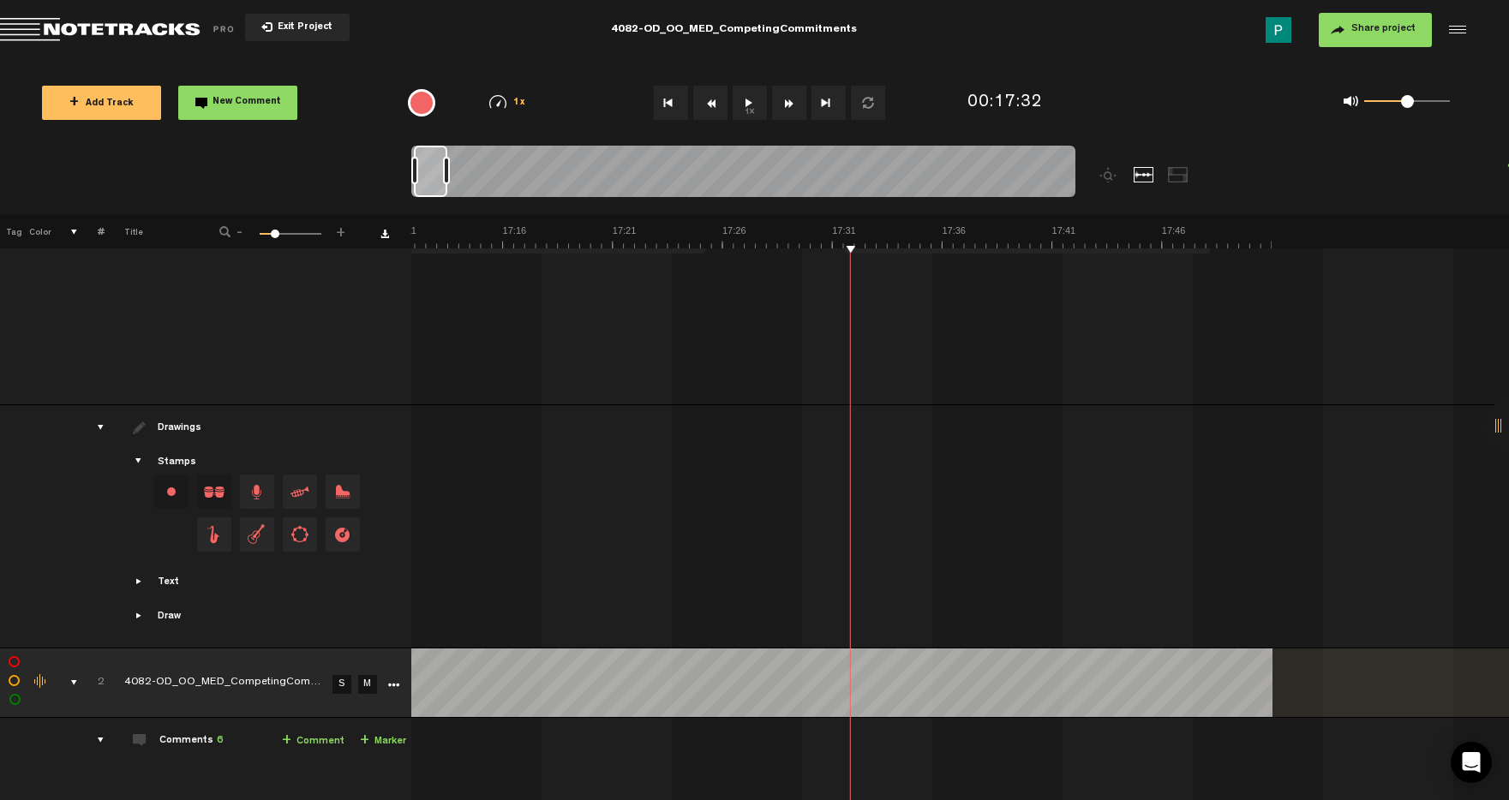
scroll to position [961, 0]
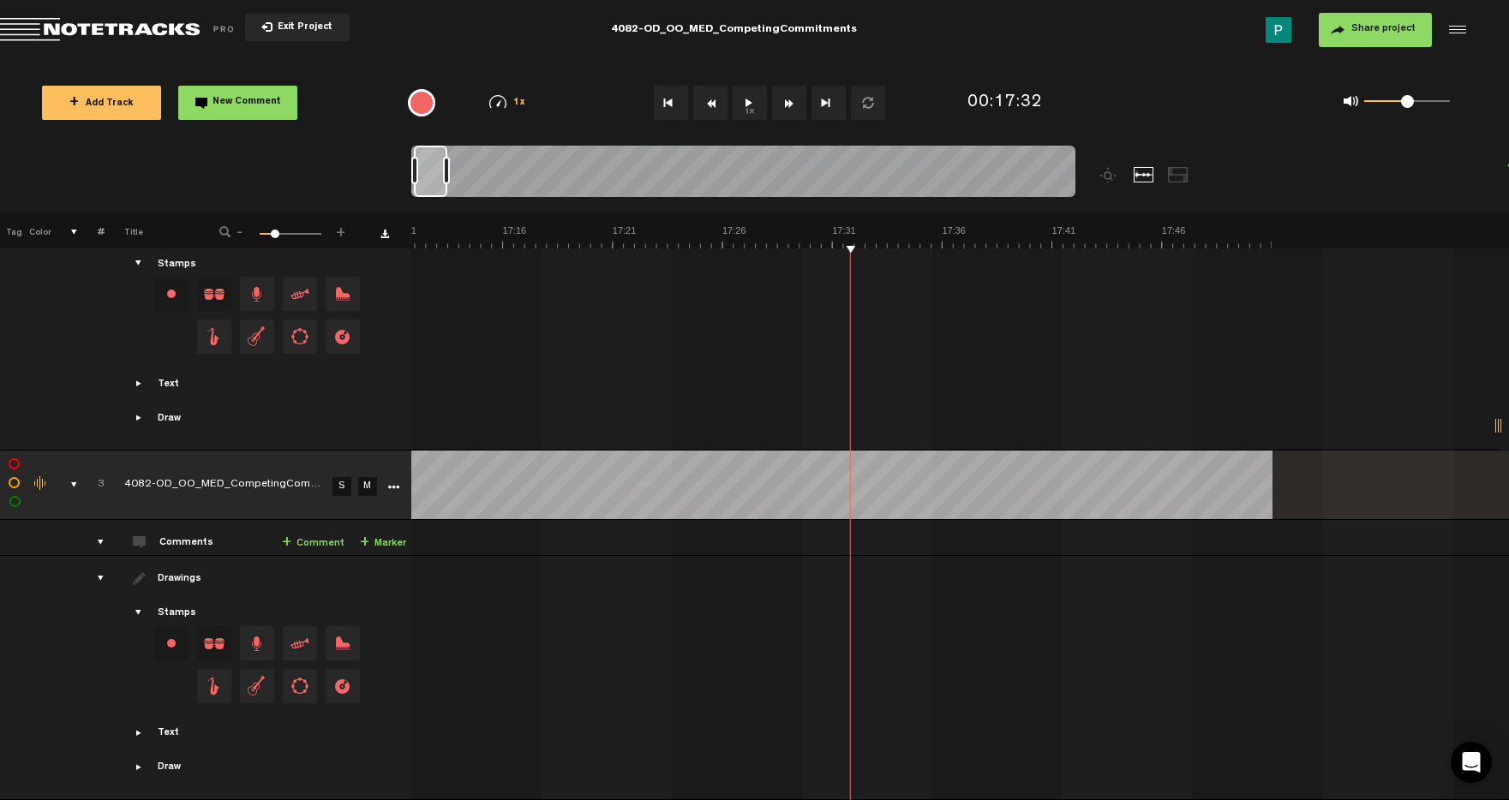
click at [392, 482] on icon "More" at bounding box center [393, 488] width 12 height 12
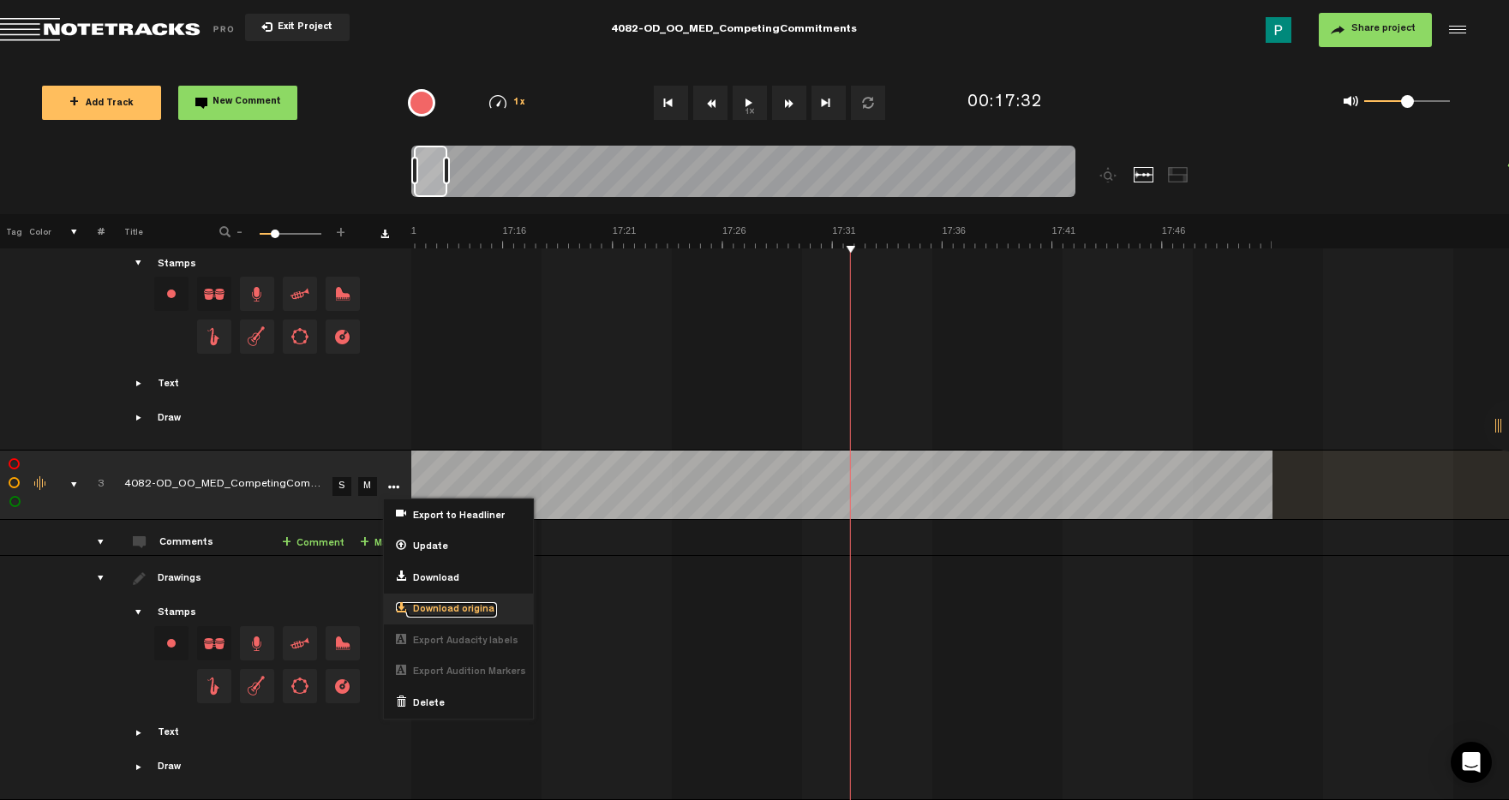
click at [467, 603] on span "Download original" at bounding box center [451, 610] width 91 height 15
